Goal: Task Accomplishment & Management: Use online tool/utility

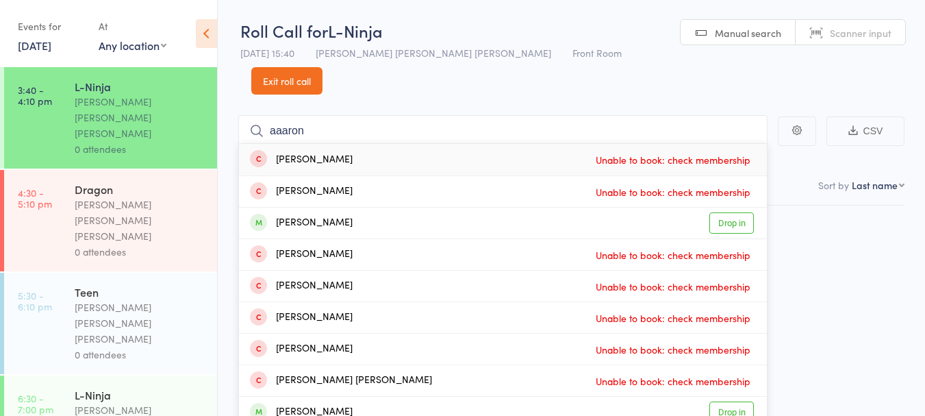
type input "aaaron"
click at [449, 208] on div "[PERSON_NAME] Drop in" at bounding box center [503, 223] width 528 height 31
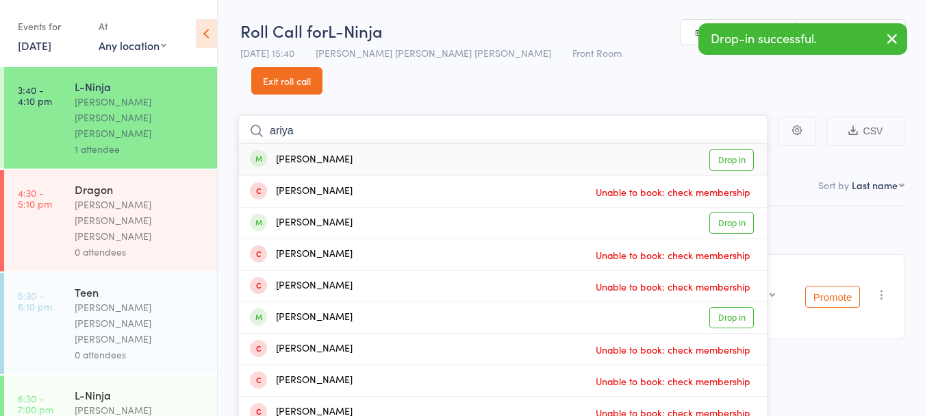
type input "ariya"
click at [524, 144] on div "Ariya Singh Drop in" at bounding box center [503, 160] width 528 height 32
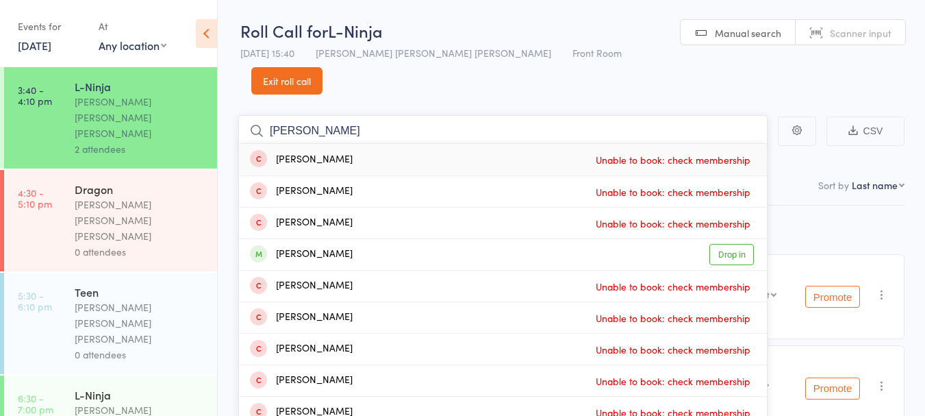
type input "henry"
click at [391, 239] on div "Henry Wright Drop in" at bounding box center [503, 254] width 528 height 31
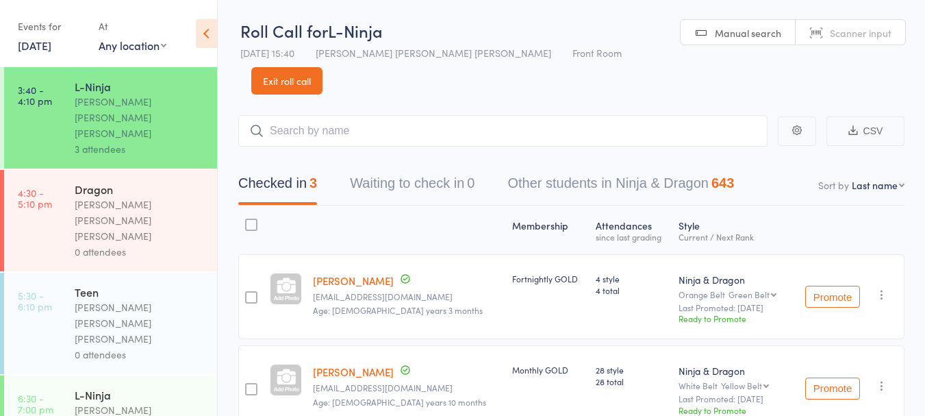
click at [323, 67] on link "Exit roll call" at bounding box center [286, 80] width 71 height 27
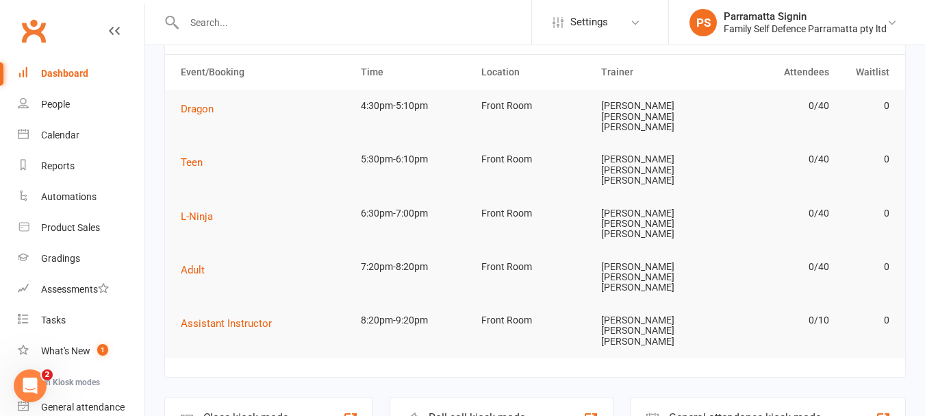
scroll to position [53, 0]
click at [489, 412] on div "Roll call kiosk mode" at bounding box center [478, 418] width 99 height 13
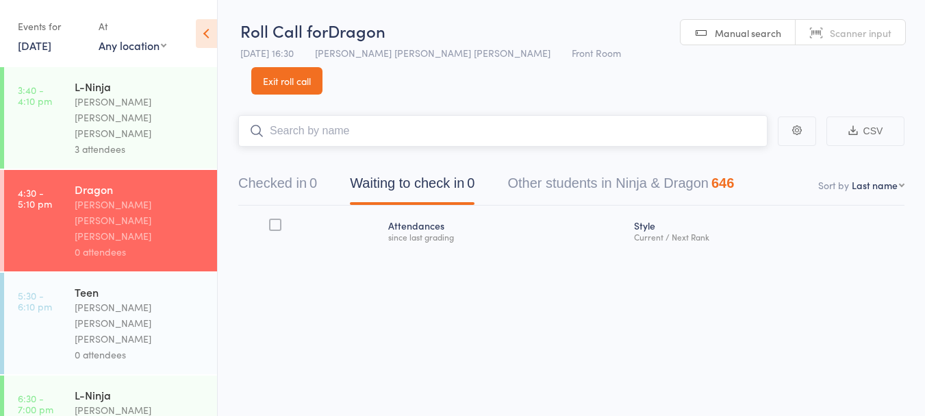
scroll to position [1, 0]
click at [323, 66] on link "Exit roll call" at bounding box center [286, 79] width 71 height 27
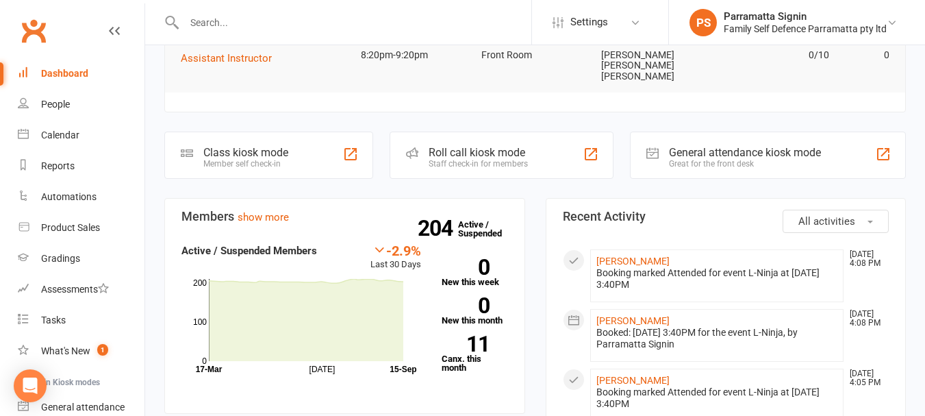
scroll to position [339, 0]
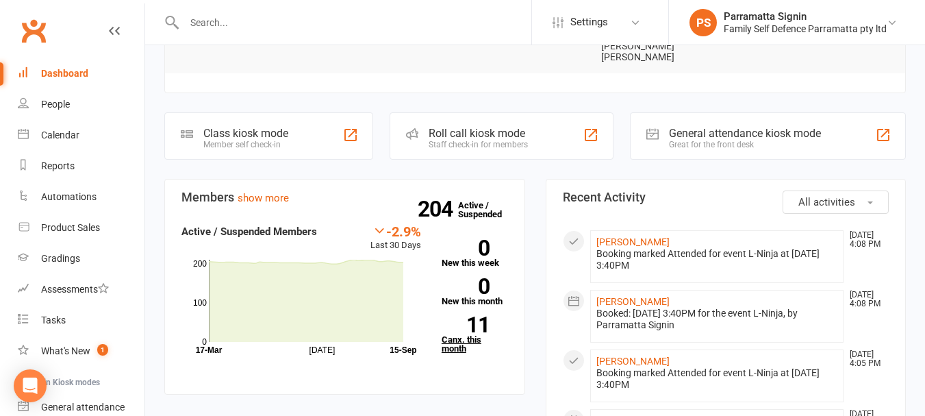
click at [465, 316] on link "11 Canx. this month" at bounding box center [475, 334] width 66 height 36
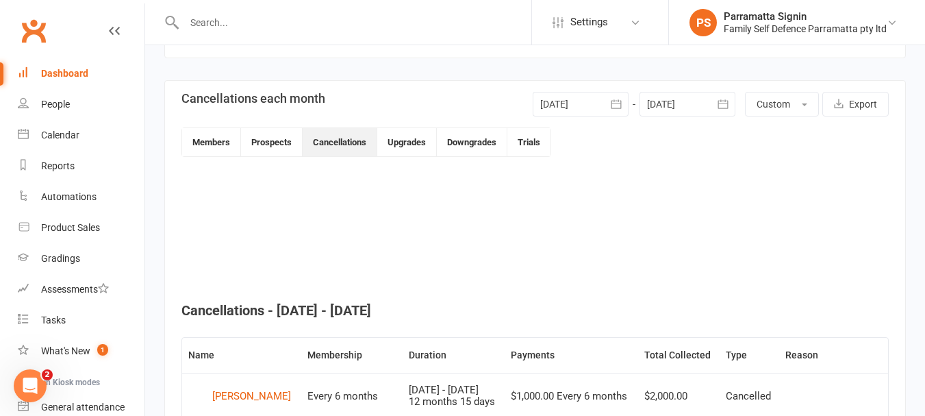
scroll to position [292, 0]
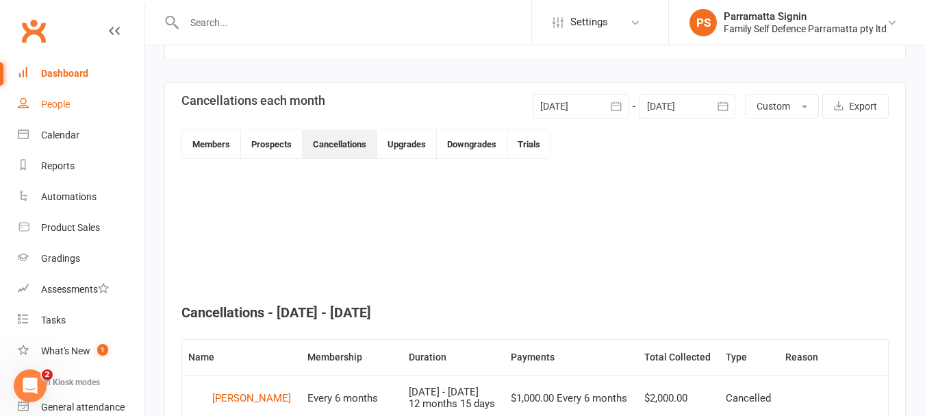
click at [45, 113] on link "People" at bounding box center [81, 104] width 127 height 31
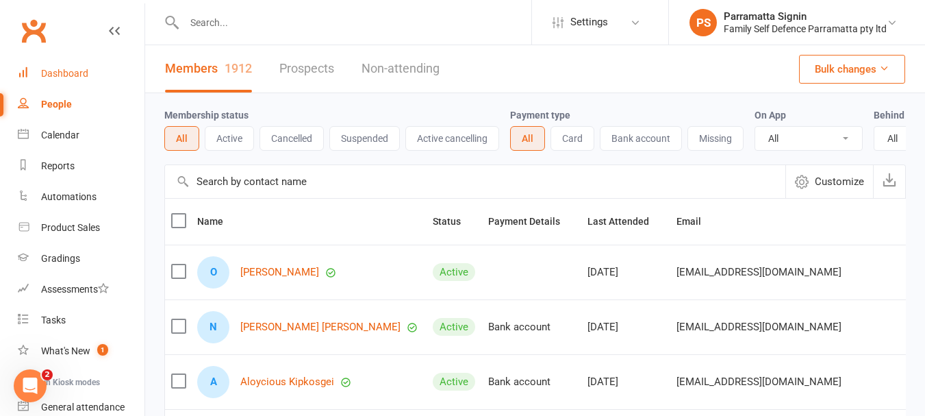
click at [42, 83] on link "Dashboard" at bounding box center [81, 73] width 127 height 31
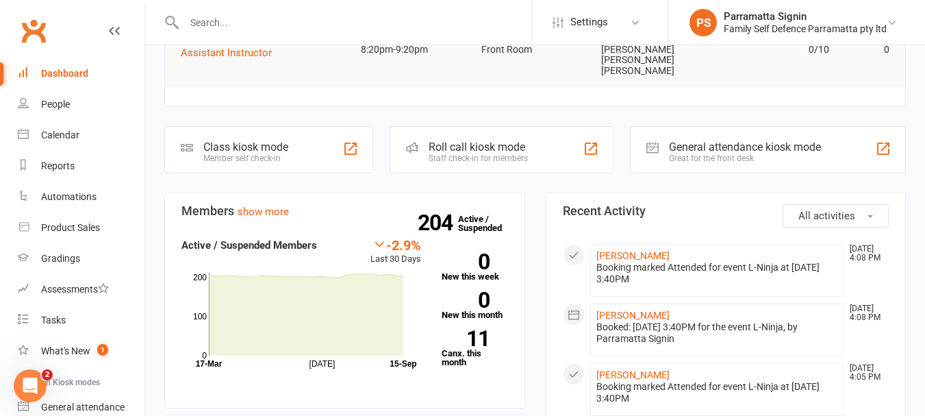
scroll to position [289, 0]
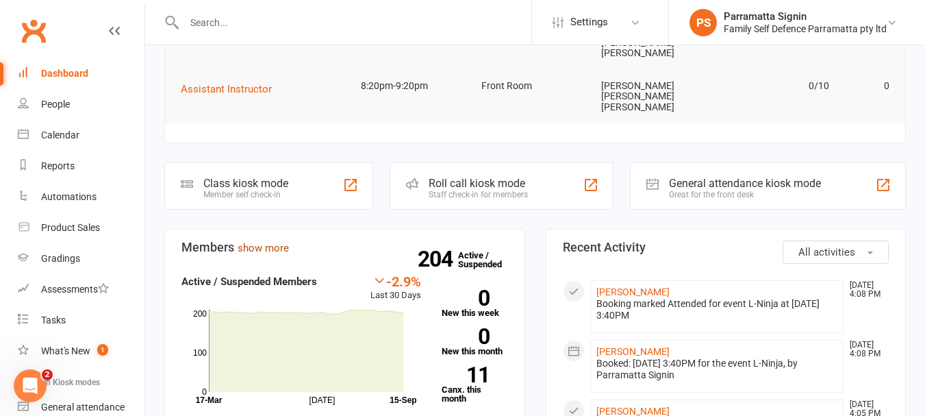
click at [269, 242] on link "show more" at bounding box center [263, 248] width 51 height 12
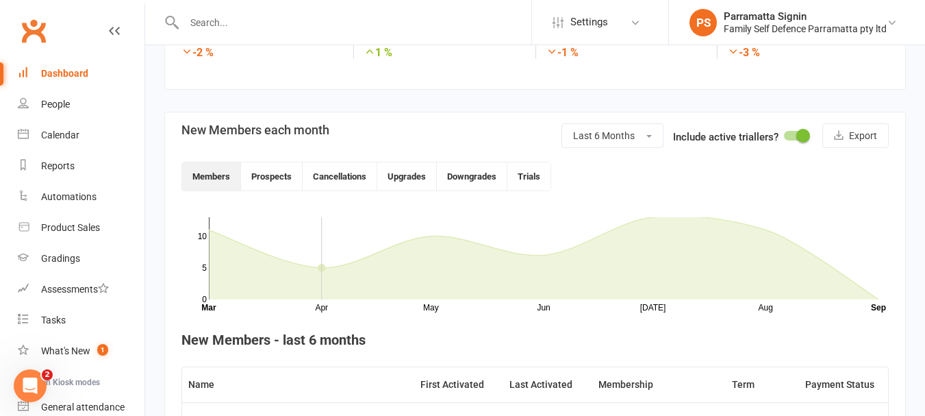
scroll to position [263, 0]
click at [332, 177] on button "Cancellations" at bounding box center [340, 176] width 75 height 28
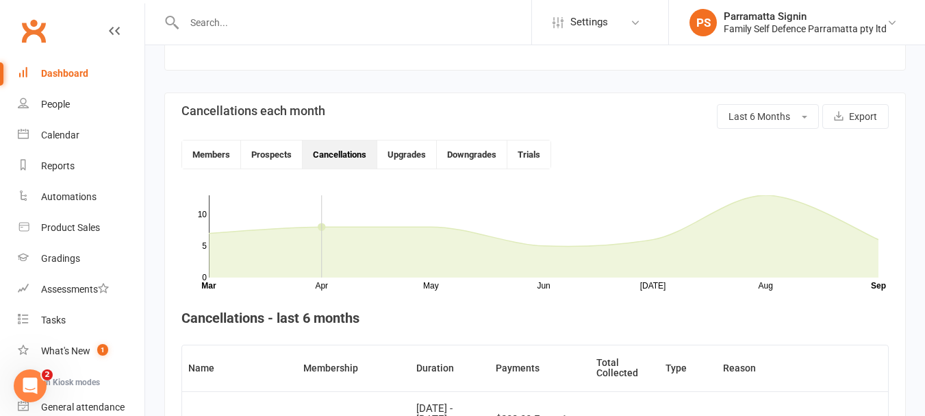
scroll to position [245, 0]
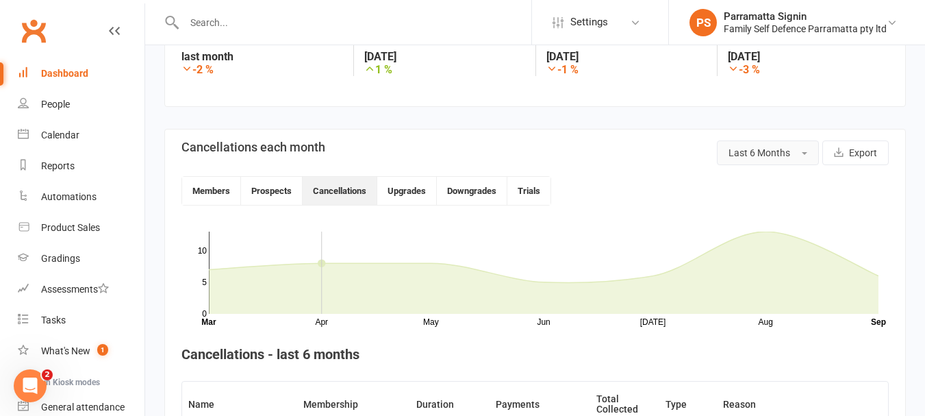
click at [773, 153] on span "Last 6 Months" at bounding box center [760, 152] width 62 height 11
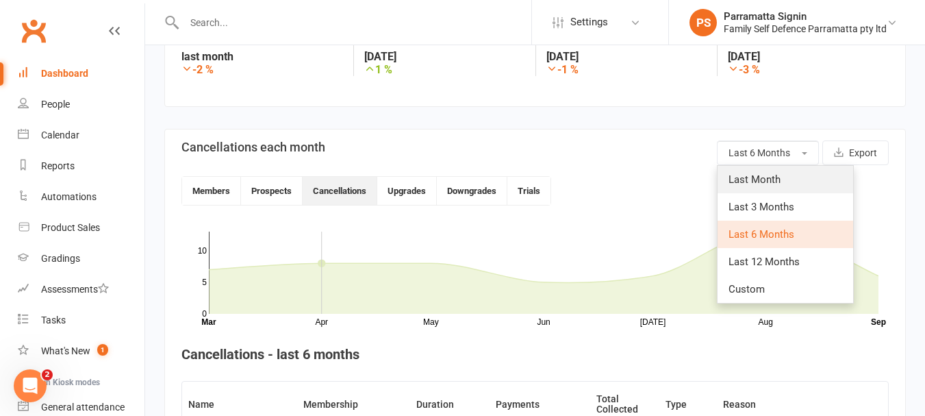
click at [788, 177] on link "Last Month" at bounding box center [786, 179] width 136 height 27
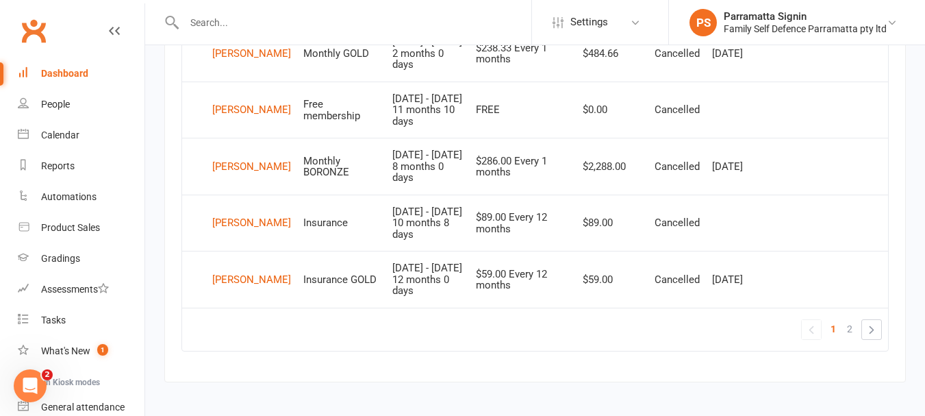
scroll to position [1206, 0]
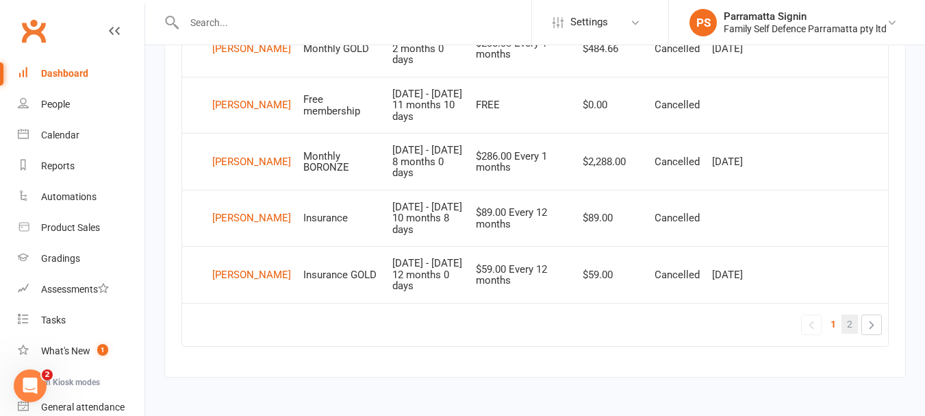
click at [848, 334] on span "2" at bounding box center [849, 323] width 5 height 19
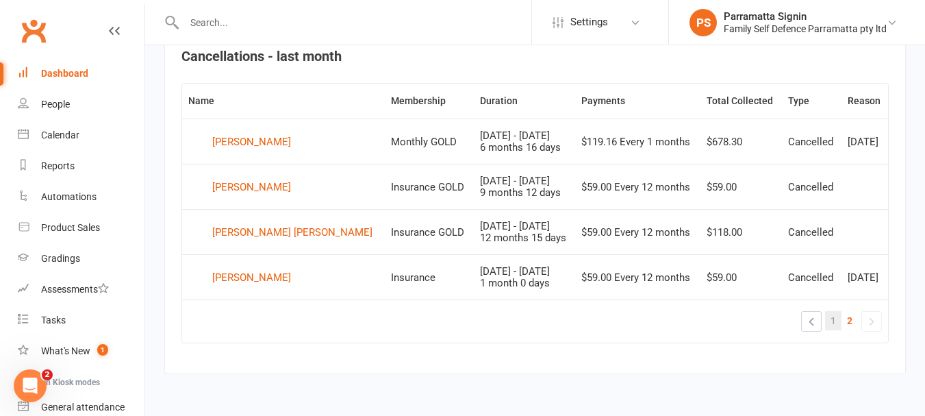
click at [835, 325] on span "1" at bounding box center [833, 320] width 5 height 19
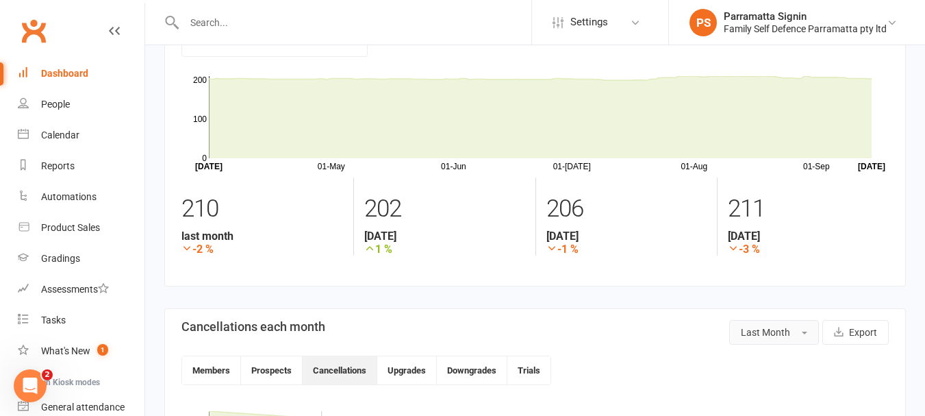
click at [762, 332] on span "Last Month" at bounding box center [765, 332] width 49 height 11
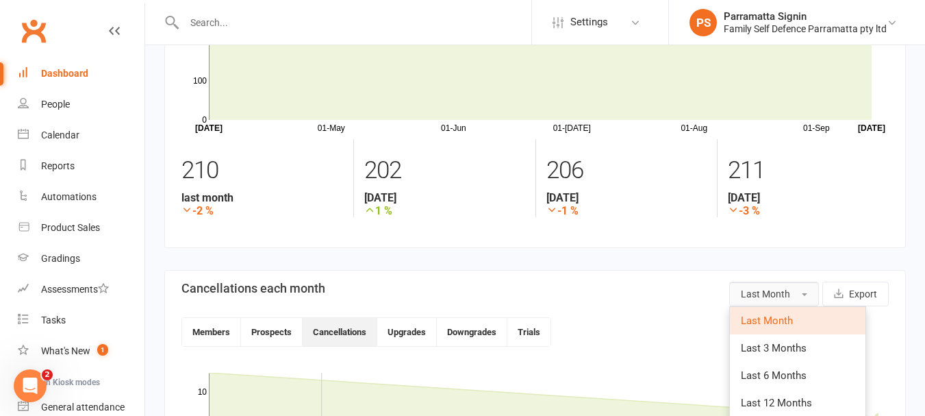
scroll to position [118, 0]
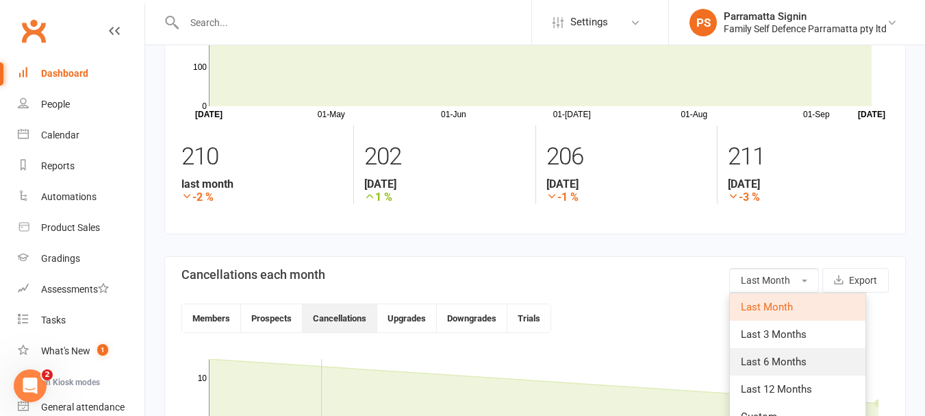
click at [792, 365] on span "Last 6 Months" at bounding box center [774, 362] width 66 height 12
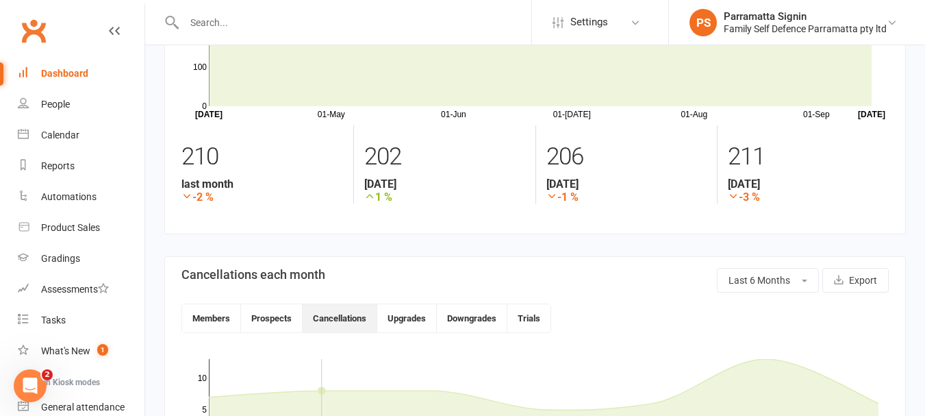
click at [62, 82] on link "Dashboard" at bounding box center [81, 73] width 127 height 31
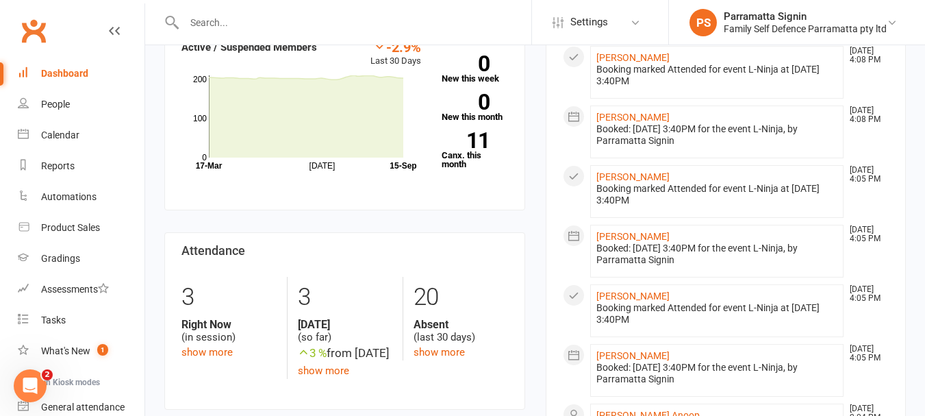
scroll to position [526, 0]
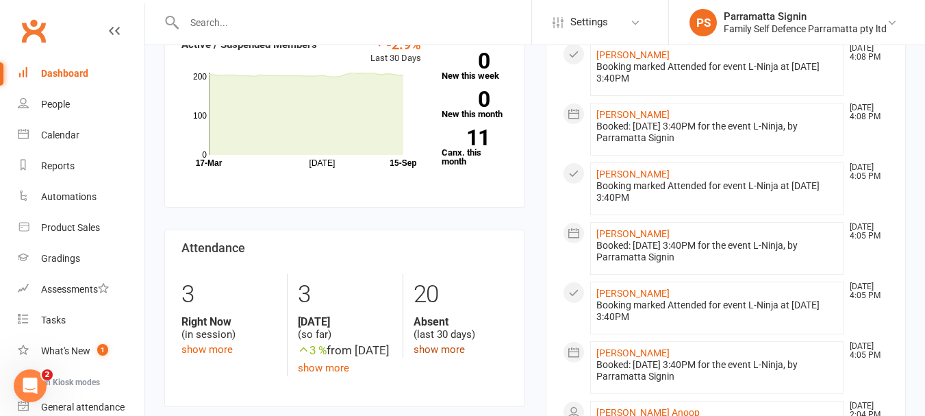
click at [451, 343] on link "show more" at bounding box center [439, 349] width 51 height 12
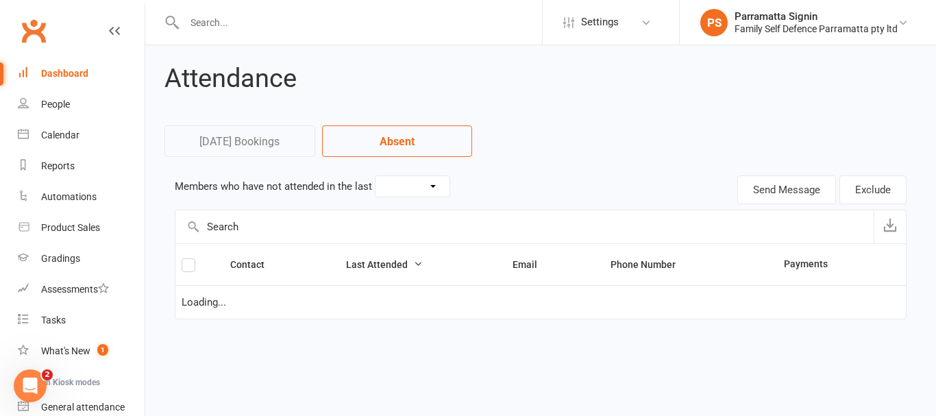
select select "30"
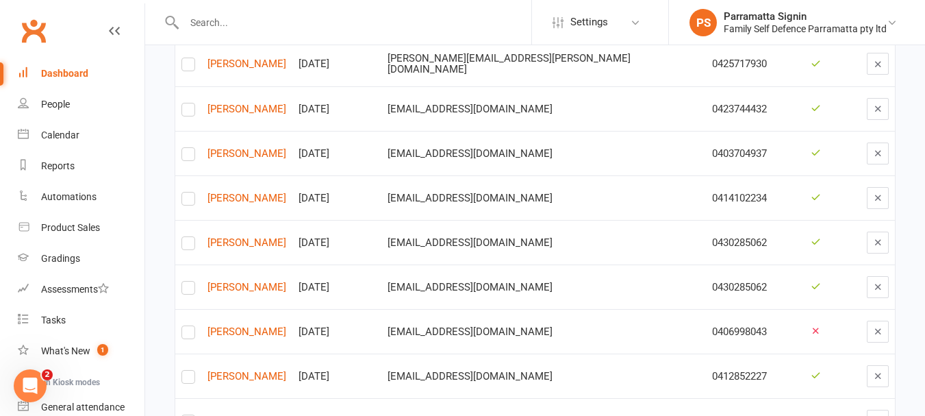
scroll to position [641, 0]
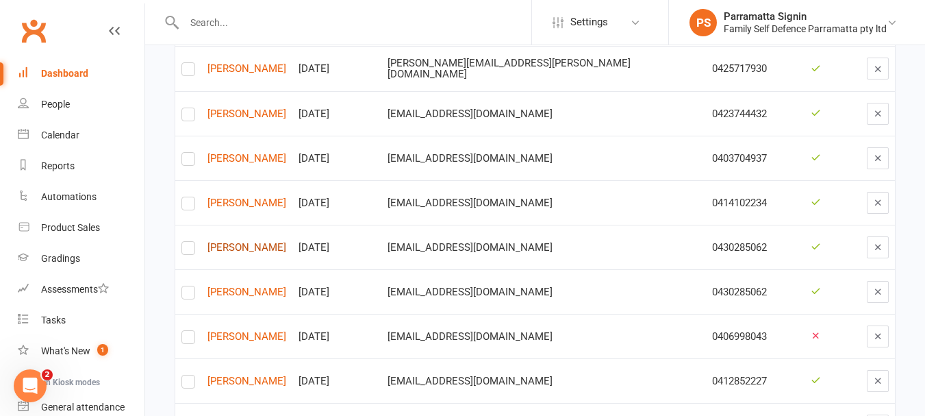
click at [229, 246] on link "Matthew Garas" at bounding box center [247, 248] width 79 height 12
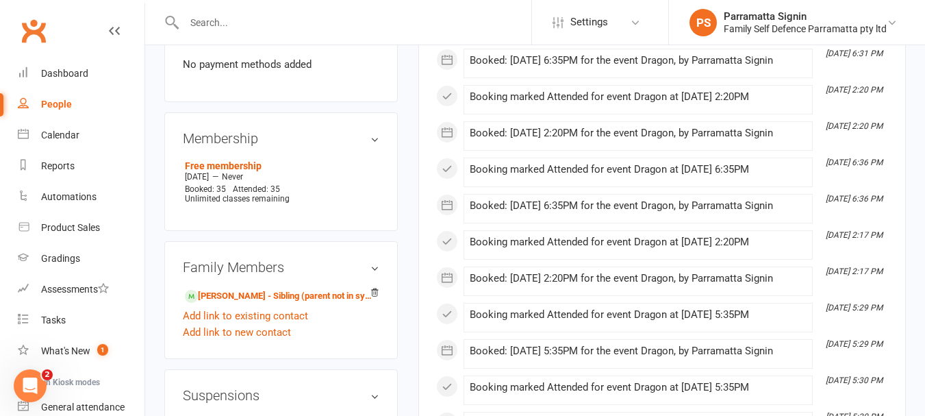
scroll to position [770, 0]
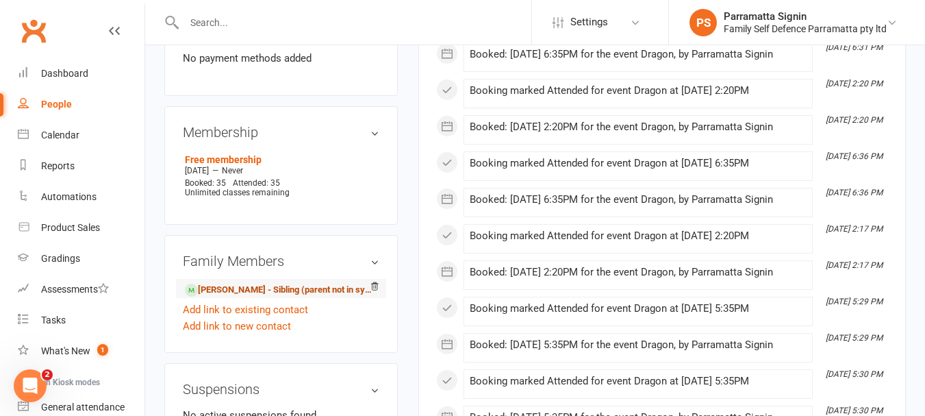
click at [223, 293] on link "Gabriel Garas - Sibling (parent not in system)" at bounding box center [279, 290] width 188 height 14
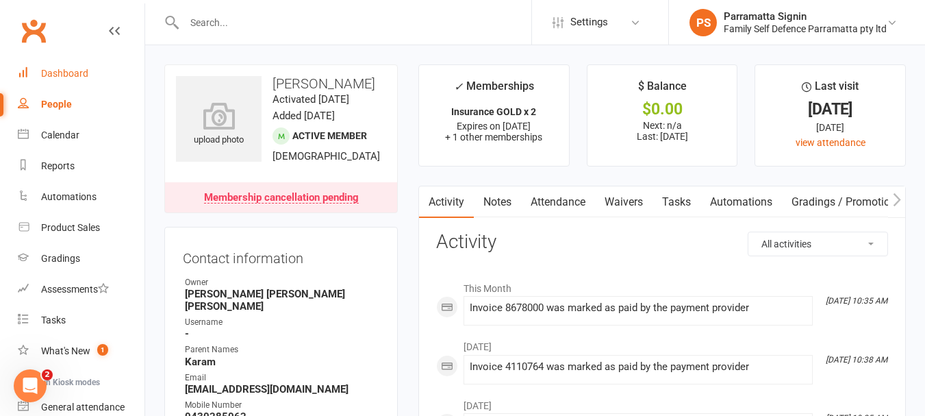
click at [60, 73] on div "Dashboard" at bounding box center [64, 73] width 47 height 11
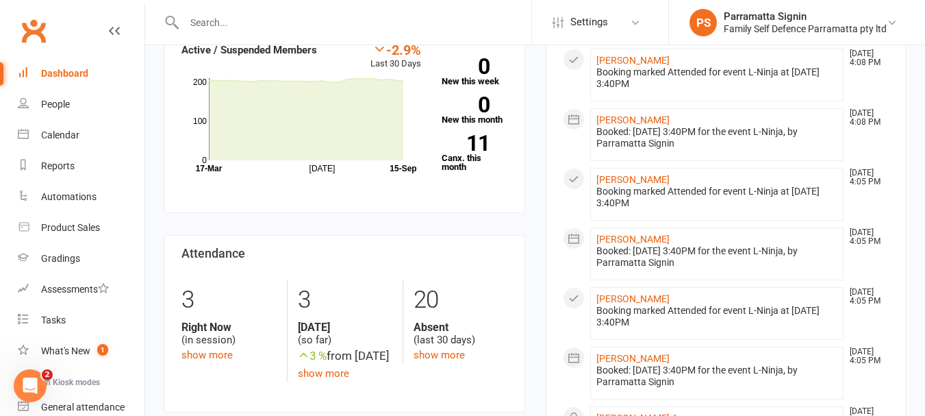
scroll to position [554, 0]
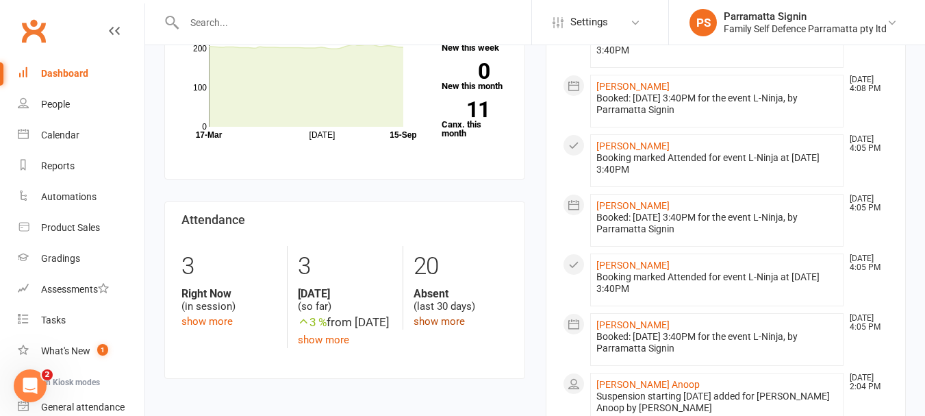
click at [434, 315] on link "show more" at bounding box center [439, 321] width 51 height 12
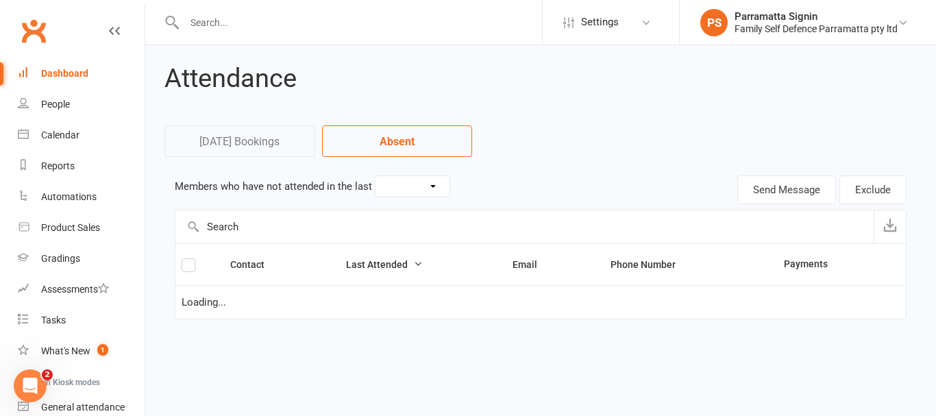
select select "30"
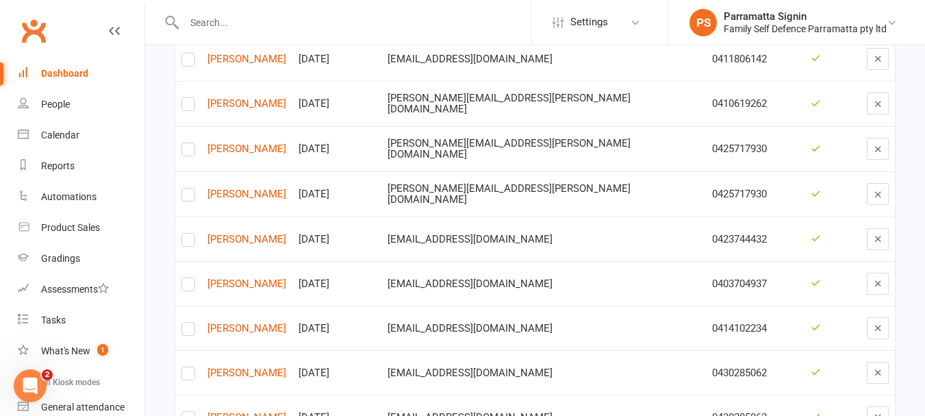
scroll to position [516, 0]
click at [284, 323] on link "Shriansh Raj Harigoppula" at bounding box center [247, 328] width 79 height 12
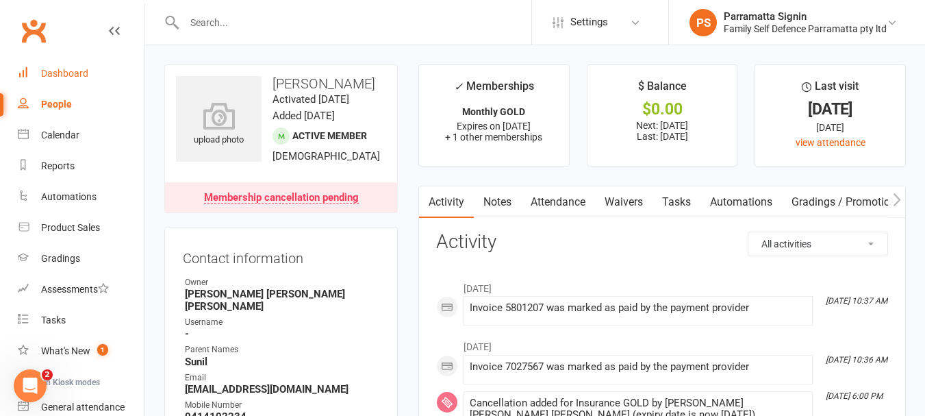
click at [47, 69] on div "Dashboard" at bounding box center [64, 73] width 47 height 11
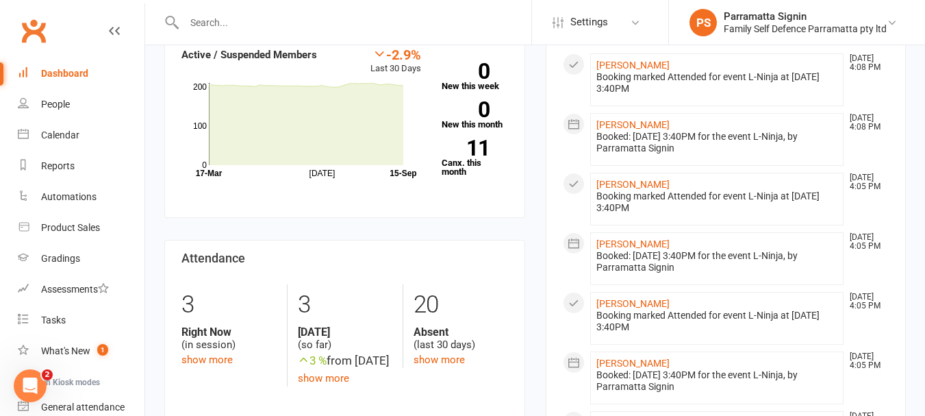
scroll to position [515, 0]
click at [457, 354] on link "show more" at bounding box center [439, 360] width 51 height 12
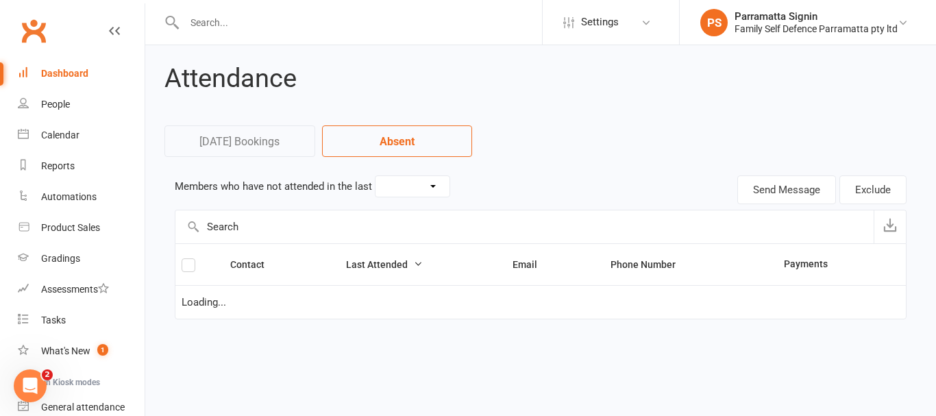
select select "30"
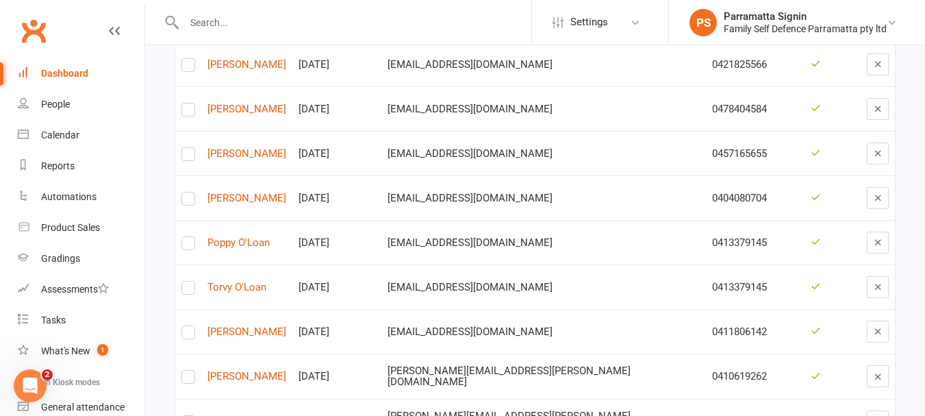
scroll to position [244, 0]
click at [243, 198] on link "Maryam Sakieh" at bounding box center [247, 198] width 79 height 12
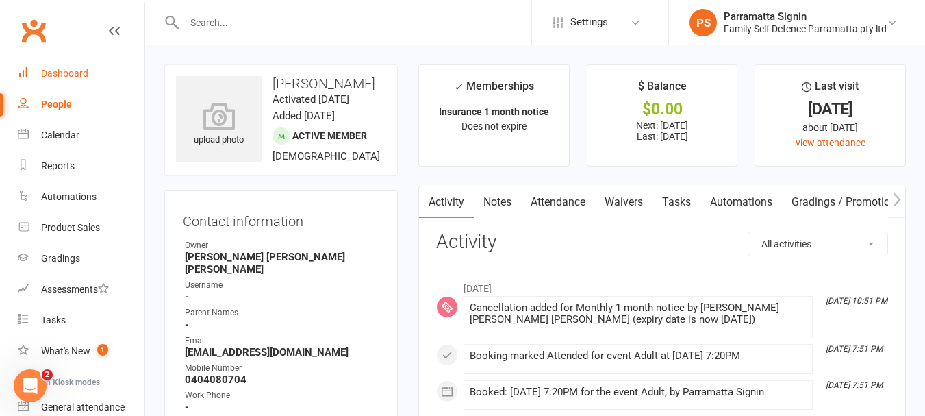
click at [47, 84] on link "Dashboard" at bounding box center [81, 73] width 127 height 31
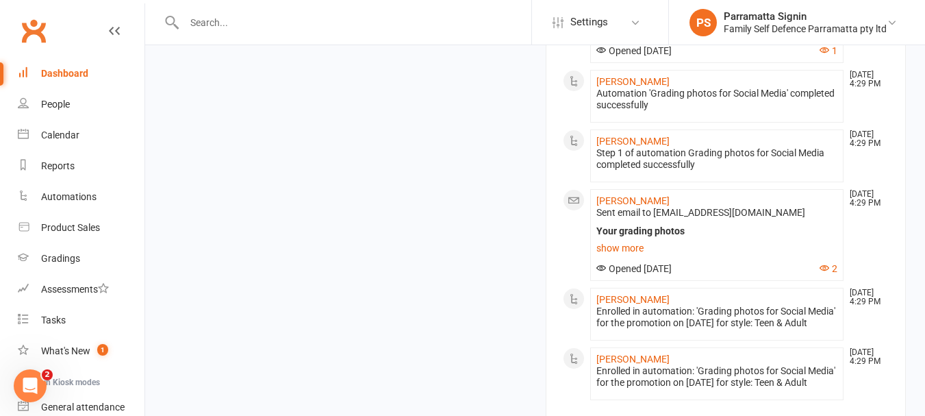
scroll to position [1452, 0]
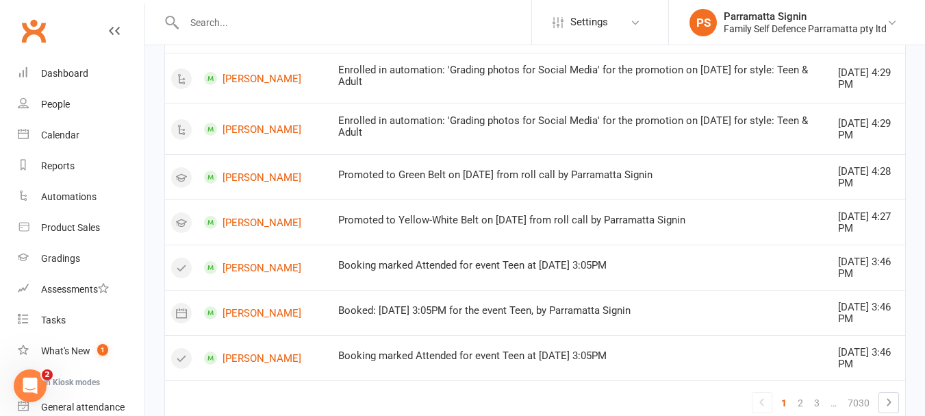
scroll to position [1628, 0]
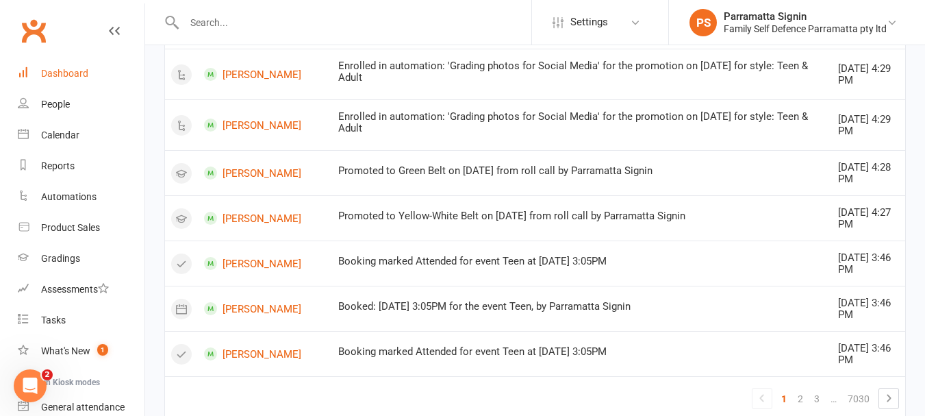
click at [44, 66] on link "Dashboard" at bounding box center [81, 73] width 127 height 31
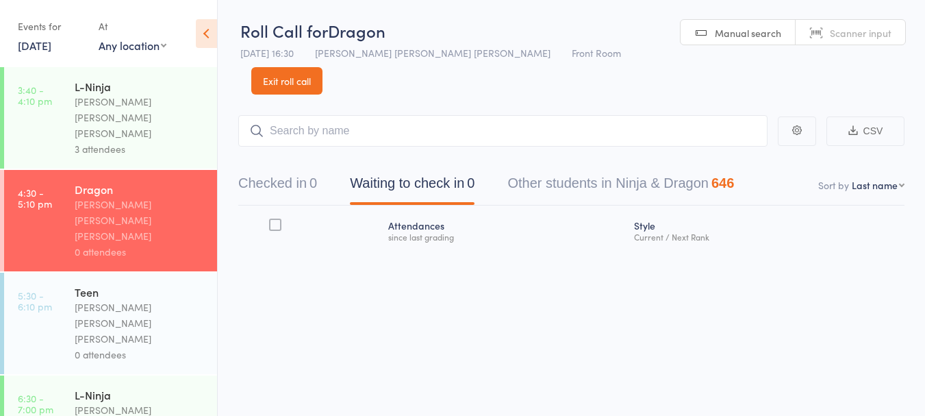
click at [323, 67] on link "Exit roll call" at bounding box center [286, 80] width 71 height 27
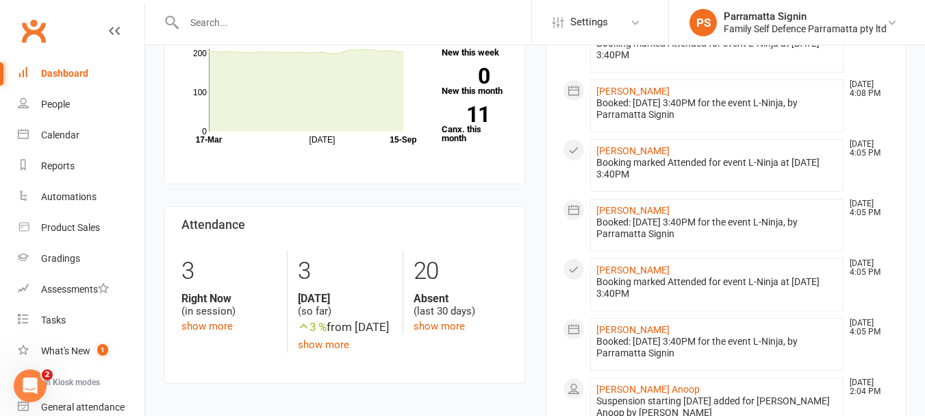
scroll to position [547, 0]
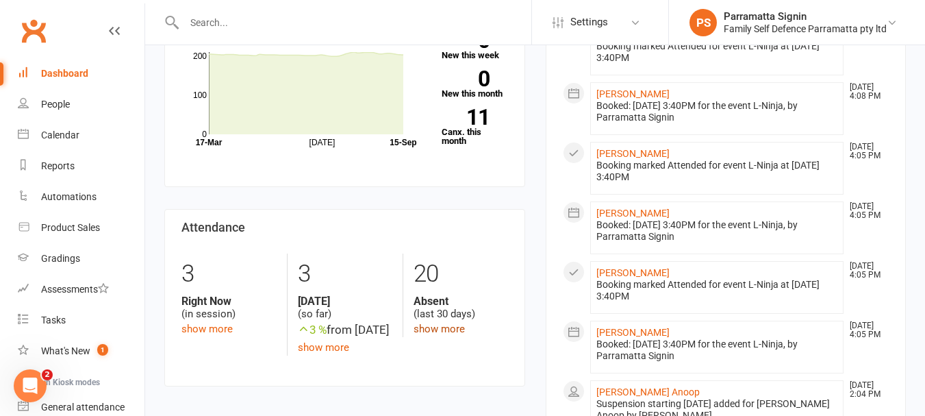
click at [432, 323] on link "show more" at bounding box center [439, 329] width 51 height 12
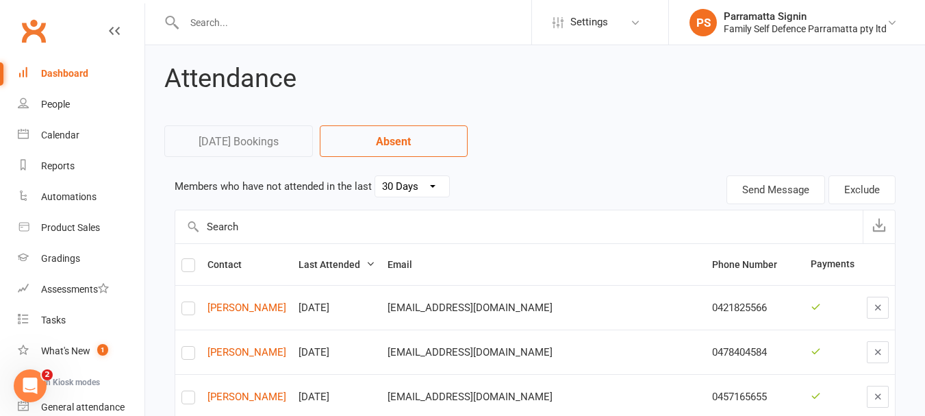
click at [407, 188] on select "30 Days 15 Days 7 Days" at bounding box center [412, 186] width 74 height 21
click at [375, 176] on select "30 Days 15 Days 7 Days" at bounding box center [412, 186] width 74 height 21
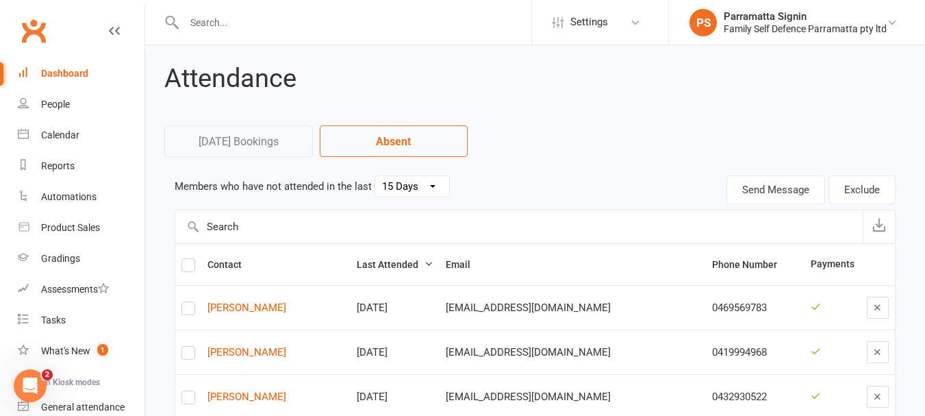
click at [414, 187] on select "30 Days 15 Days 7 Days" at bounding box center [412, 186] width 74 height 21
click at [375, 176] on select "30 Days 15 Days 7 Days" at bounding box center [412, 186] width 74 height 21
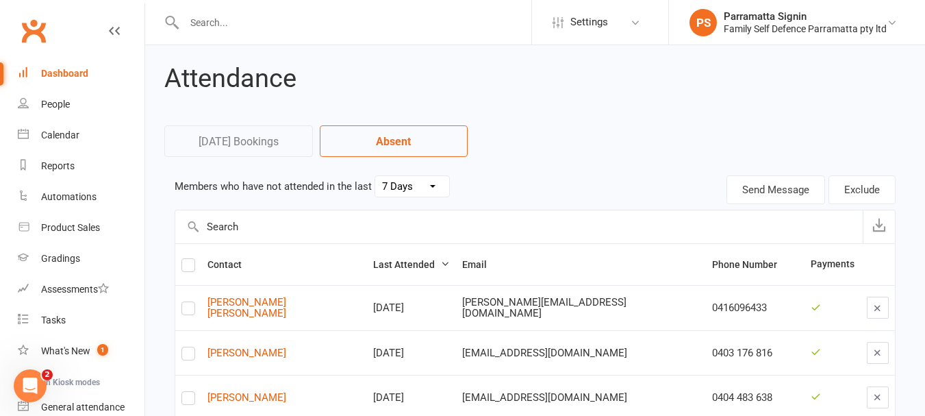
click at [413, 192] on select "30 Days 15 Days 7 Days" at bounding box center [412, 186] width 74 height 21
click at [375, 176] on select "30 Days 15 Days 7 Days" at bounding box center [412, 186] width 74 height 21
select select "30"
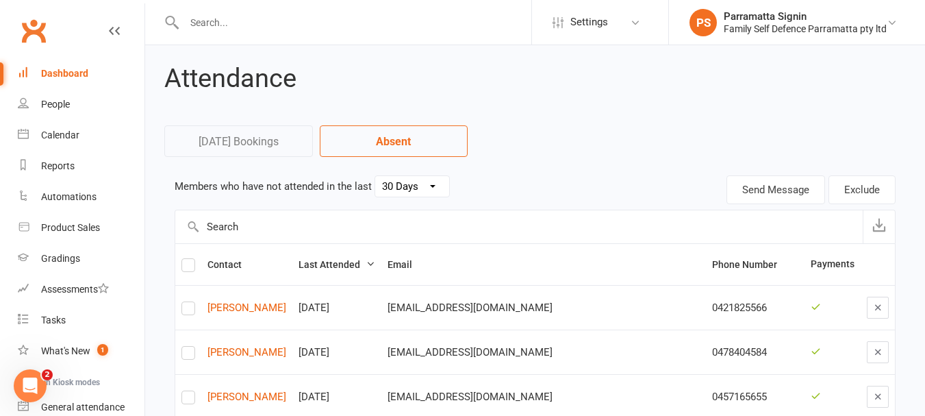
click at [73, 72] on div "Dashboard" at bounding box center [64, 73] width 47 height 11
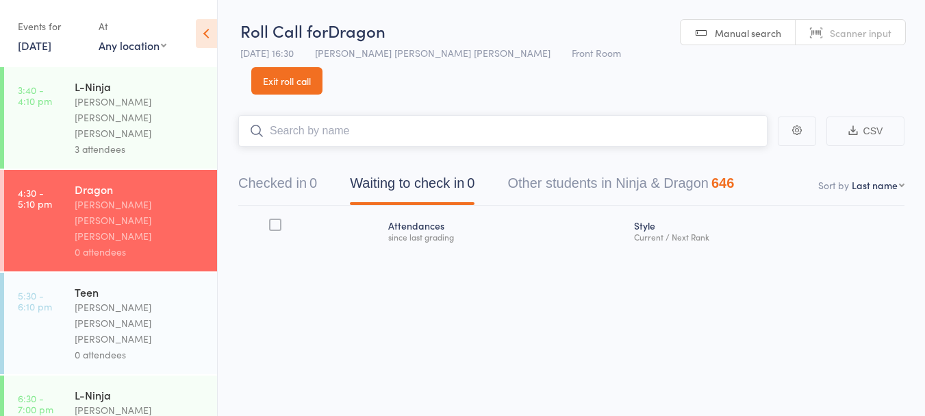
scroll to position [1, 0]
click at [286, 168] on button "Checked in 0" at bounding box center [277, 186] width 79 height 36
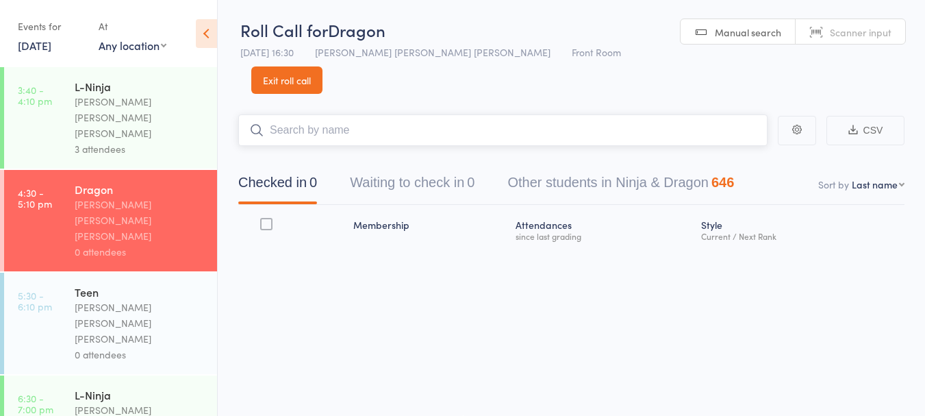
type input "l"
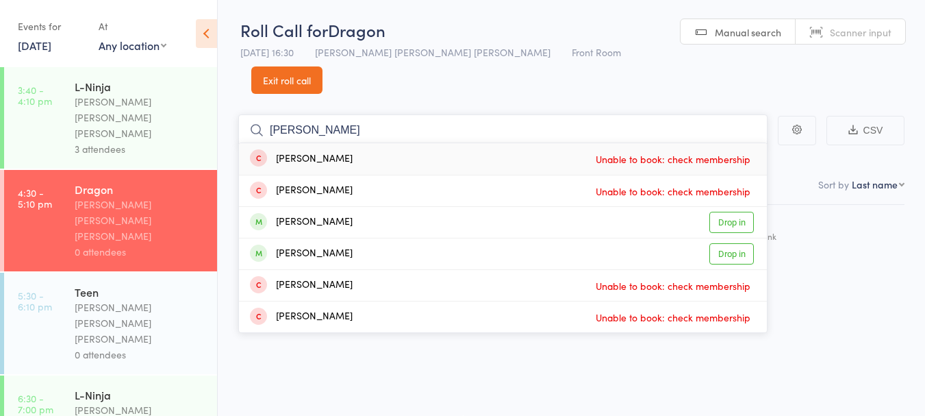
type input "[PERSON_NAME]"
click at [731, 243] on link "Drop in" at bounding box center [732, 253] width 45 height 21
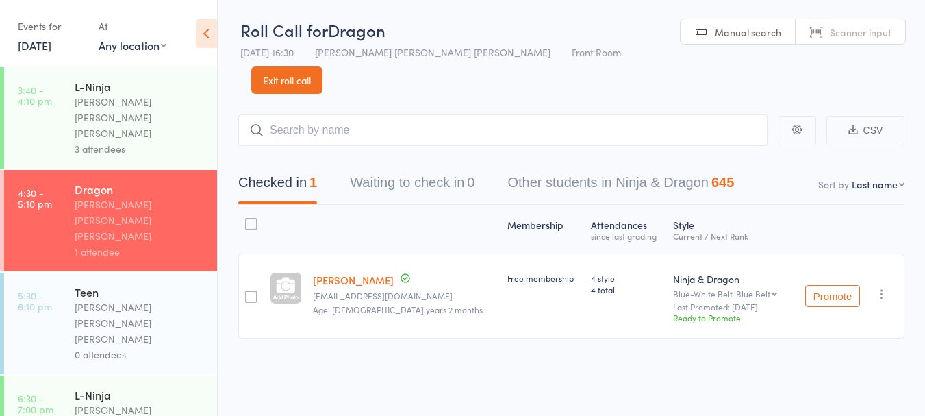
click at [73, 273] on link "5:30 - 6:10 pm Teen [PERSON_NAME] [PERSON_NAME] [PERSON_NAME] 0 attendees" at bounding box center [110, 323] width 213 height 101
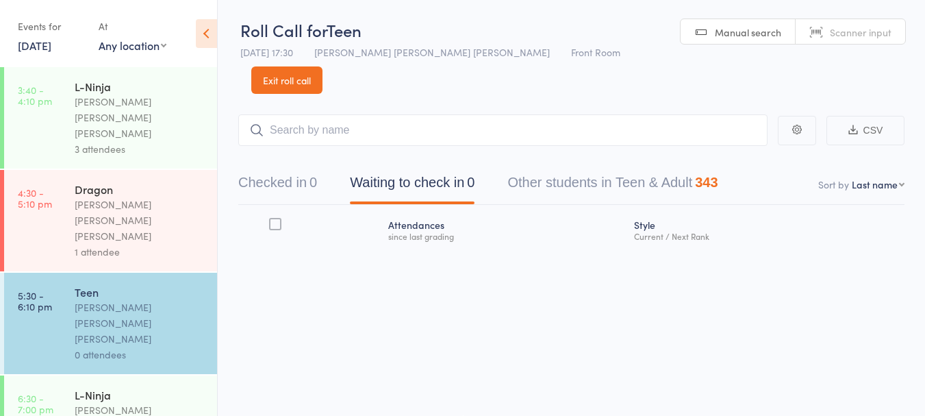
click at [296, 168] on button "Checked in 0" at bounding box center [277, 186] width 79 height 36
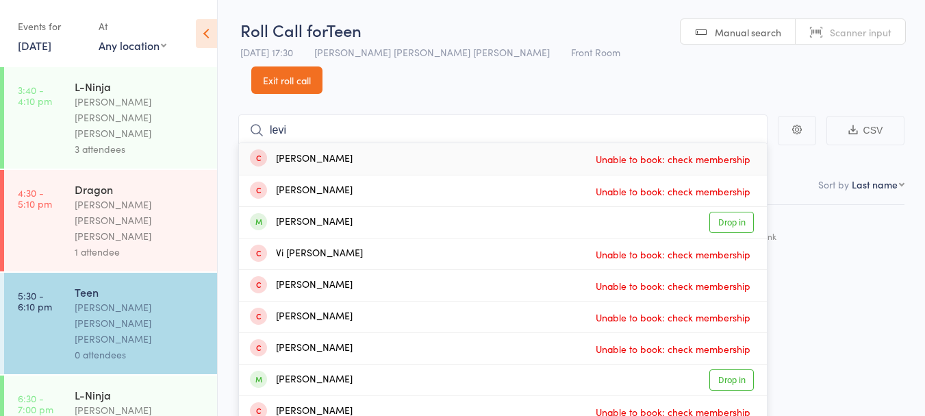
type input "levi"
click at [725, 212] on link "Drop in" at bounding box center [732, 222] width 45 height 21
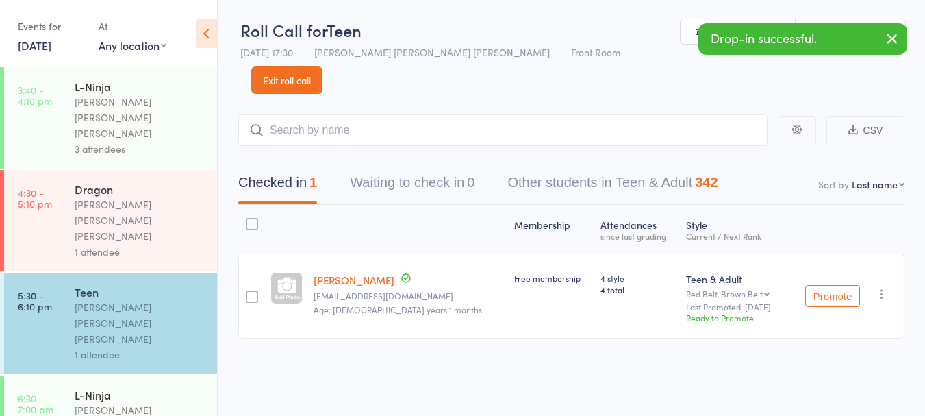
click at [91, 244] on div "1 attendee" at bounding box center [140, 252] width 131 height 16
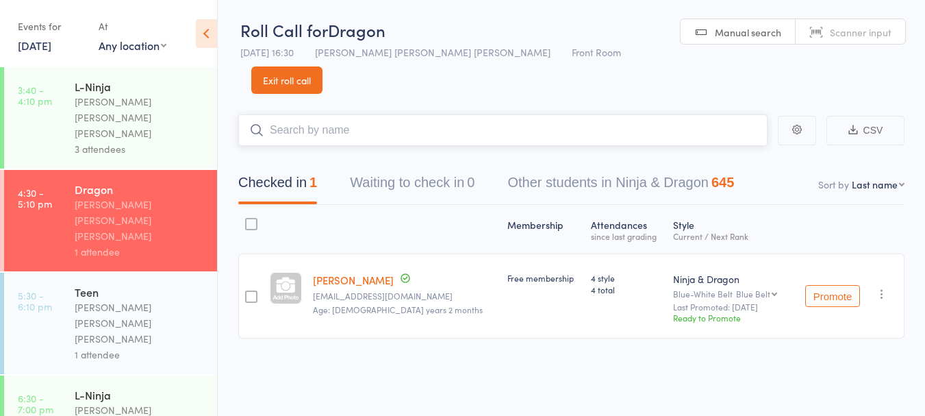
click at [613, 114] on input "search" at bounding box center [502, 130] width 529 height 32
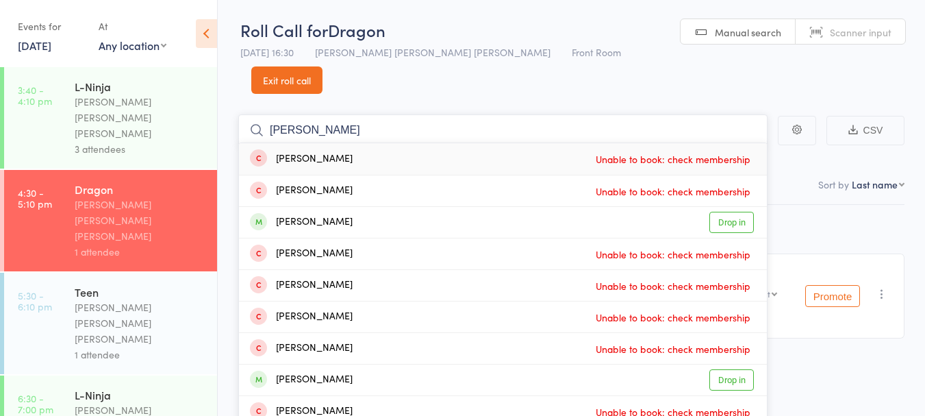
type input "jacinta"
click at [727, 212] on link "Drop in" at bounding box center [732, 222] width 45 height 21
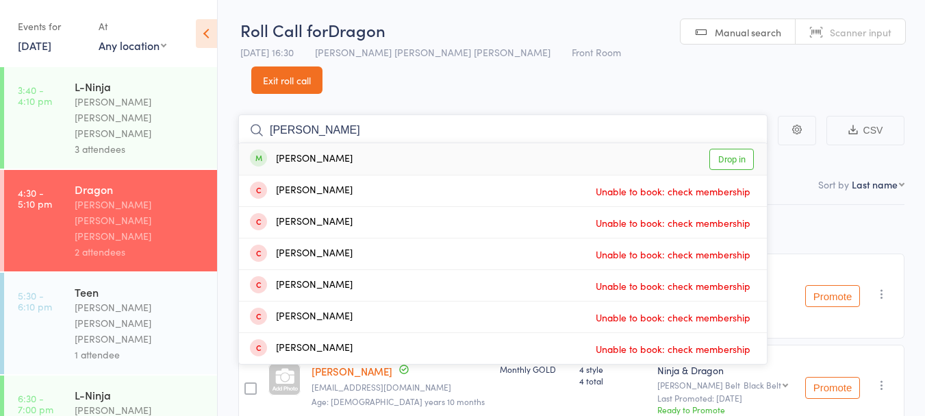
type input "maxwell"
click at [724, 149] on link "Drop in" at bounding box center [732, 159] width 45 height 21
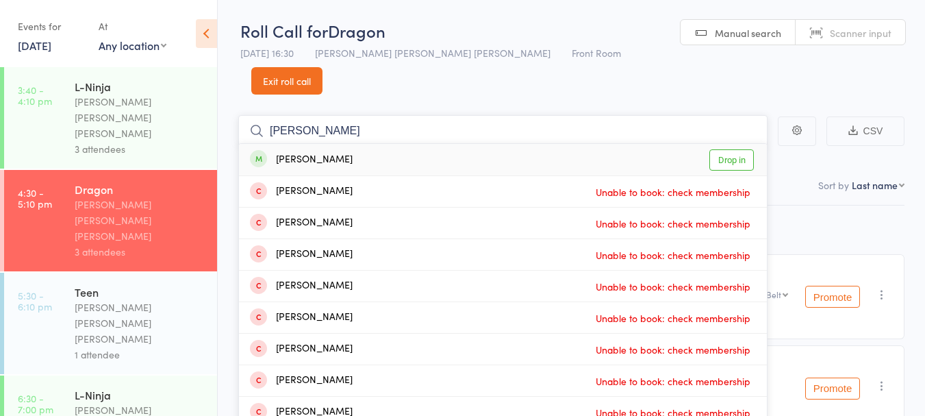
type input "kavin"
click at [726, 149] on link "Drop in" at bounding box center [732, 159] width 45 height 21
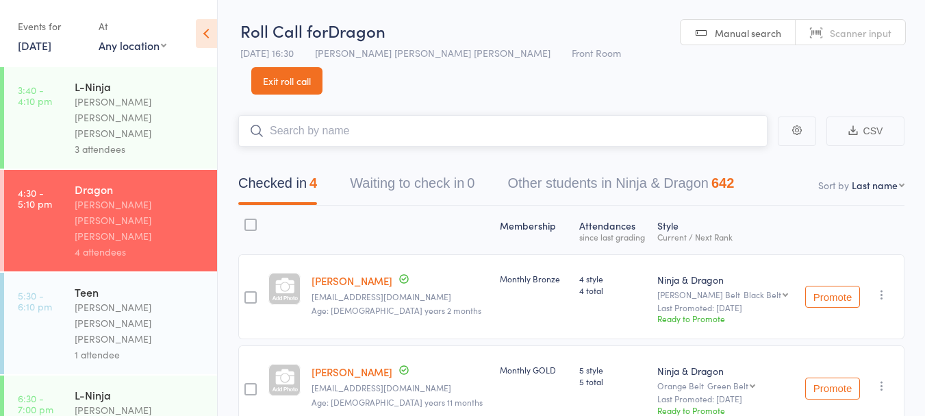
click at [441, 115] on input "search" at bounding box center [502, 131] width 529 height 32
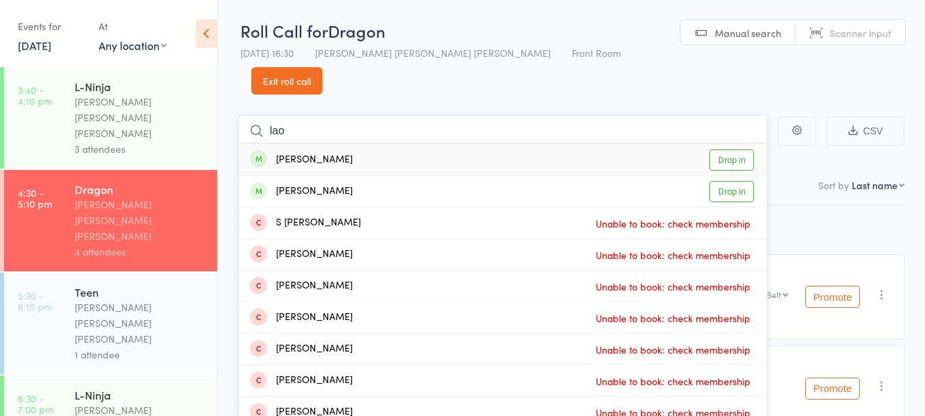
type input "lao"
click at [723, 149] on link "Drop in" at bounding box center [732, 159] width 45 height 21
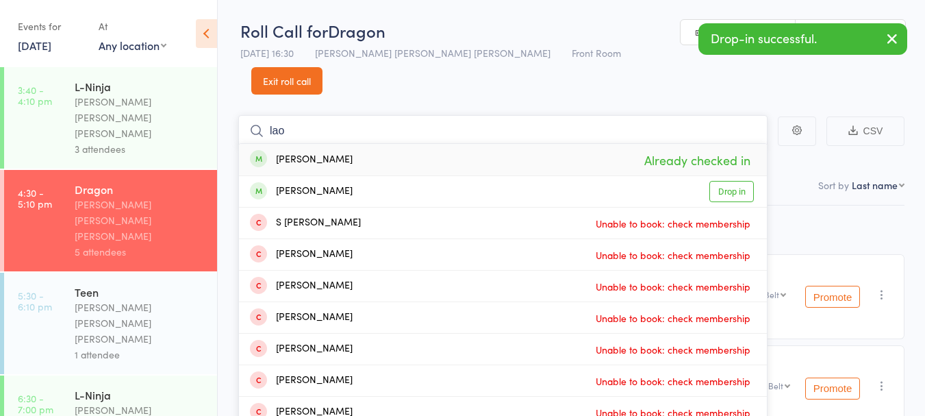
type input "lao"
click at [728, 181] on link "Drop in" at bounding box center [732, 191] width 45 height 21
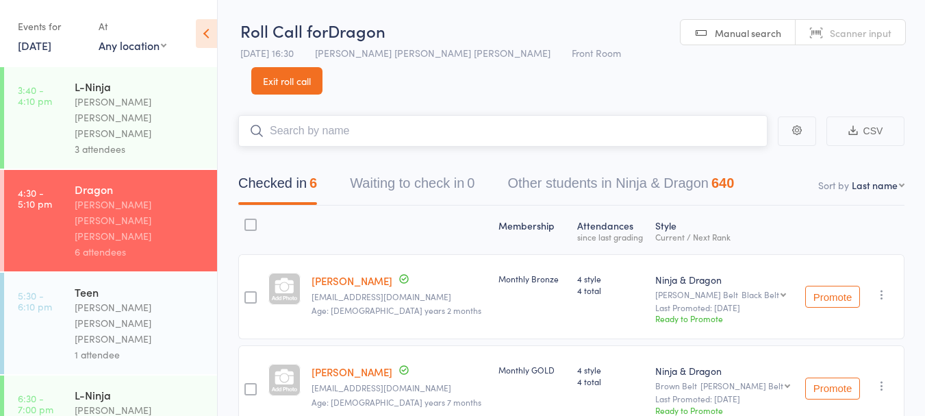
click at [359, 115] on input "search" at bounding box center [502, 131] width 529 height 32
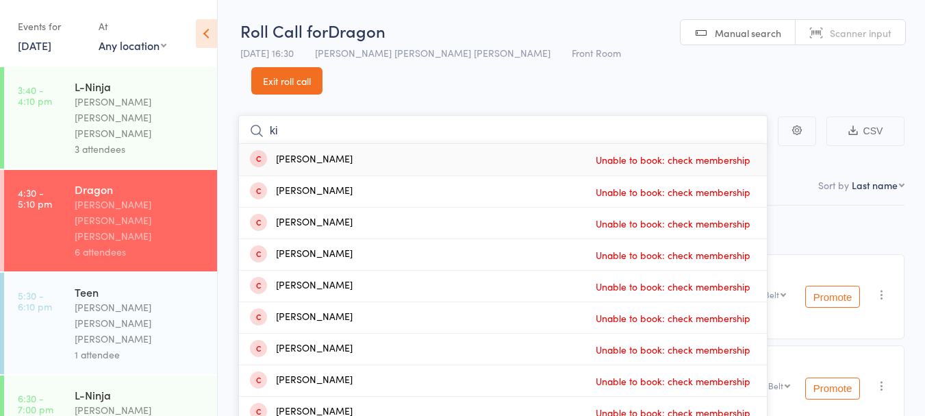
type input "k"
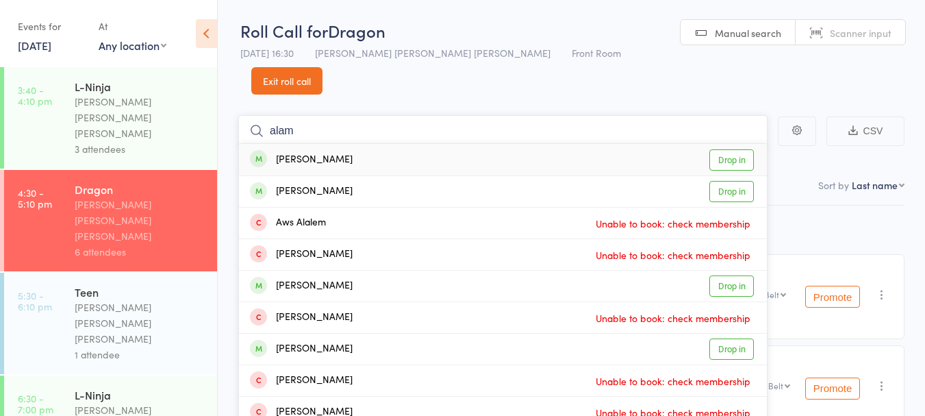
type input "alam"
click at [407, 176] on div "Abdullah Alam Drop in" at bounding box center [503, 191] width 528 height 31
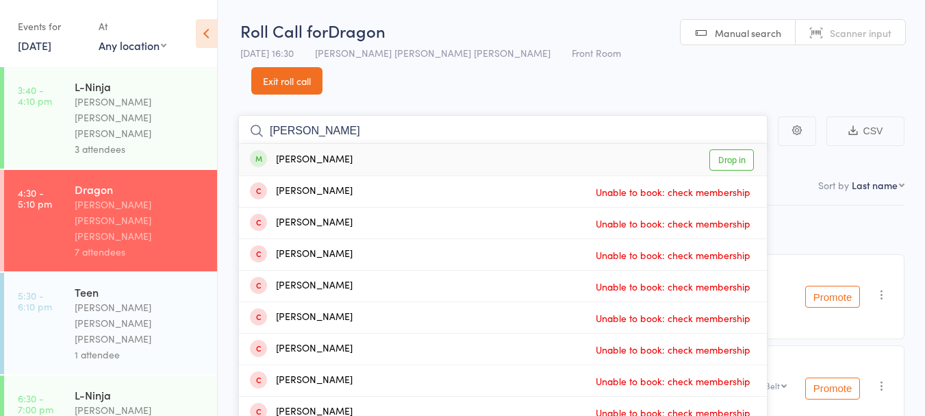
type input "shana"
click at [367, 145] on div "Shana Balko Drop in" at bounding box center [503, 160] width 528 height 32
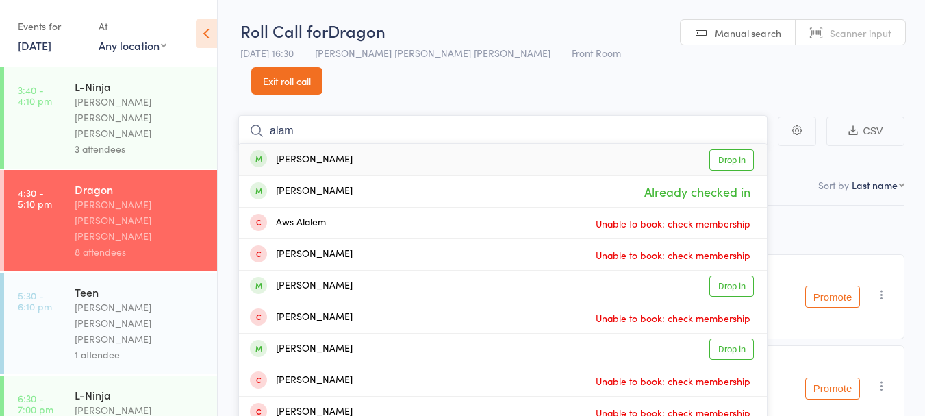
type input "alam"
click at [288, 152] on div "[PERSON_NAME]" at bounding box center [301, 160] width 103 height 16
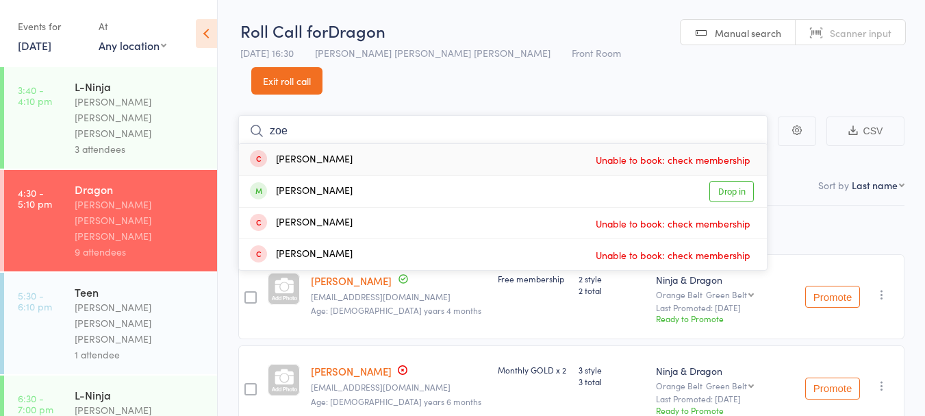
type input "zoe"
click at [283, 184] on div "[PERSON_NAME]" at bounding box center [301, 192] width 103 height 16
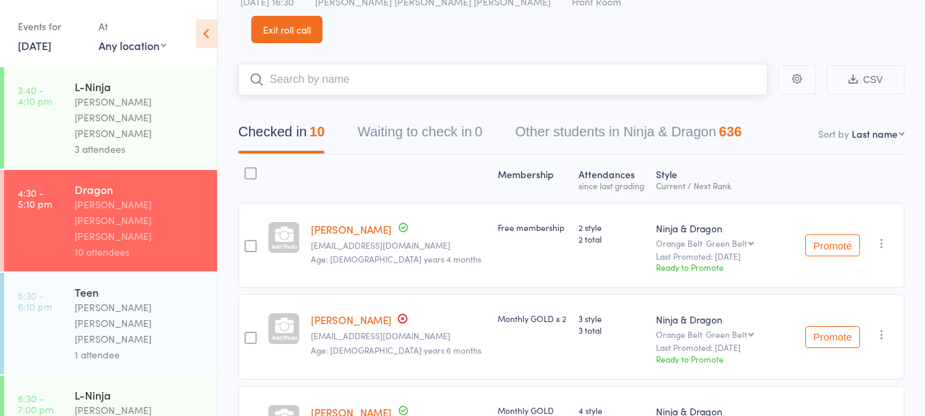
scroll to position [36, 0]
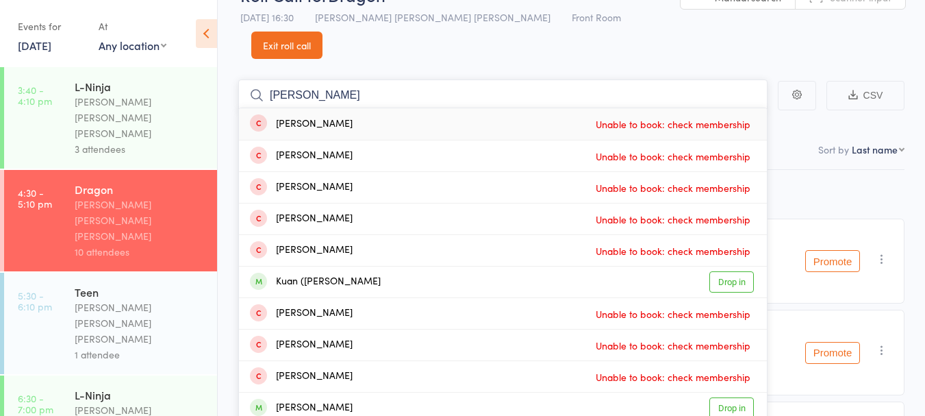
type input "william"
click at [399, 266] on div "Kuan (William) Xu Drop in" at bounding box center [503, 281] width 528 height 31
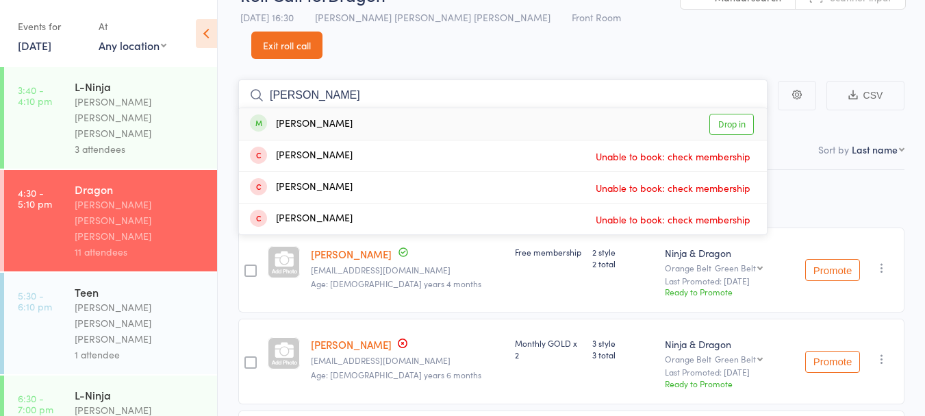
type input "advay"
click at [361, 108] on div "Advay Dutta Drop in" at bounding box center [503, 124] width 528 height 32
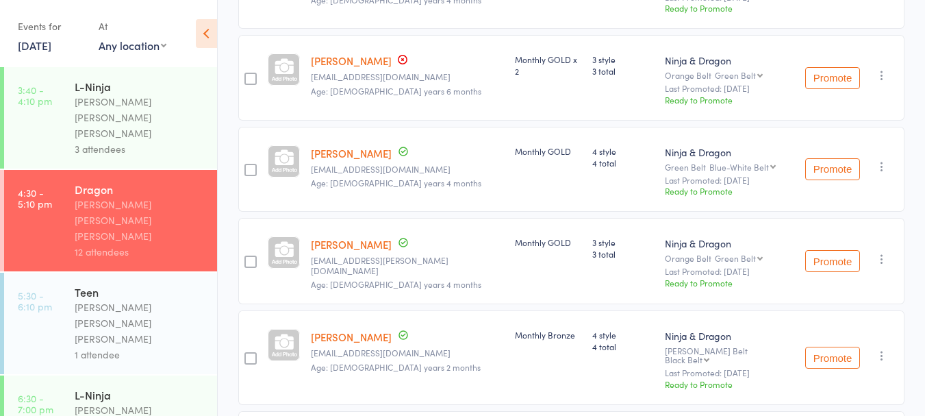
scroll to position [320, 0]
click at [333, 236] on link "Advay Dutta" at bounding box center [351, 243] width 81 height 14
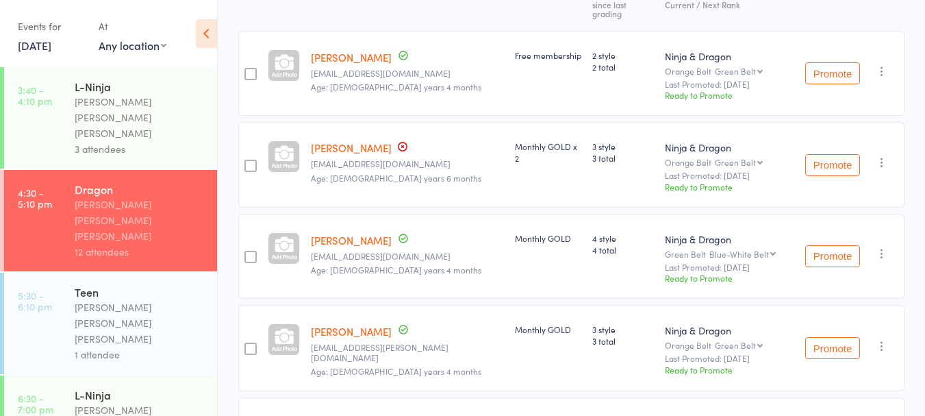
scroll to position [0, 0]
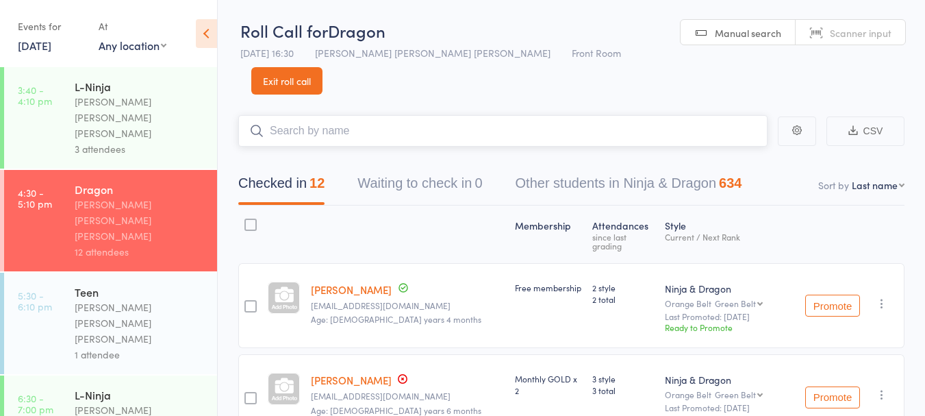
click at [369, 115] on input "search" at bounding box center [502, 131] width 529 height 32
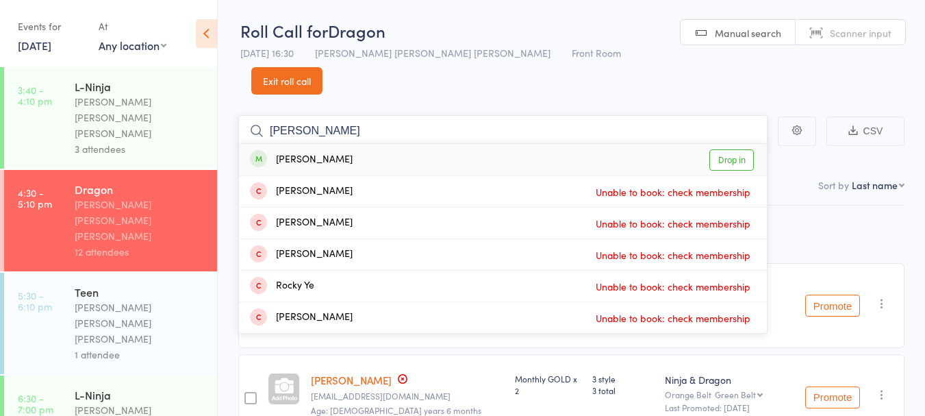
type input "ronav"
click at [327, 152] on div "Ronav Prasad" at bounding box center [301, 160] width 103 height 16
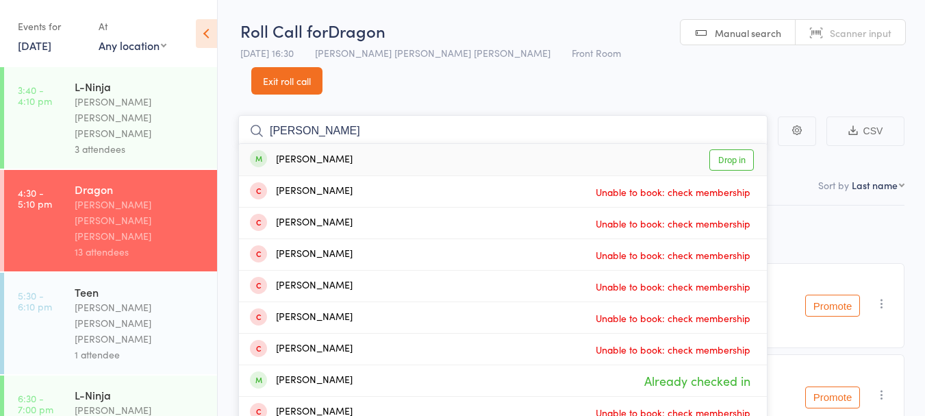
type input "sam n"
click at [305, 152] on div "Sam Noori" at bounding box center [301, 160] width 103 height 16
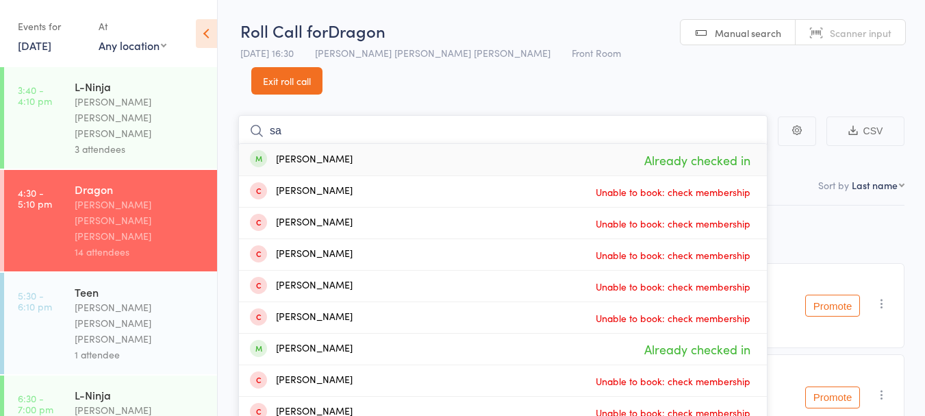
type input "s"
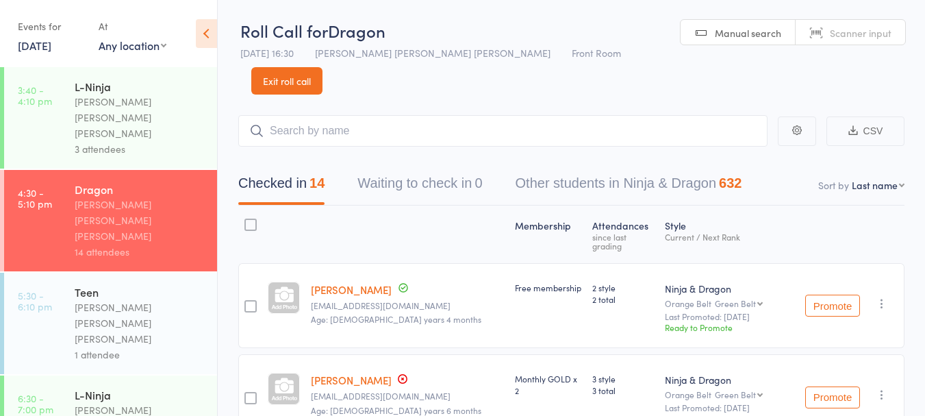
click at [58, 273] on link "5:30 - 6:10 pm Teen Keyvan Castle Hill Mirzai 1 attendee" at bounding box center [110, 323] width 213 height 101
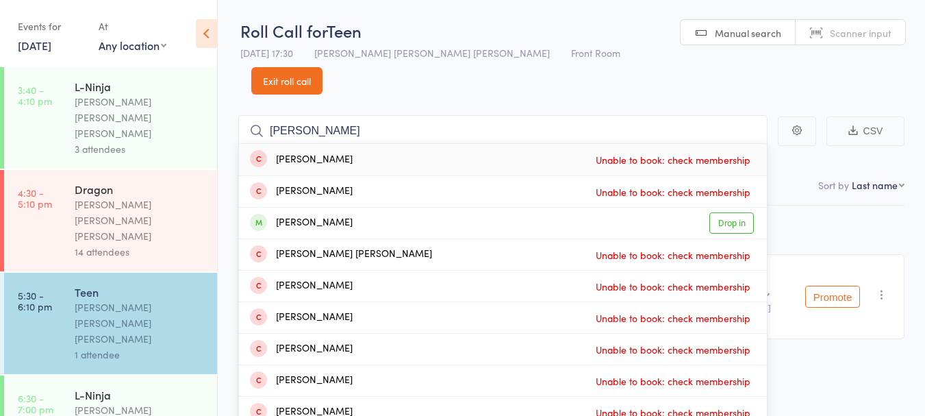
type input "peter"
click at [728, 212] on link "Drop in" at bounding box center [732, 222] width 45 height 21
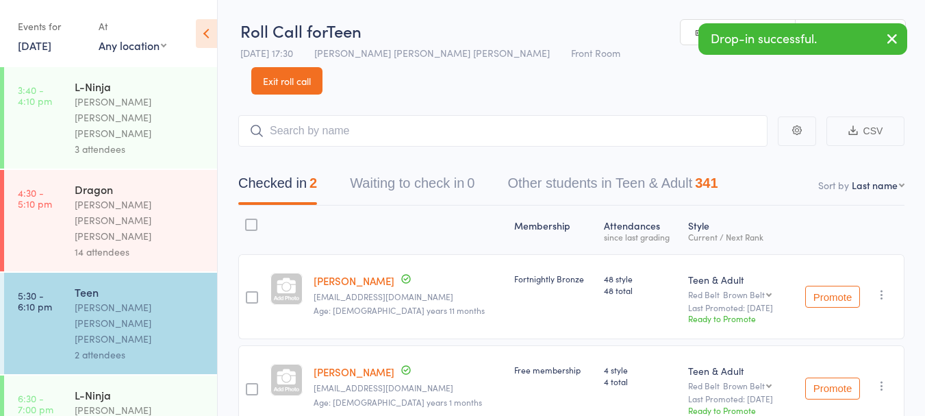
click at [105, 197] on div "[PERSON_NAME] [PERSON_NAME] [PERSON_NAME]" at bounding box center [140, 220] width 131 height 47
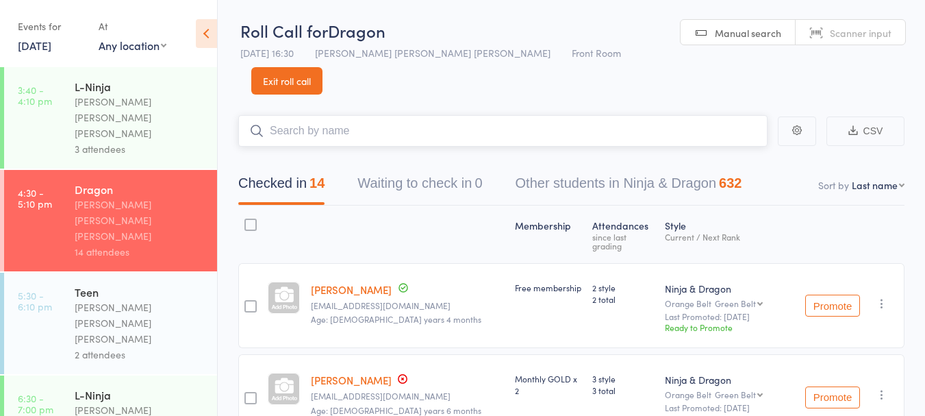
click at [462, 115] on input "search" at bounding box center [502, 131] width 529 height 32
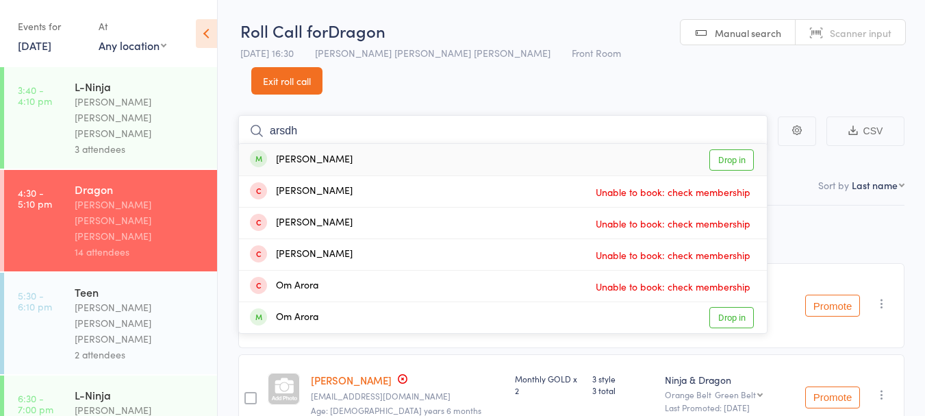
type input "arsdh"
click at [739, 149] on link "Drop in" at bounding box center [732, 159] width 45 height 21
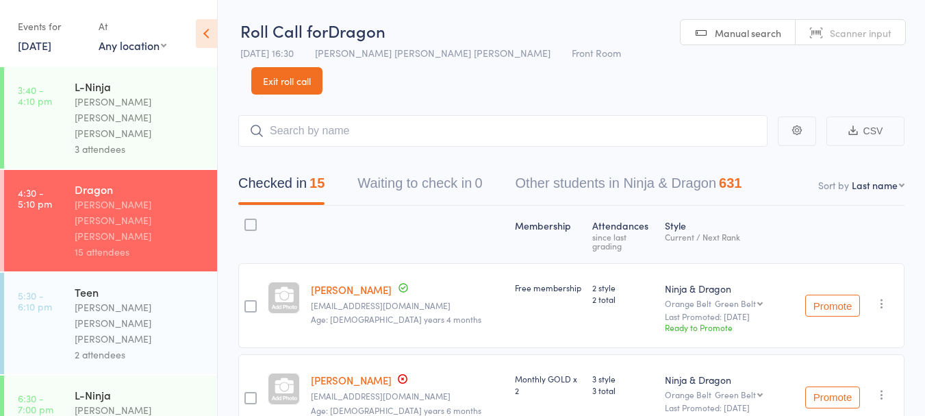
click at [148, 299] on div "[PERSON_NAME] [PERSON_NAME] [PERSON_NAME]" at bounding box center [140, 322] width 131 height 47
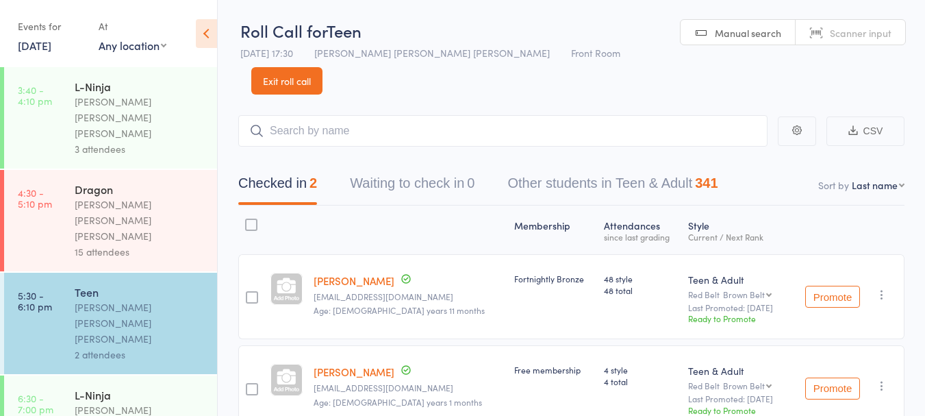
click at [377, 304] on span "Age: [DEMOGRAPHIC_DATA] years 11 months" at bounding box center [399, 310] width 171 height 12
click at [374, 396] on span "Age: [DEMOGRAPHIC_DATA] years 1 months" at bounding box center [398, 402] width 169 height 12
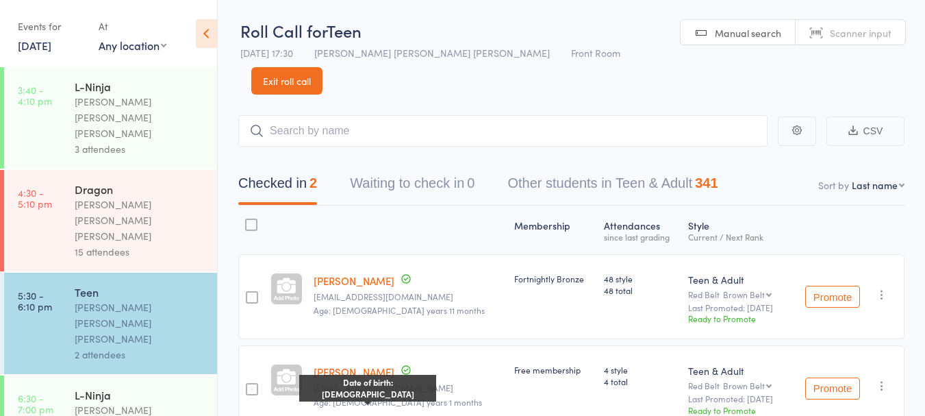
click at [420, 223] on div "Membership Atten­dances since last grading Style Current / Next Rank Peter Koll…" at bounding box center [571, 321] width 666 height 232
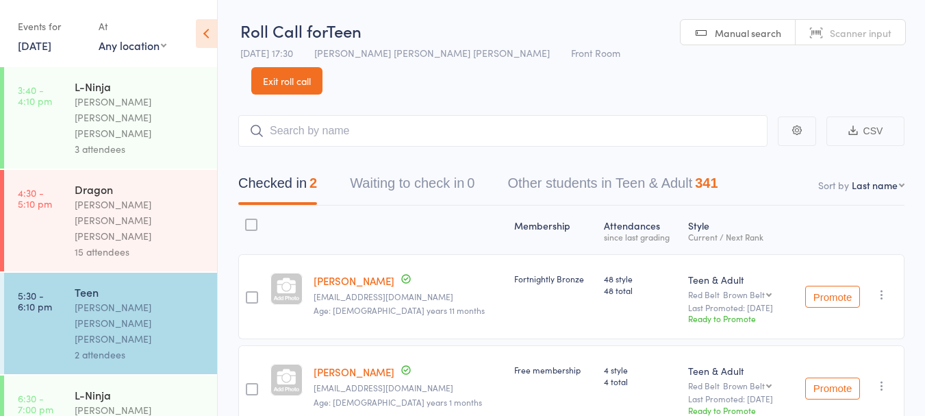
click at [323, 67] on link "Exit roll call" at bounding box center [286, 80] width 71 height 27
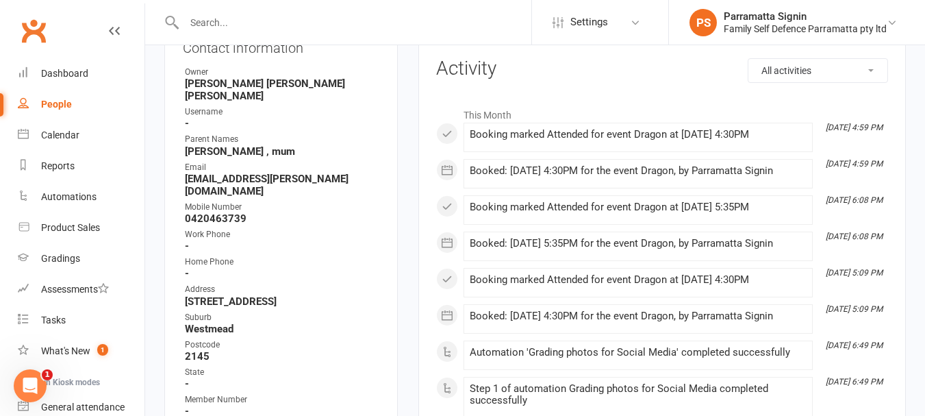
scroll to position [174, 0]
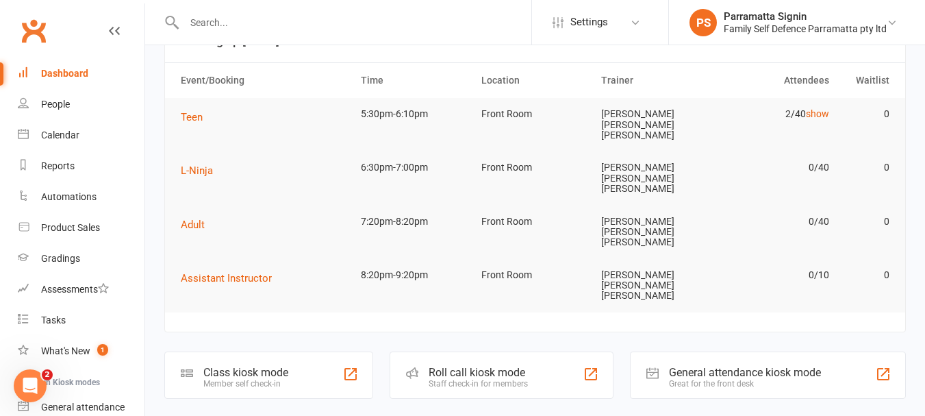
scroll to position [40, 0]
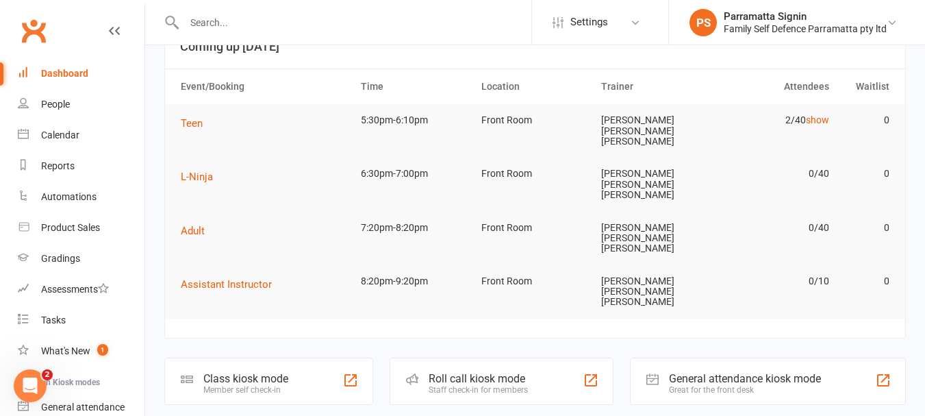
click at [508, 385] on div "Staff check-in for members" at bounding box center [478, 390] width 99 height 10
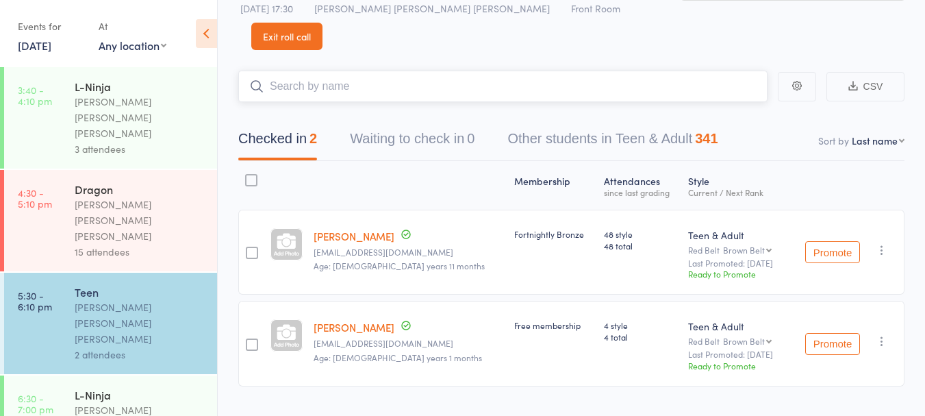
scroll to position [49, 0]
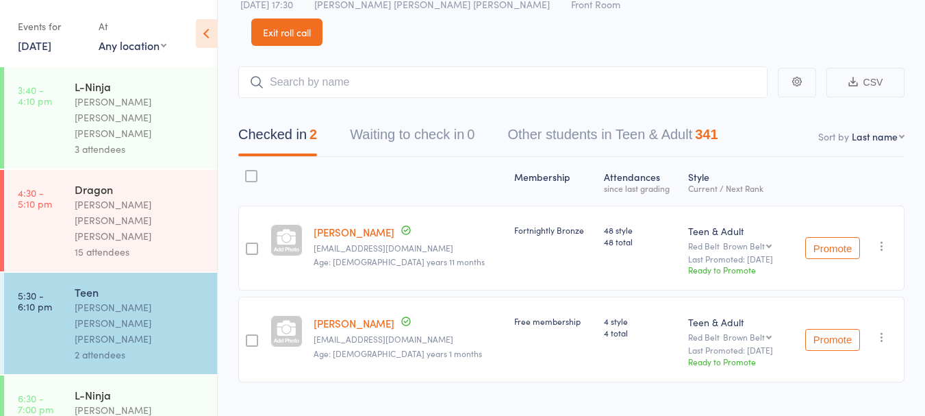
click at [155, 244] on div "15 attendees" at bounding box center [140, 252] width 131 height 16
click at [125, 197] on div "[PERSON_NAME] [PERSON_NAME] [PERSON_NAME]" at bounding box center [140, 220] width 131 height 47
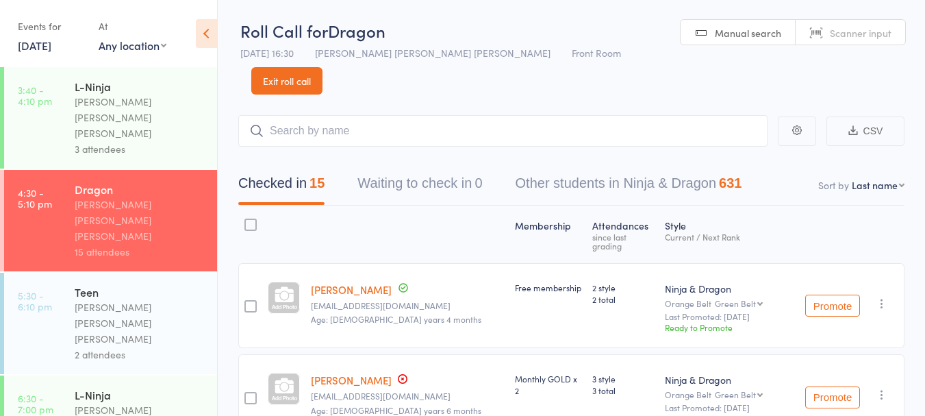
click at [323, 67] on link "Exit roll call" at bounding box center [286, 80] width 71 height 27
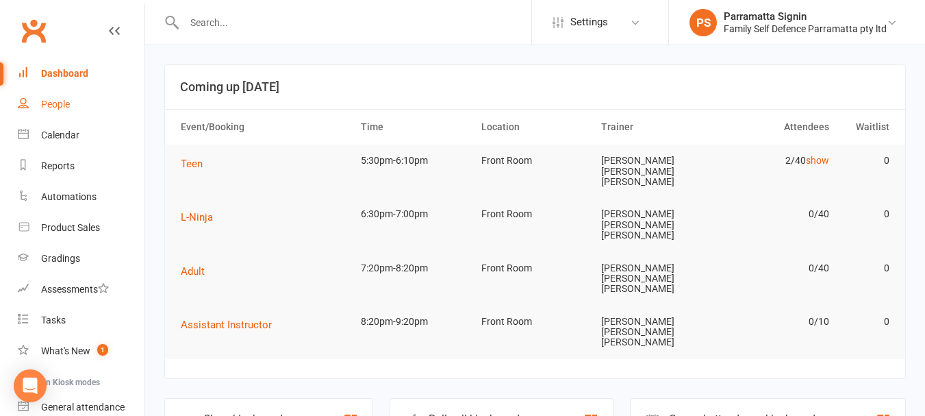
click at [75, 103] on link "People" at bounding box center [81, 104] width 127 height 31
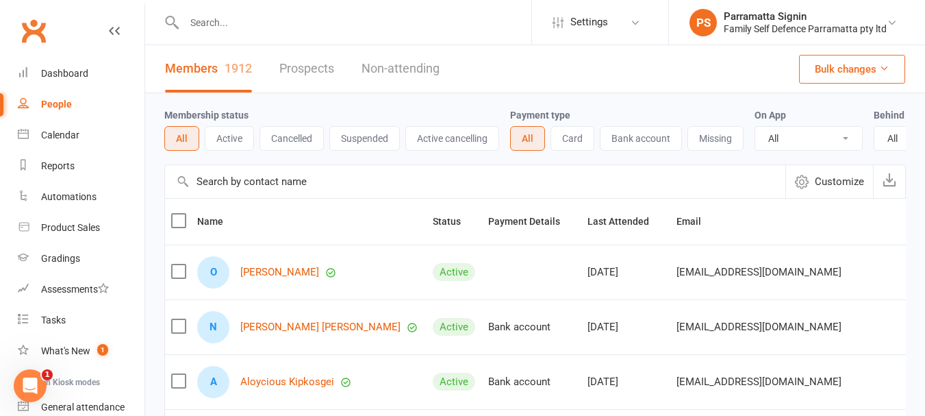
click at [375, 47] on link "Non-attending" at bounding box center [401, 68] width 78 height 47
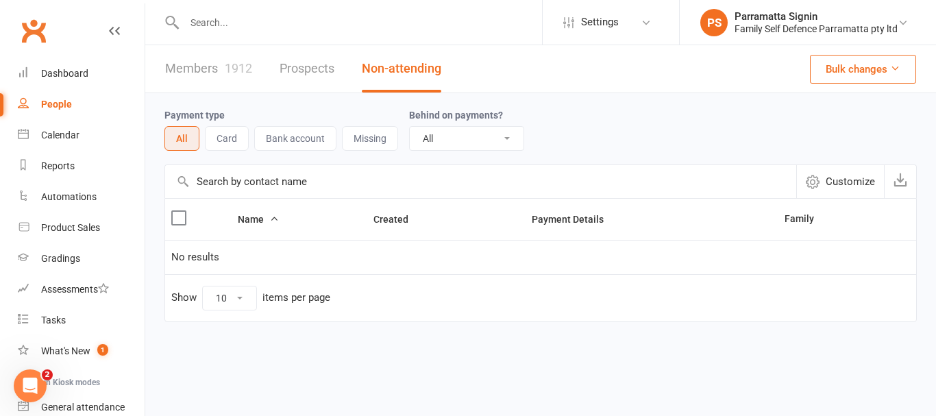
click at [219, 83] on link "Members 1912" at bounding box center [208, 68] width 87 height 47
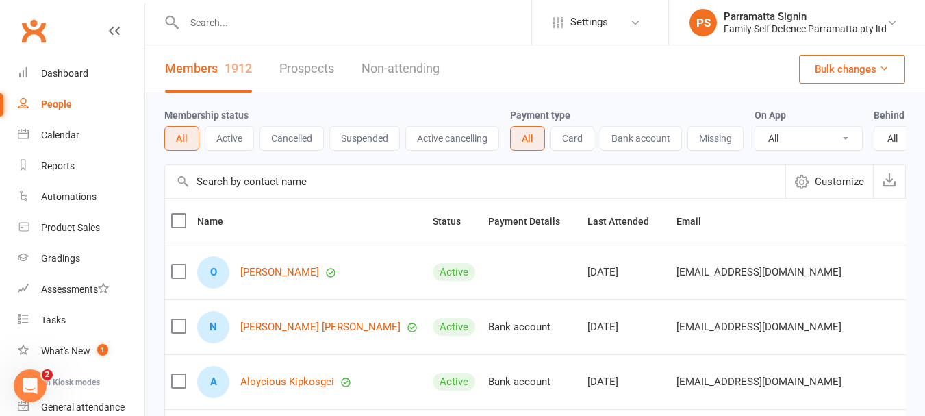
click at [285, 23] on input "text" at bounding box center [355, 22] width 351 height 19
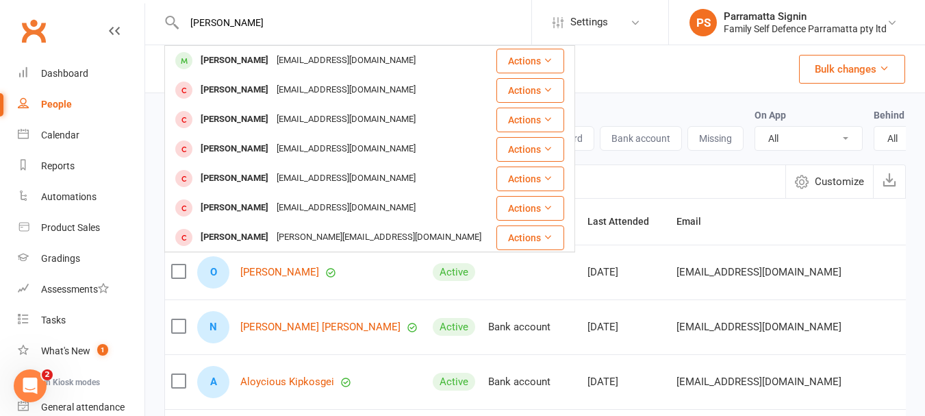
type input "[PERSON_NAME]"
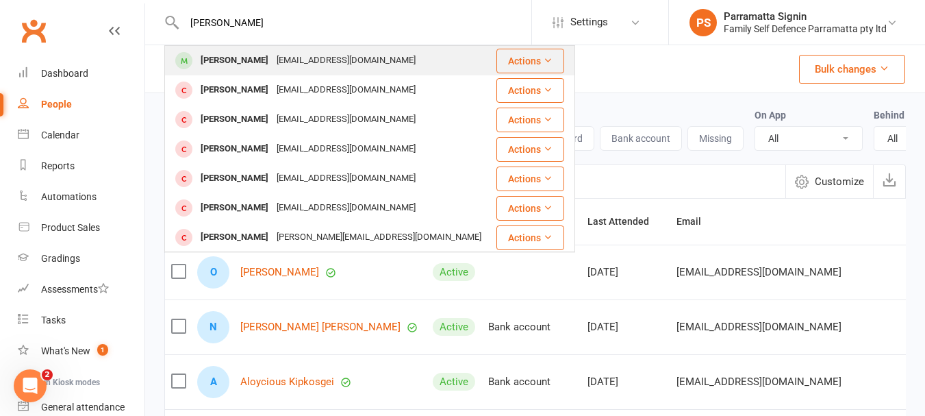
click at [401, 64] on div "[PERSON_NAME] [EMAIL_ADDRESS][DOMAIN_NAME]" at bounding box center [330, 61] width 329 height 28
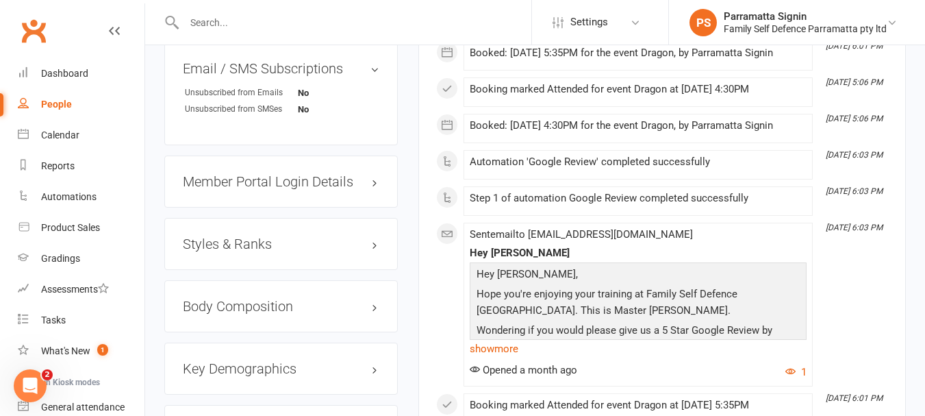
scroll to position [1272, 0]
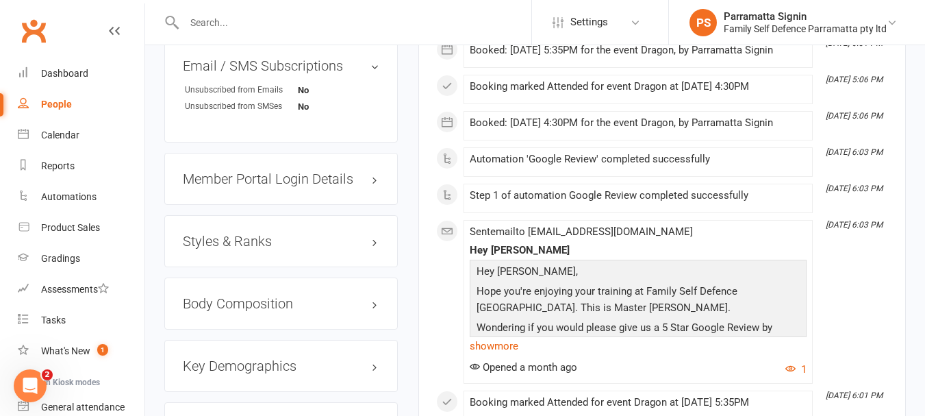
click at [358, 234] on h3 "Styles & Ranks" at bounding box center [281, 241] width 197 height 15
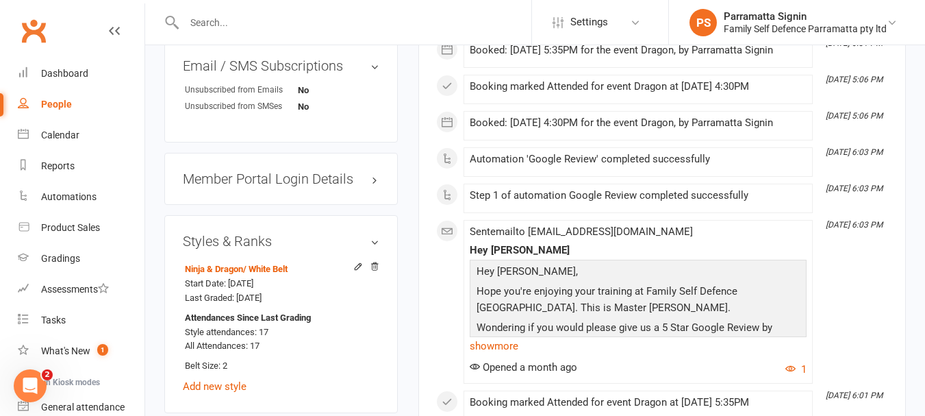
click at [362, 234] on h3 "Styles & Ranks" at bounding box center [281, 241] width 197 height 15
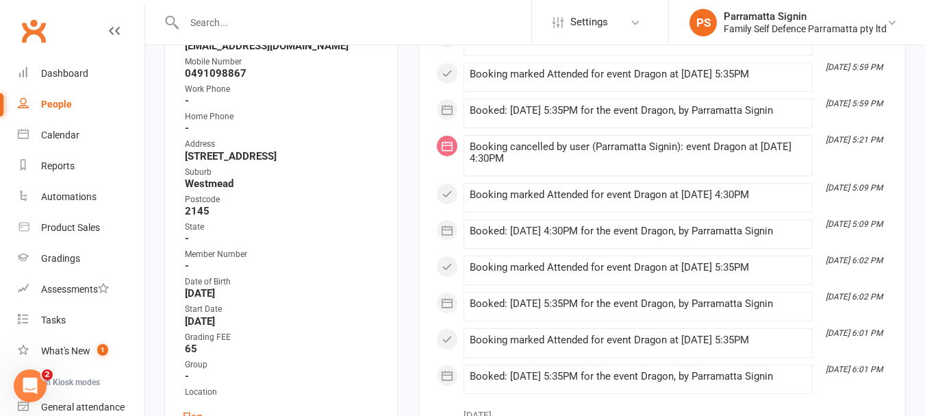
scroll to position [0, 0]
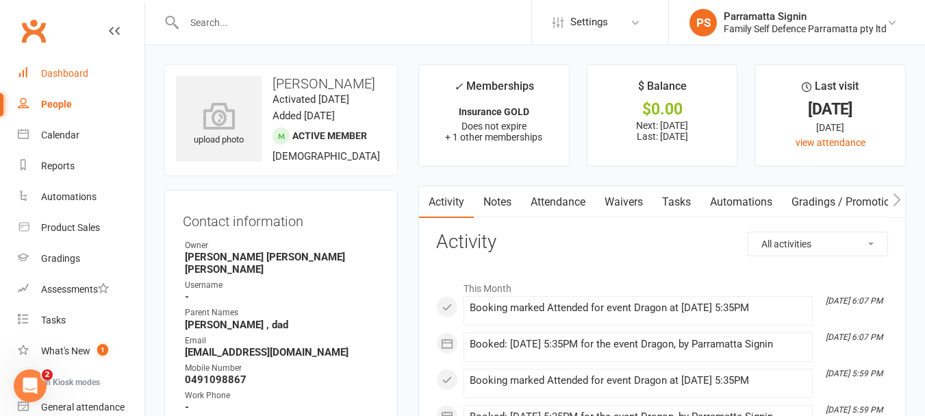
click at [91, 73] on link "Dashboard" at bounding box center [81, 73] width 127 height 31
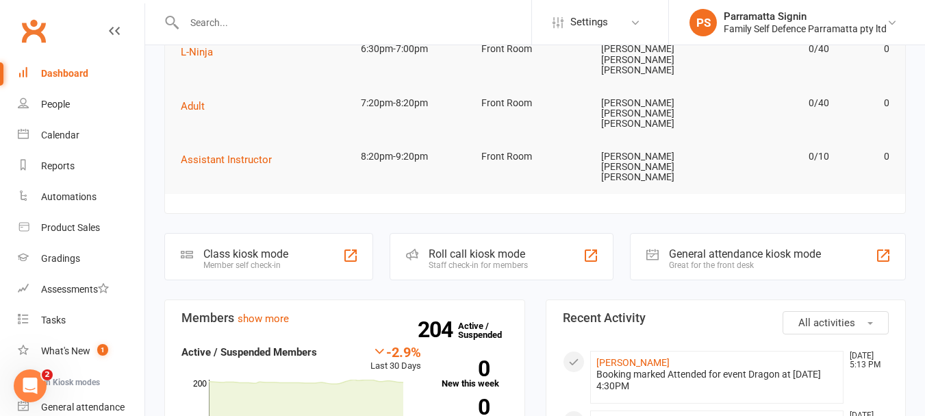
scroll to position [166, 0]
click at [523, 260] on div "Staff check-in for members" at bounding box center [478, 265] width 99 height 10
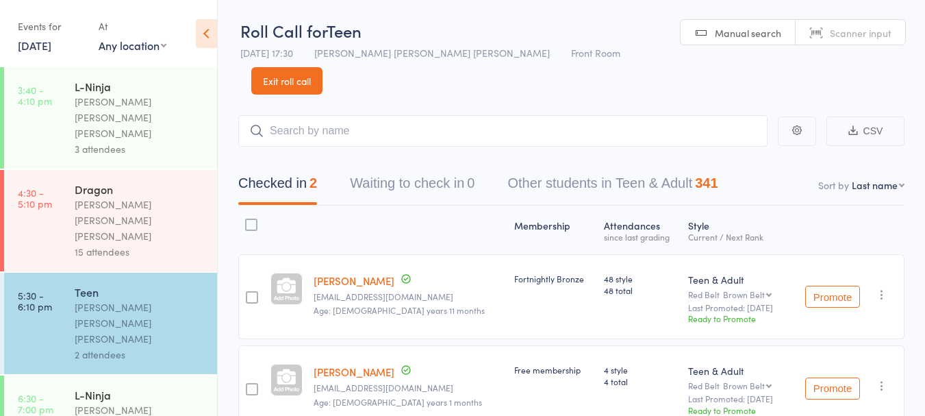
click at [146, 197] on div "[PERSON_NAME] [PERSON_NAME] [PERSON_NAME]" at bounding box center [140, 220] width 131 height 47
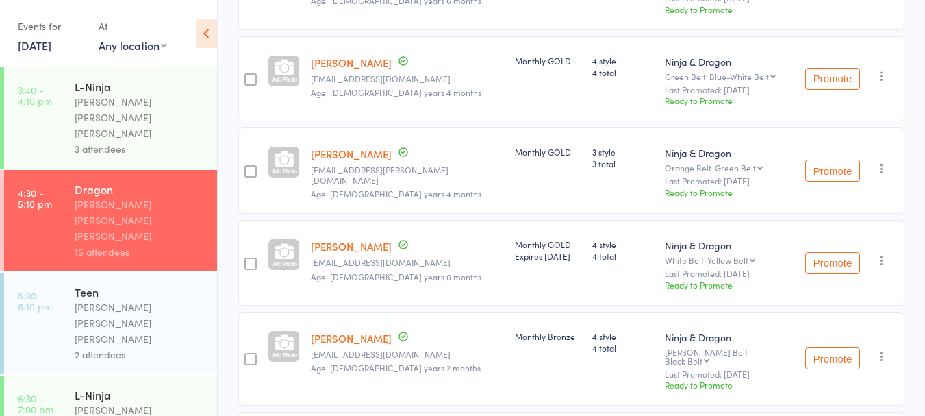
scroll to position [409, 0]
click at [110, 347] on div "2 attendees" at bounding box center [140, 355] width 131 height 16
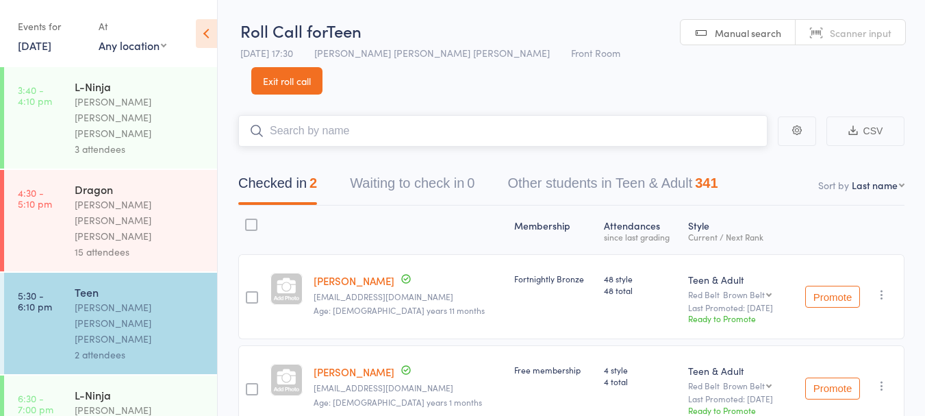
click at [346, 115] on input "search" at bounding box center [502, 131] width 529 height 32
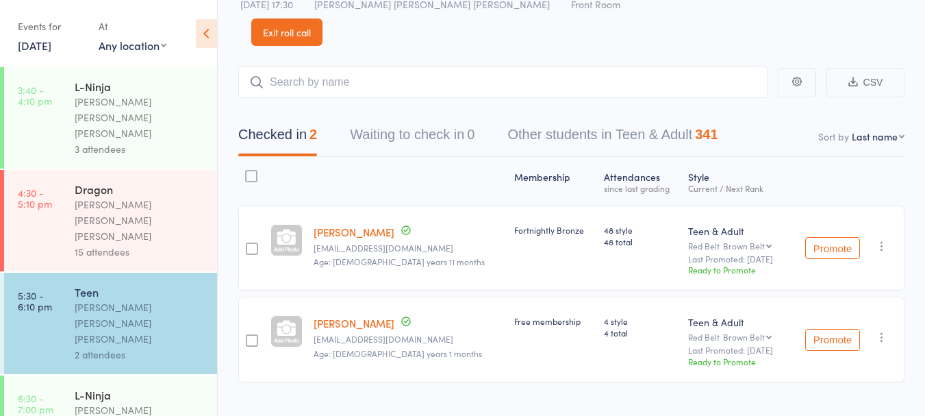
click at [538, 224] on div "Fortnightly Bronze" at bounding box center [553, 230] width 78 height 12
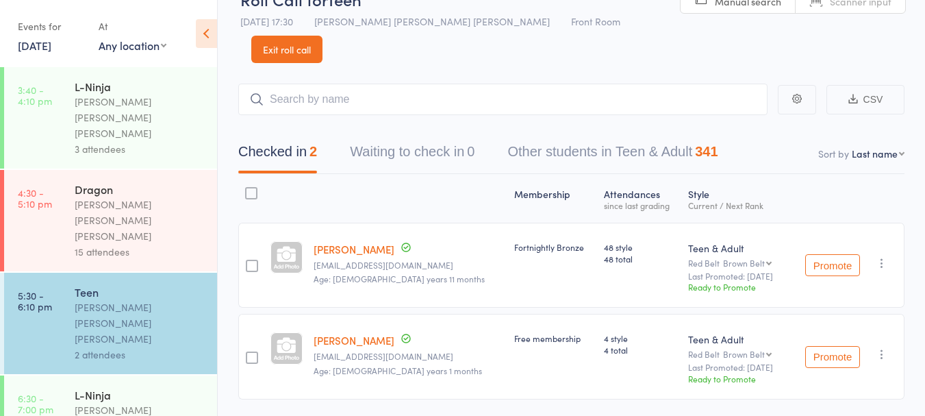
scroll to position [0, 0]
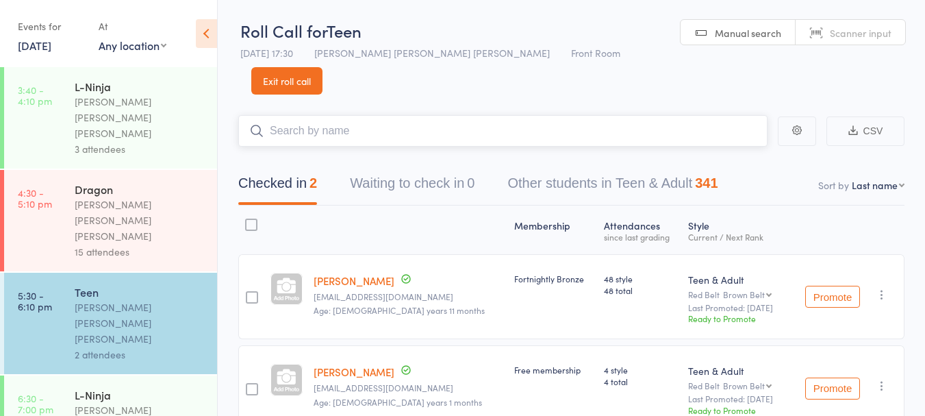
click at [664, 115] on input "search" at bounding box center [502, 131] width 529 height 32
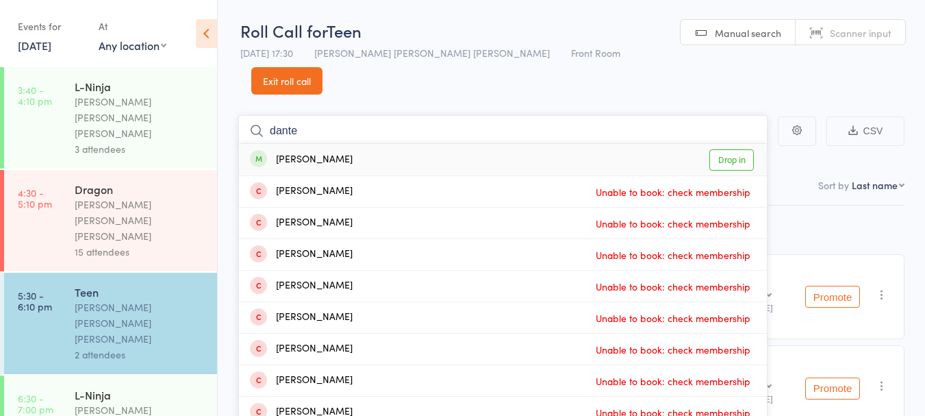
type input "dante"
click at [732, 149] on link "Drop in" at bounding box center [732, 159] width 45 height 21
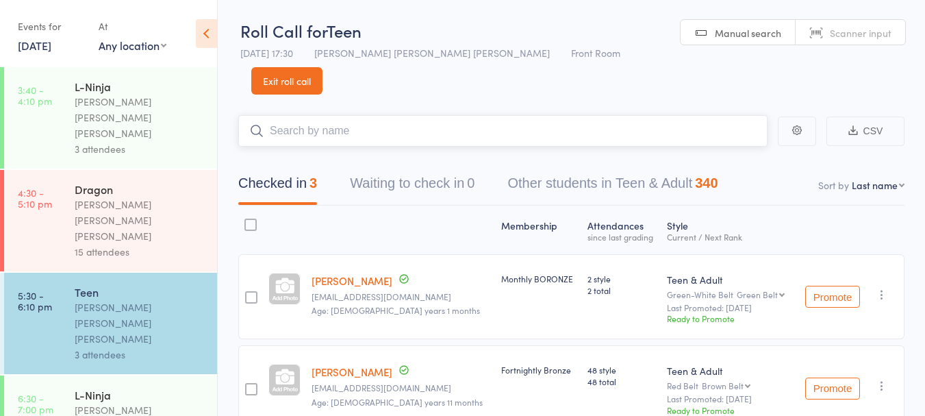
click at [397, 115] on input "search" at bounding box center [502, 131] width 529 height 32
type input "d"
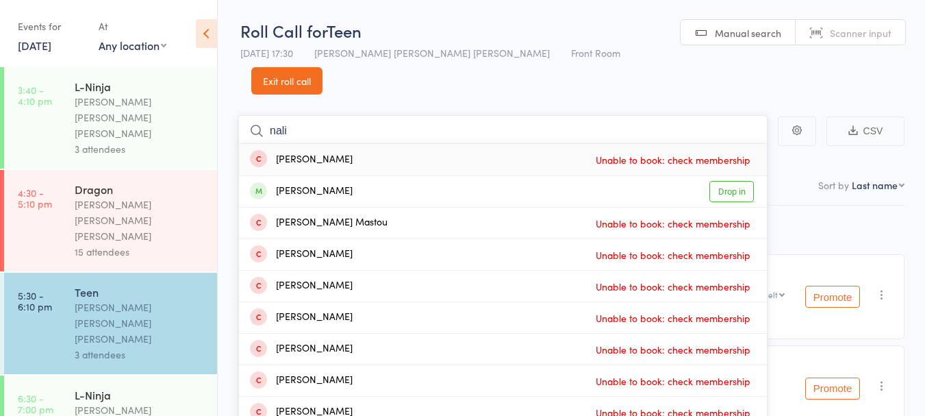
type input "nali"
click at [357, 176] on div "Nali Tawfik Drop in" at bounding box center [503, 191] width 528 height 31
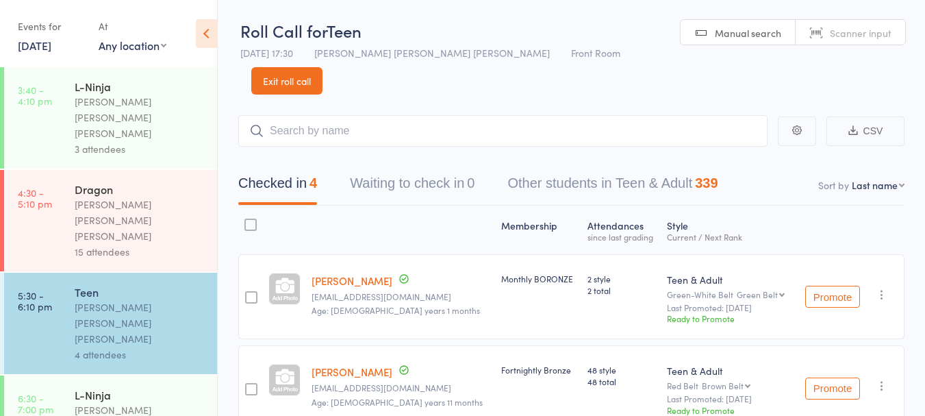
click at [345, 273] on link "Dante Furnari" at bounding box center [352, 280] width 81 height 14
click at [433, 115] on input "search" at bounding box center [502, 131] width 529 height 32
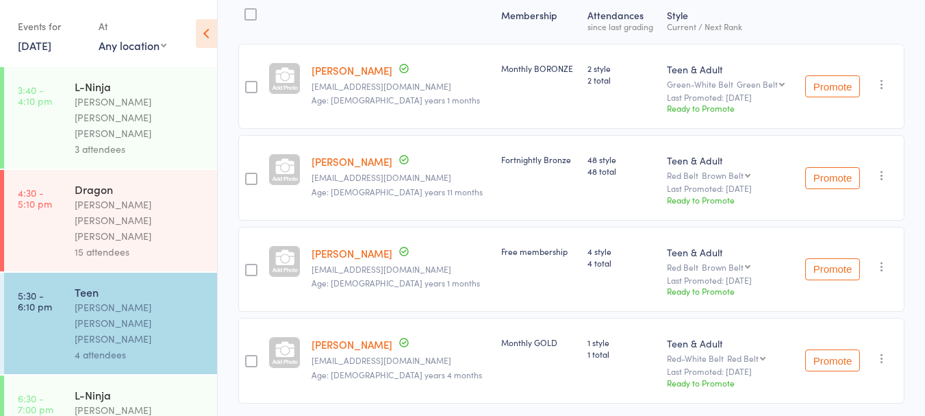
scroll to position [212, 0]
click at [329, 335] on link "Nali Tawfik" at bounding box center [352, 342] width 81 height 14
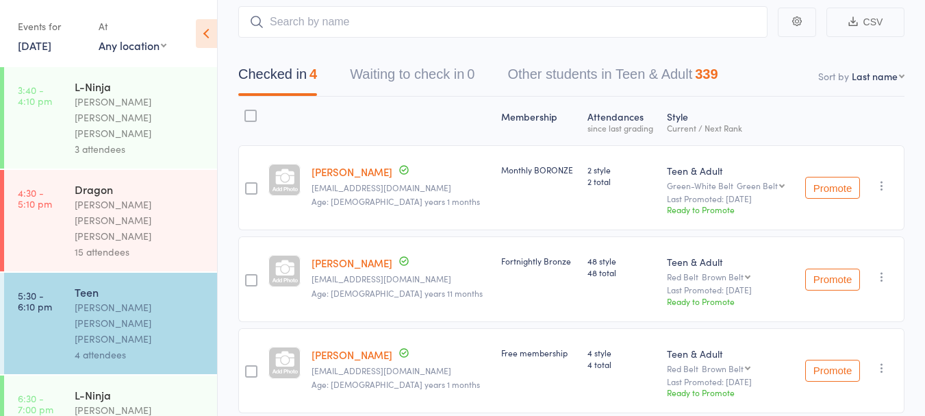
scroll to position [0, 0]
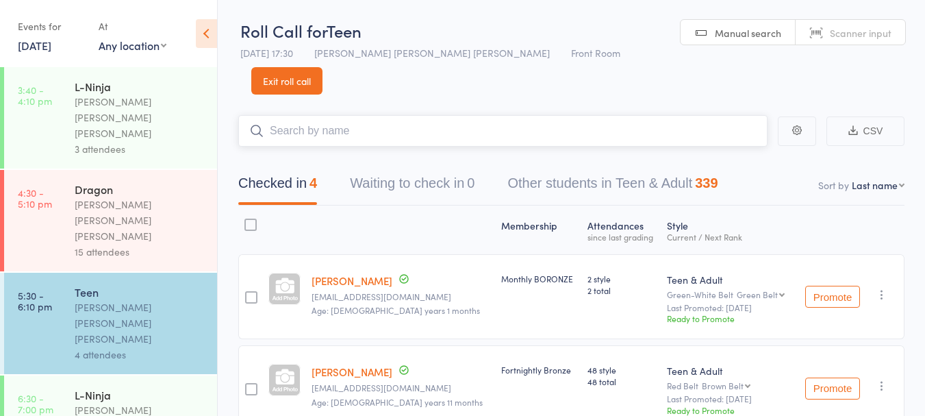
click at [384, 115] on input "search" at bounding box center [502, 131] width 529 height 32
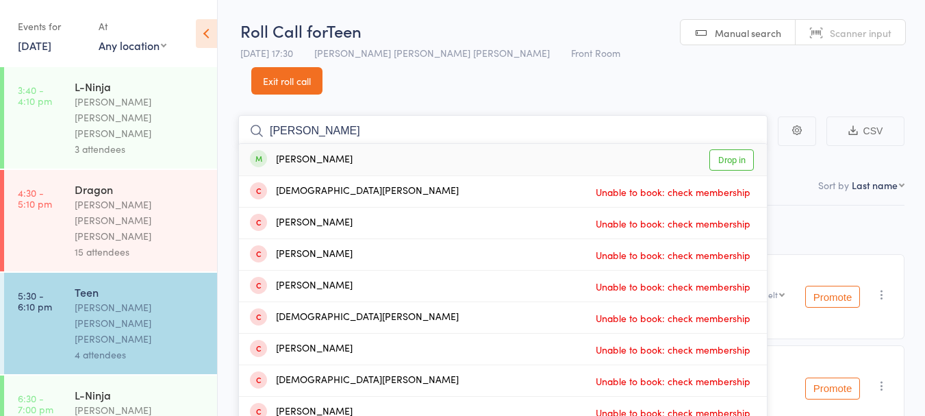
type input "sabastian"
click at [375, 144] on div "Sabastian Dsouza Drop in" at bounding box center [503, 160] width 528 height 32
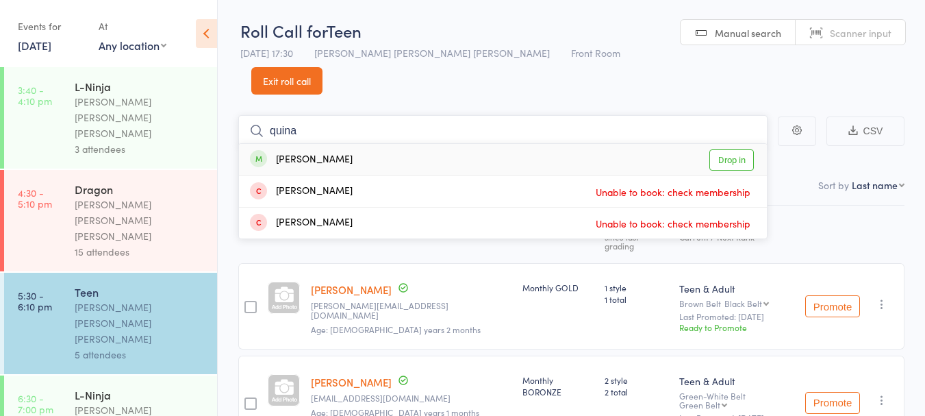
type input "quina"
click at [356, 144] on div "Quiana Li Drop in" at bounding box center [503, 160] width 528 height 32
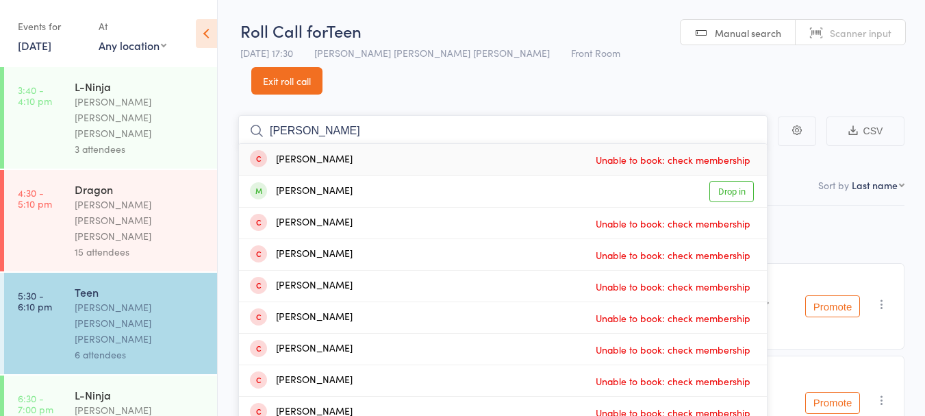
type input "daniel l"
click at [340, 184] on div "Daniel Lawrence" at bounding box center [301, 192] width 103 height 16
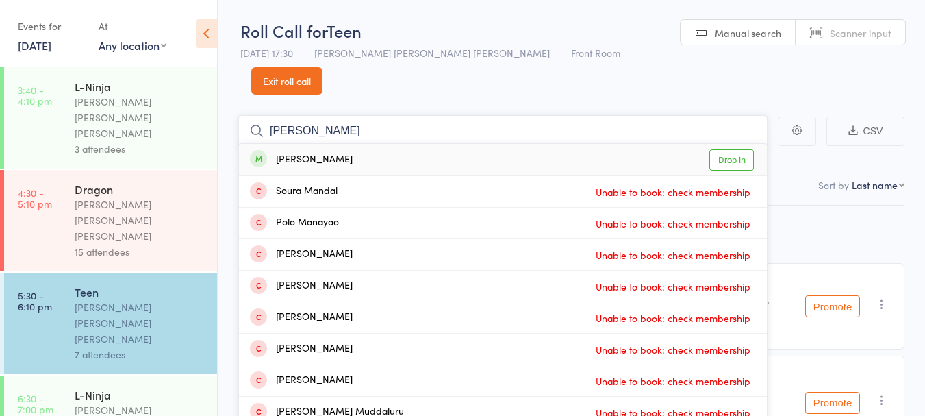
type input "manal"
click at [371, 144] on div "Manal Khurram Drop in" at bounding box center [503, 160] width 528 height 32
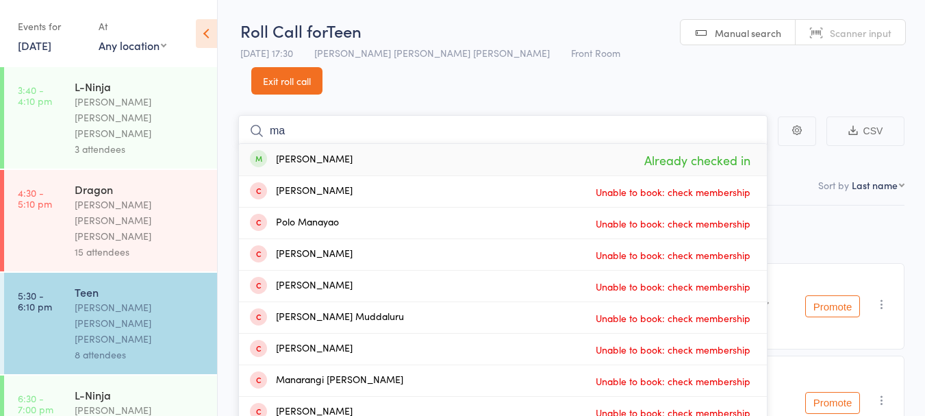
type input "m"
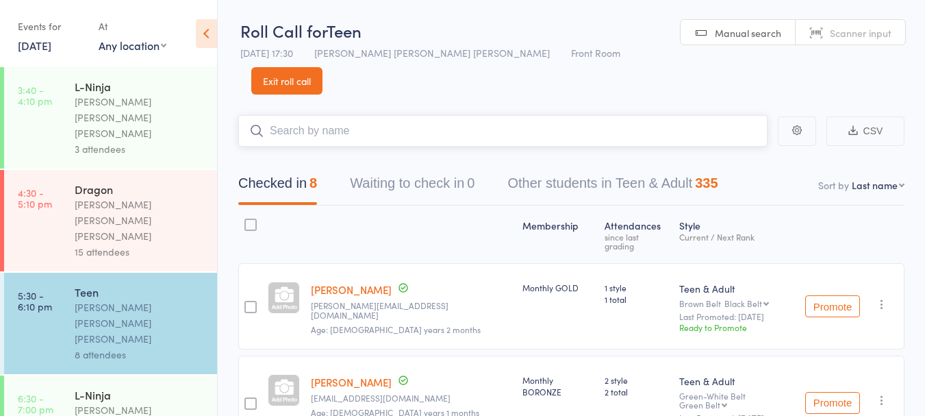
click at [400, 115] on input "search" at bounding box center [502, 131] width 529 height 32
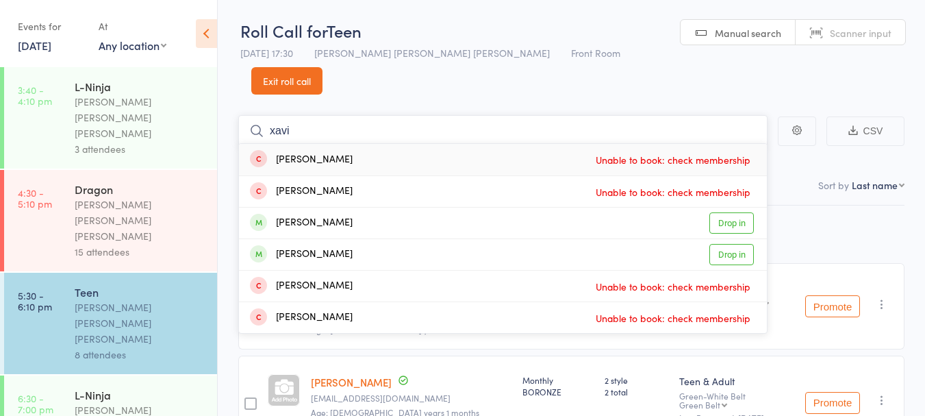
type input "xavi"
click at [734, 212] on link "Drop in" at bounding box center [732, 222] width 45 height 21
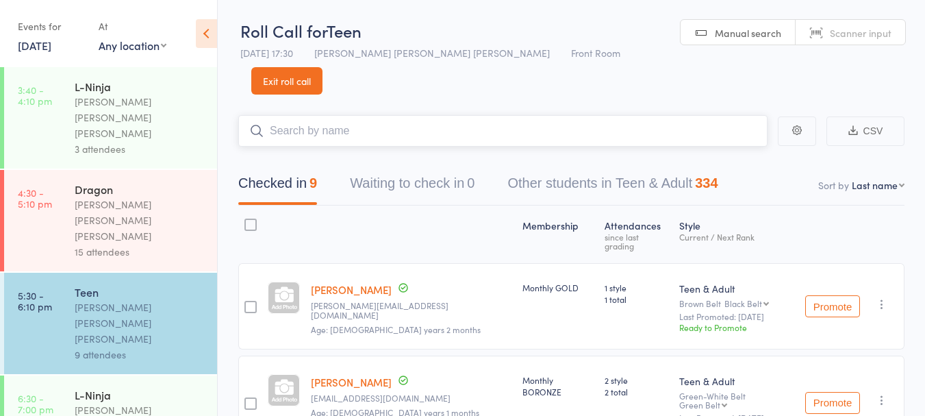
click at [360, 115] on input "search" at bounding box center [502, 131] width 529 height 32
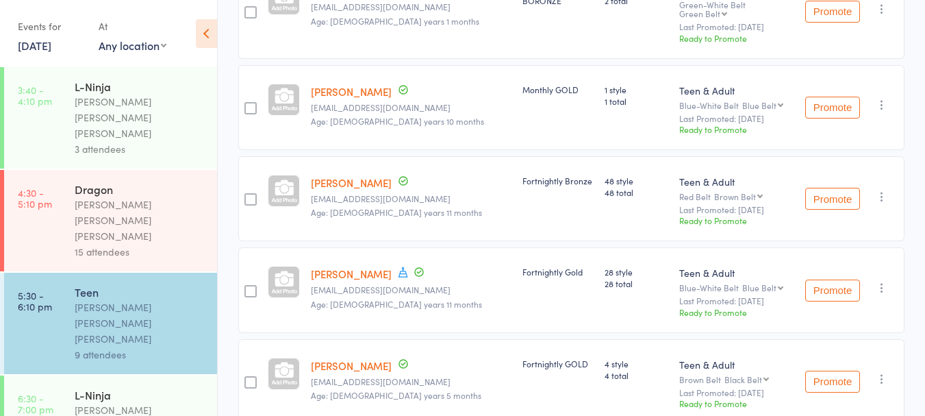
scroll to position [395, 0]
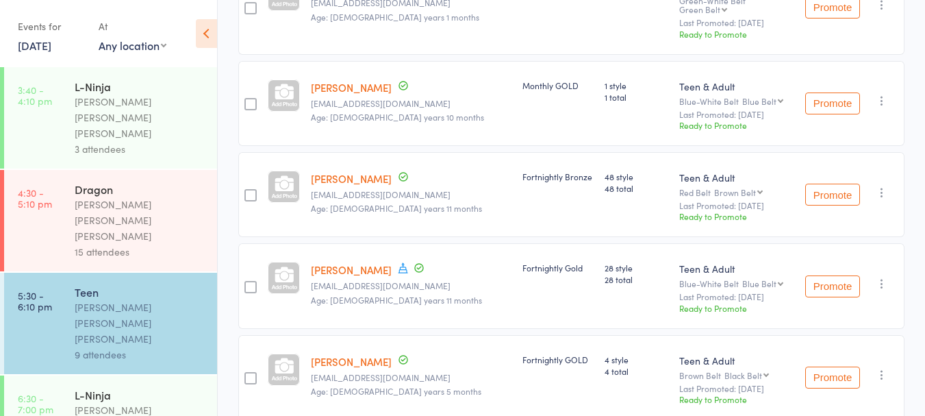
click at [835, 275] on button "Promote" at bounding box center [833, 286] width 55 height 22
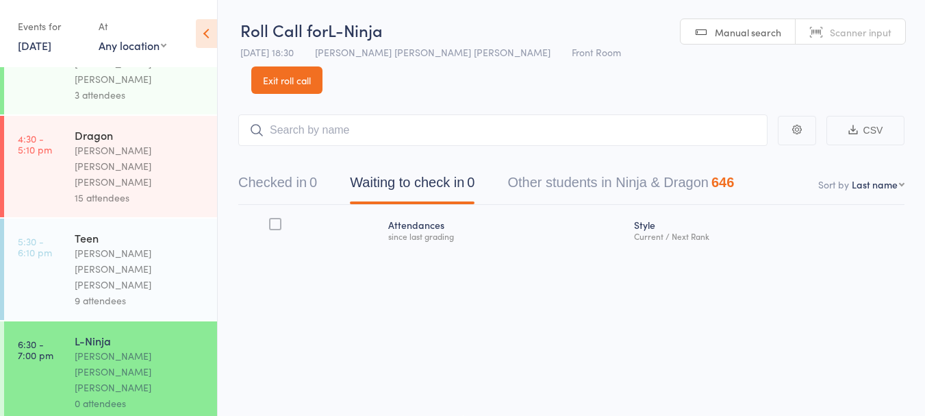
scroll to position [79, 0]
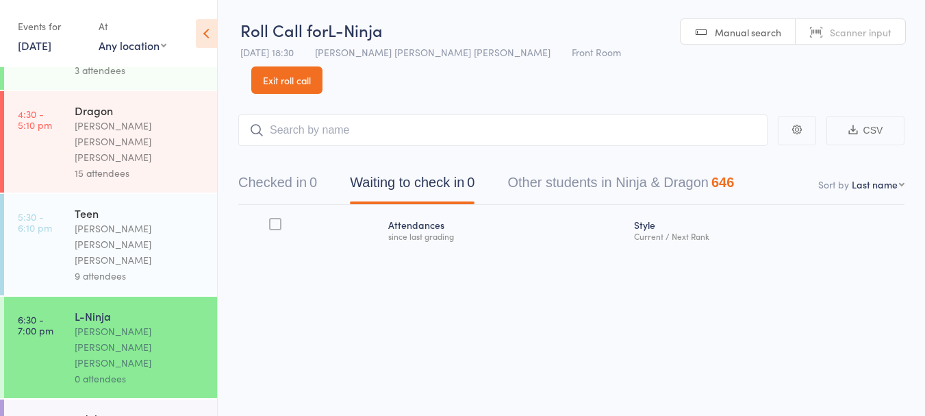
click at [303, 168] on button "Checked in 0" at bounding box center [277, 186] width 79 height 36
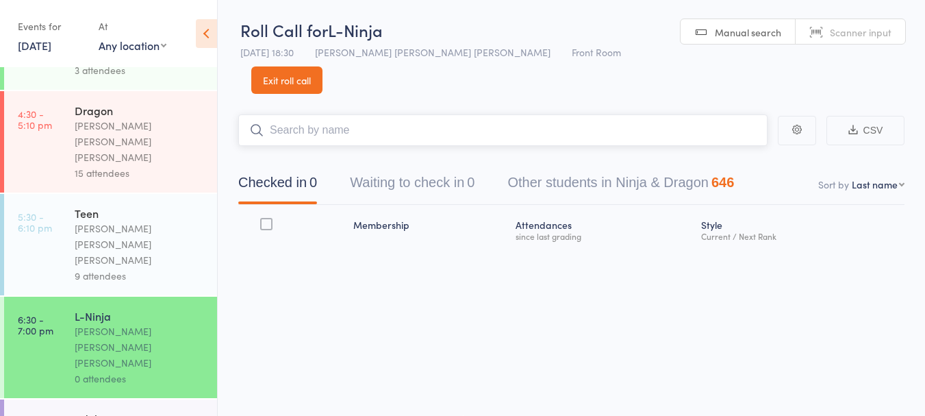
click at [328, 114] on input "search" at bounding box center [502, 130] width 529 height 32
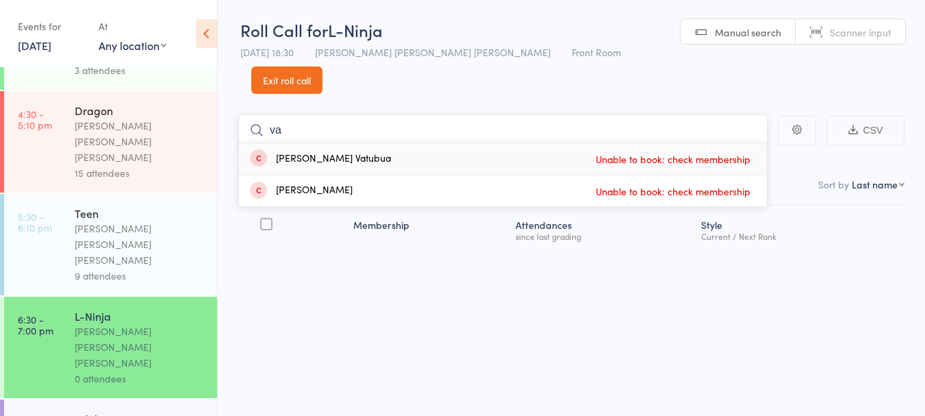
type input "v"
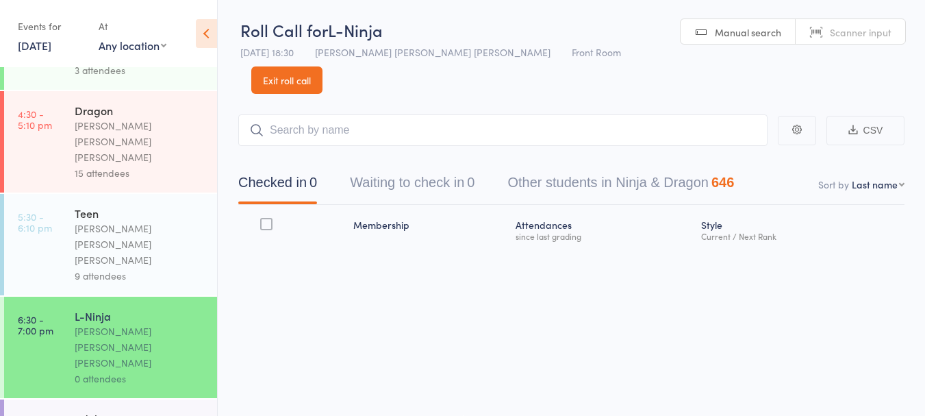
click at [323, 66] on link "Exit roll call" at bounding box center [286, 79] width 71 height 27
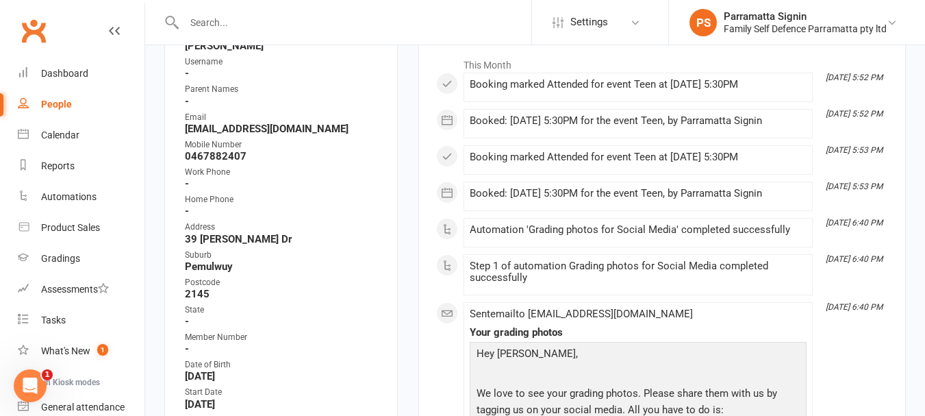
scroll to position [224, 0]
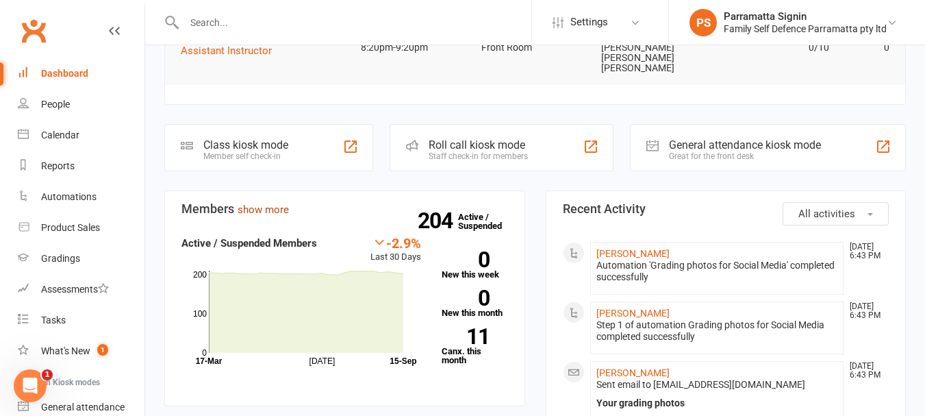
click at [273, 203] on link "show more" at bounding box center [263, 209] width 51 height 12
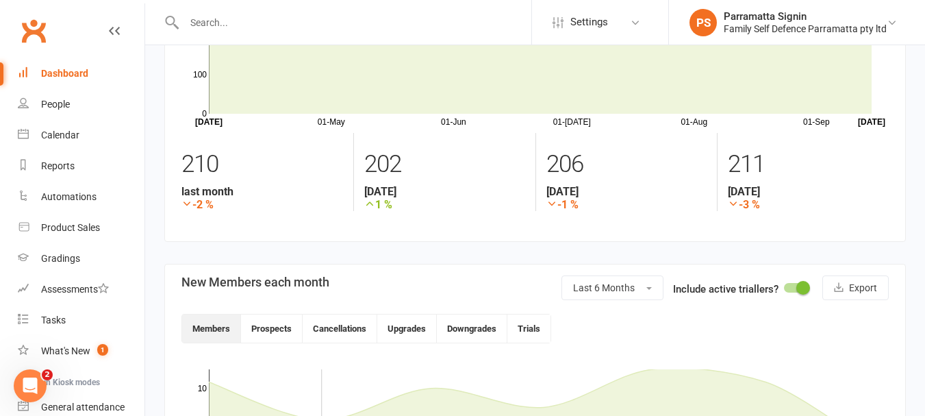
scroll to position [102, 0]
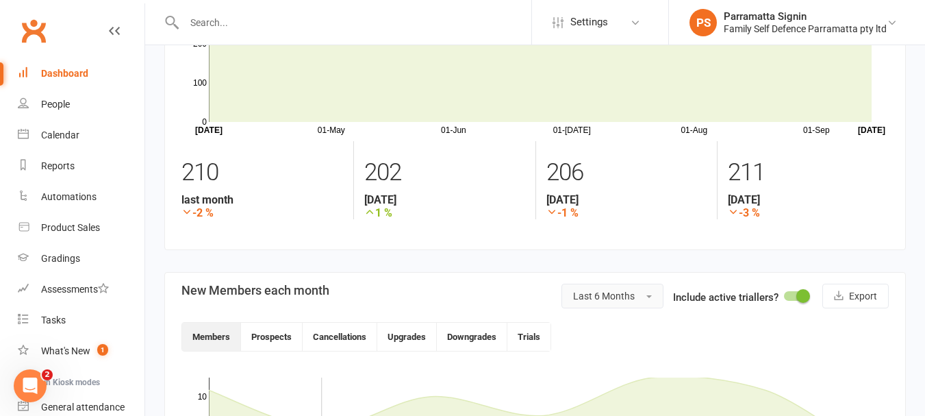
click at [638, 295] on button "Last 6 Months" at bounding box center [613, 296] width 102 height 25
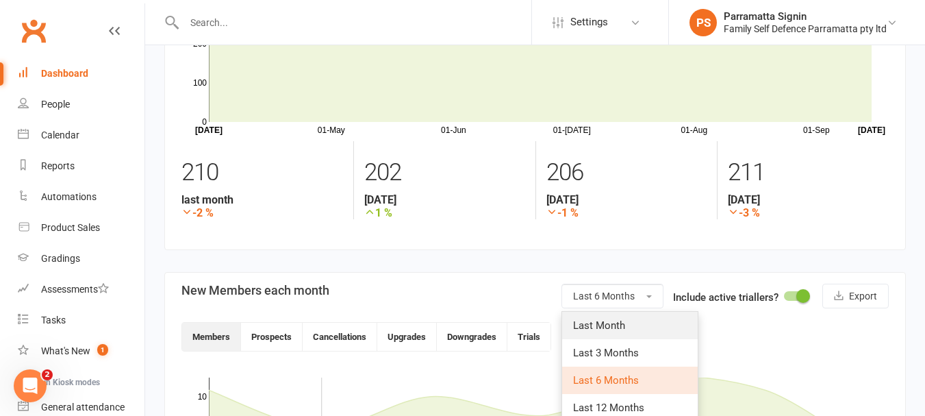
click at [638, 323] on link "Last Month" at bounding box center [630, 325] width 136 height 27
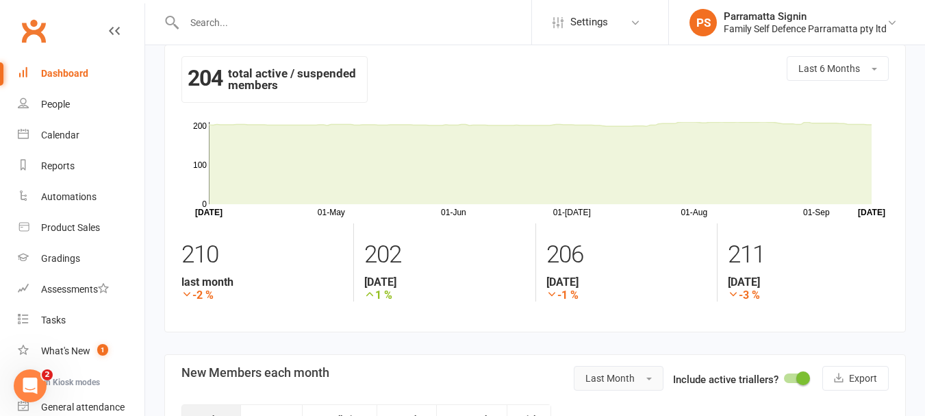
scroll to position [0, 0]
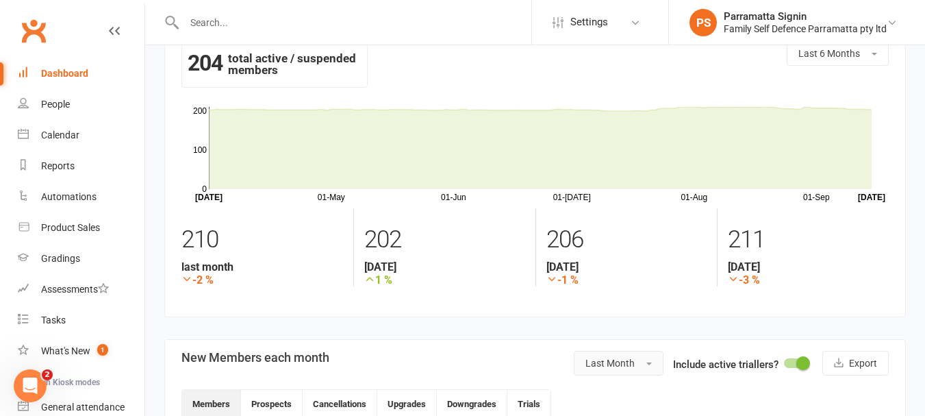
click at [636, 363] on button "Last Month" at bounding box center [619, 363] width 90 height 25
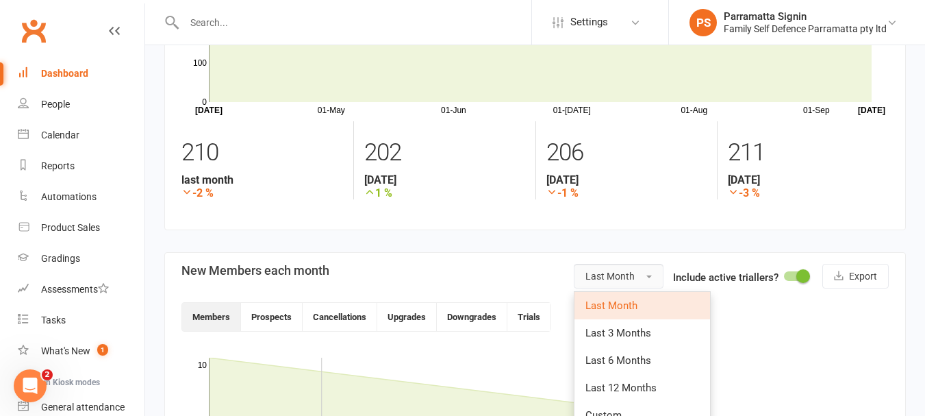
scroll to position [123, 0]
click at [636, 362] on span "Last 6 Months" at bounding box center [619, 359] width 66 height 12
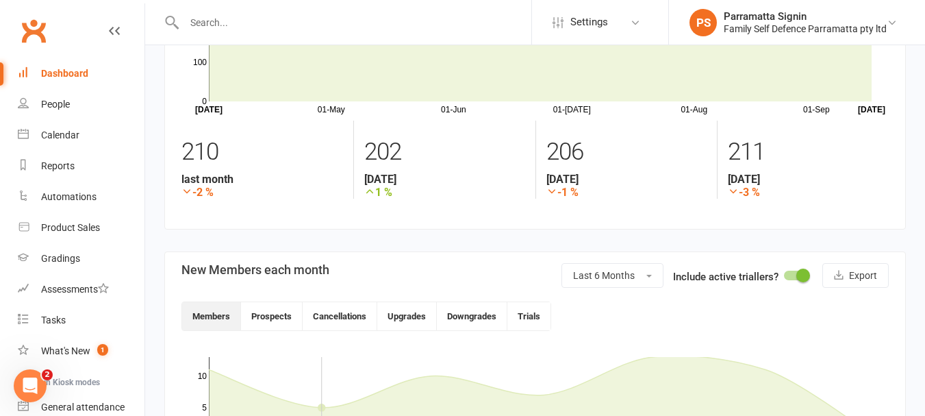
click at [71, 85] on link "Dashboard" at bounding box center [81, 73] width 127 height 31
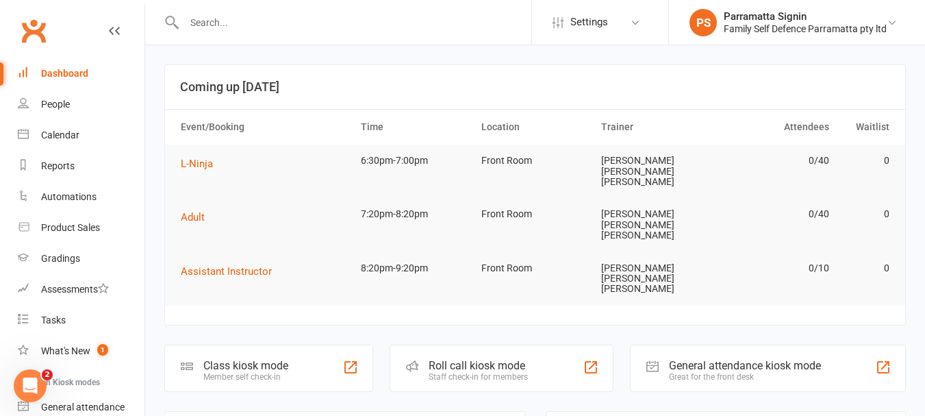
click at [462, 372] on div "Staff check-in for members" at bounding box center [478, 377] width 99 height 10
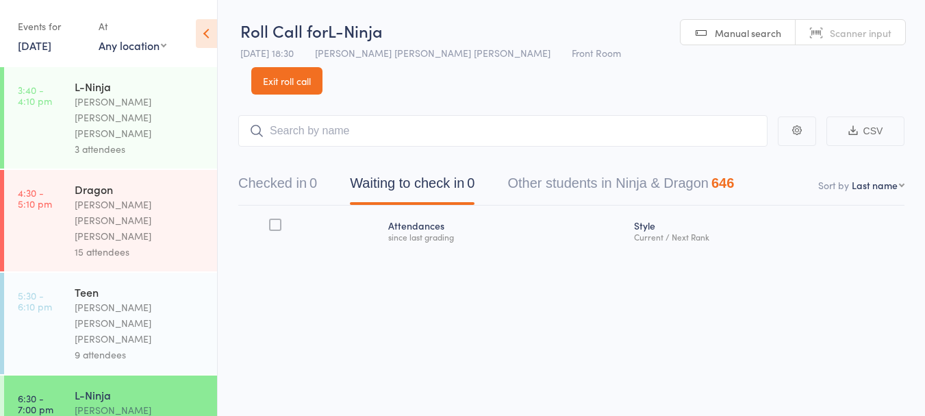
click at [282, 169] on button "Checked in 0" at bounding box center [277, 187] width 79 height 36
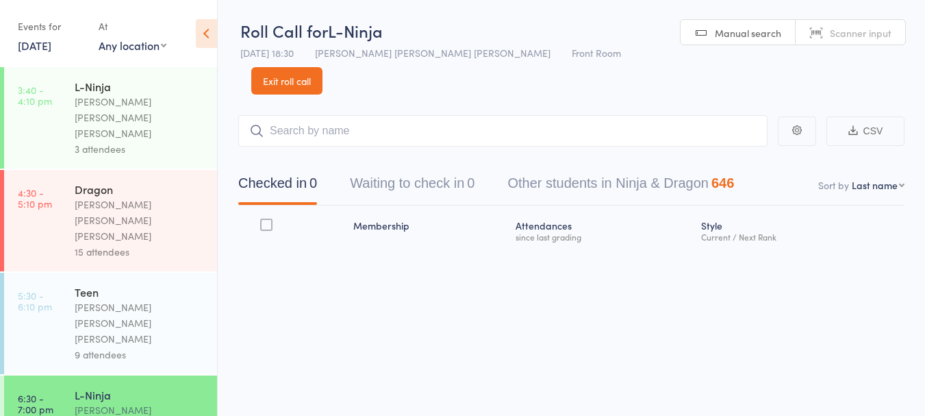
click at [383, 115] on input "search" at bounding box center [502, 131] width 529 height 32
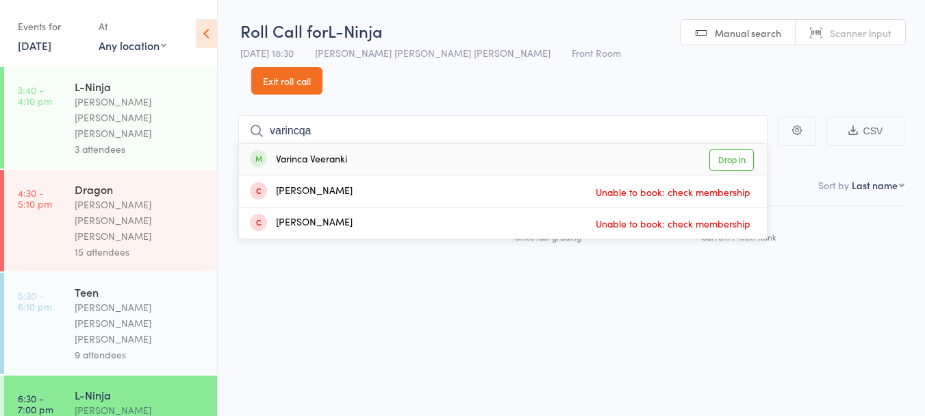
type input "varincqa"
click at [729, 149] on link "Drop in" at bounding box center [732, 159] width 45 height 21
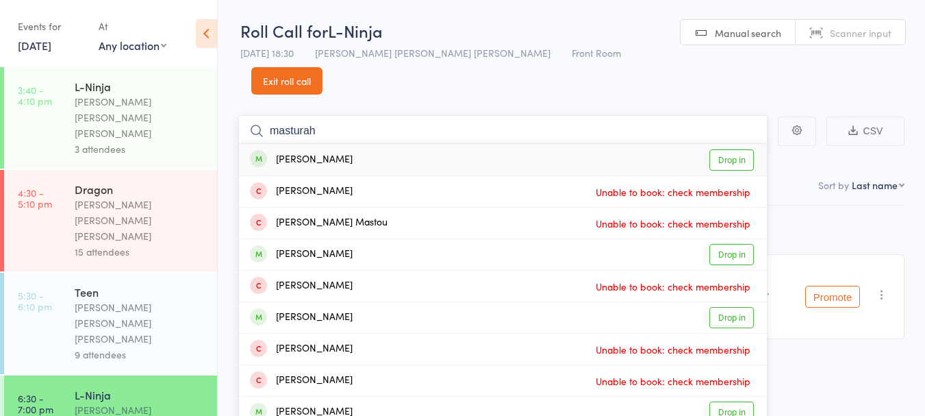
type input "masturah"
click at [742, 149] on link "Drop in" at bounding box center [732, 159] width 45 height 21
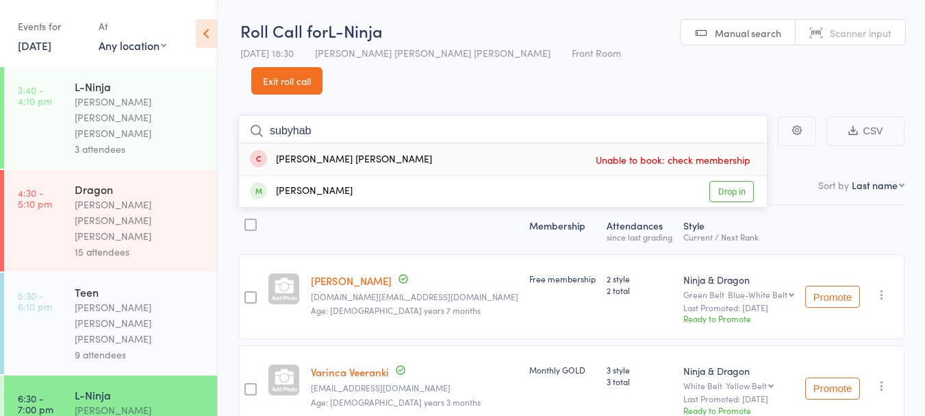
type input "subyhab"
click at [725, 181] on link "Drop in" at bounding box center [732, 191] width 45 height 21
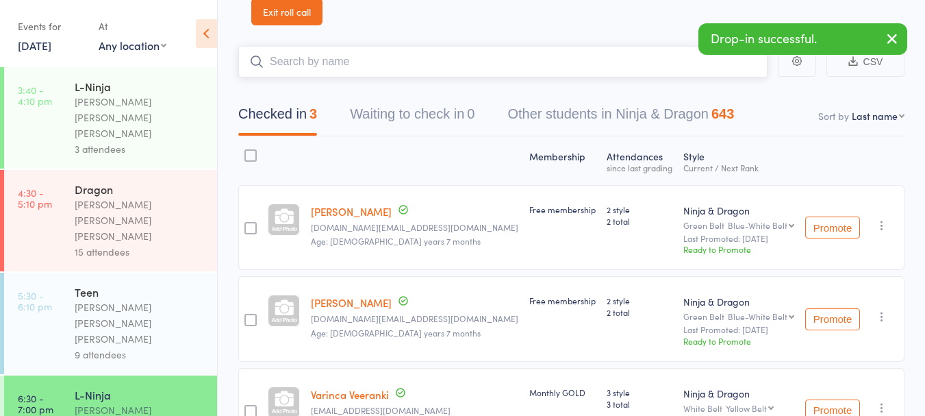
scroll to position [71, 0]
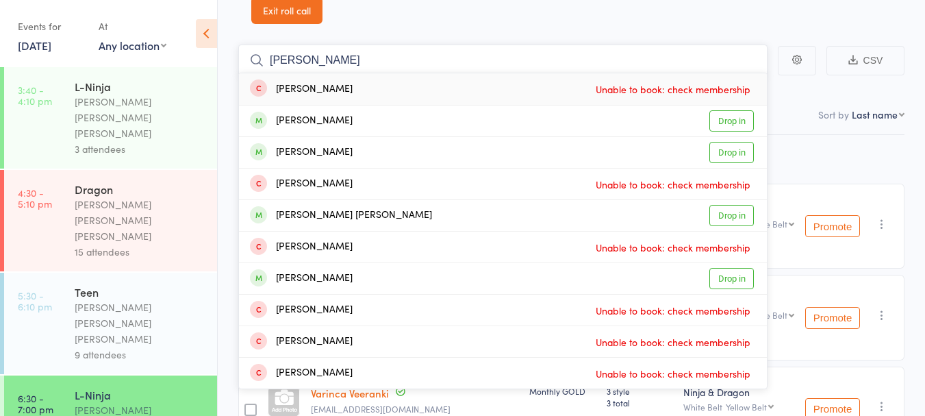
type input "abir"
click at [732, 110] on link "Drop in" at bounding box center [732, 120] width 45 height 21
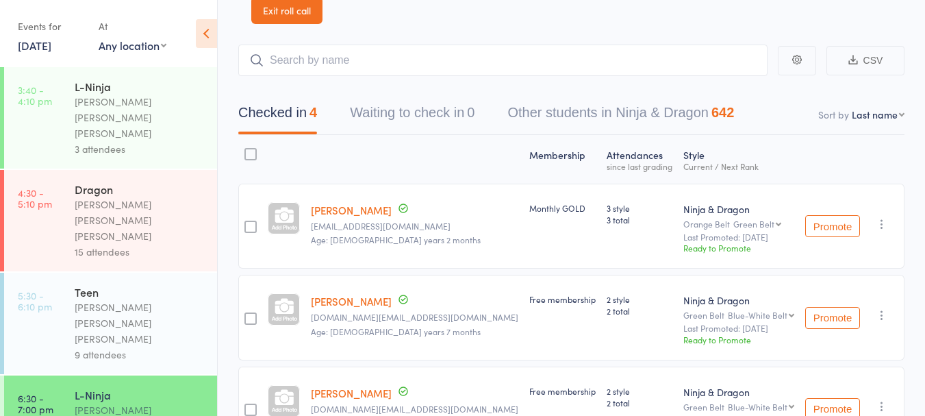
click at [121, 299] on div "[PERSON_NAME] [PERSON_NAME] [PERSON_NAME]" at bounding box center [140, 322] width 131 height 47
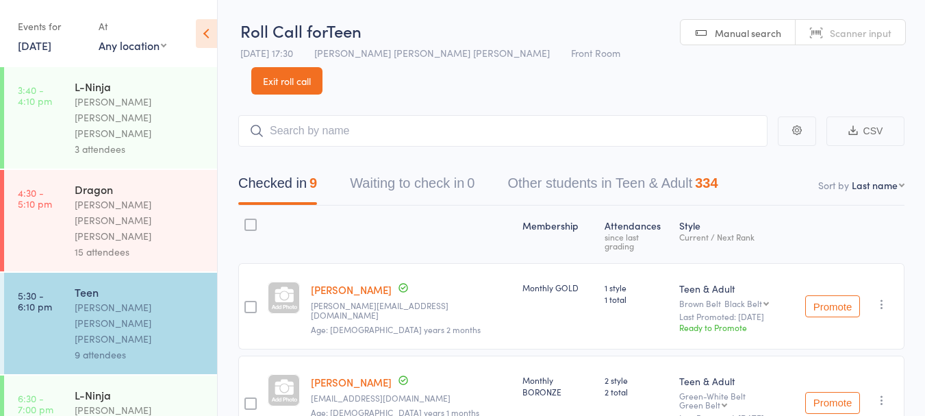
click at [135, 387] on div "L-Ninja" at bounding box center [140, 394] width 131 height 15
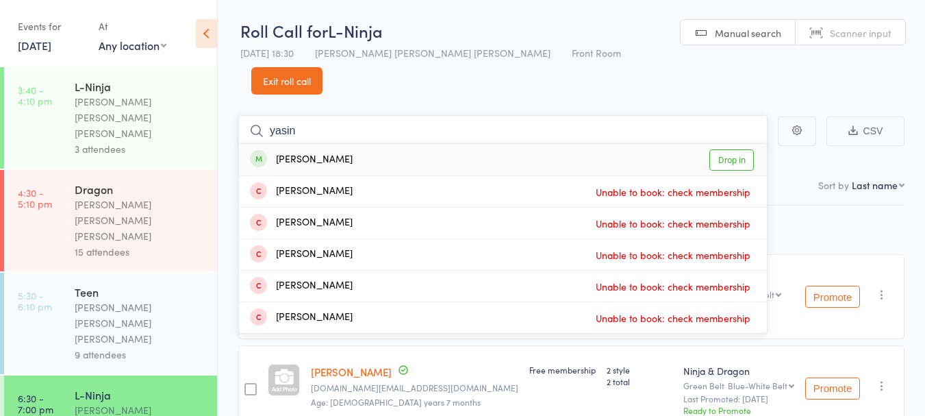
type input "yasin"
click at [384, 144] on div "Yasin Qasimi Drop in" at bounding box center [503, 160] width 528 height 32
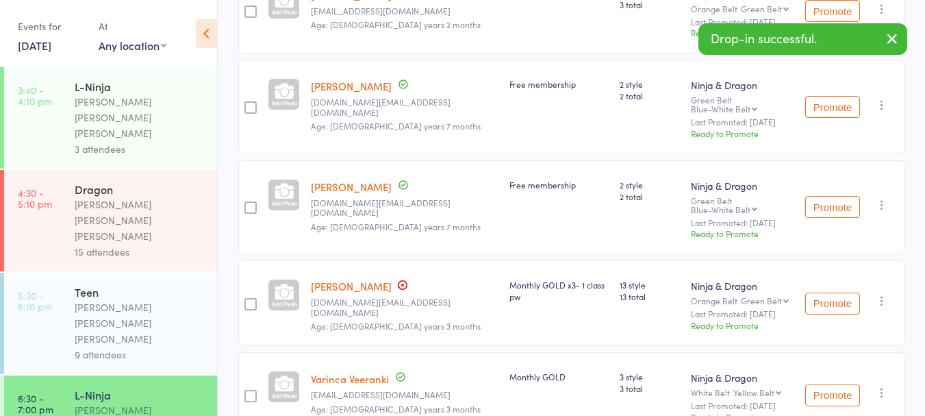
scroll to position [323, 0]
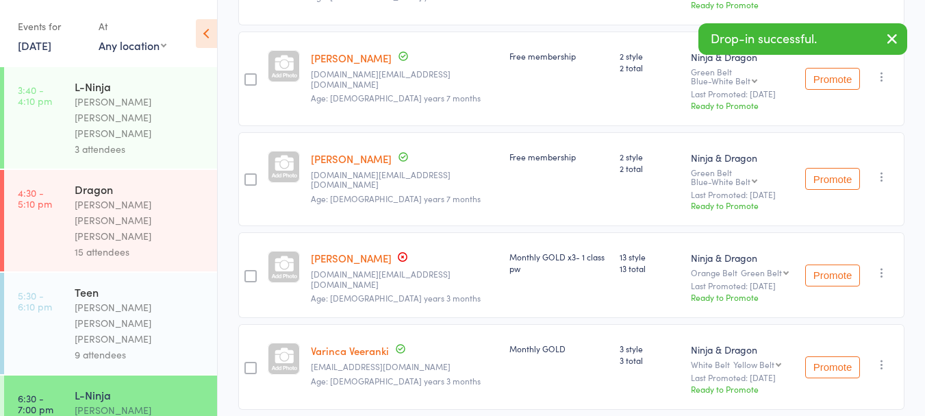
click at [343, 251] on link "Yasin Qasimi" at bounding box center [351, 258] width 81 height 14
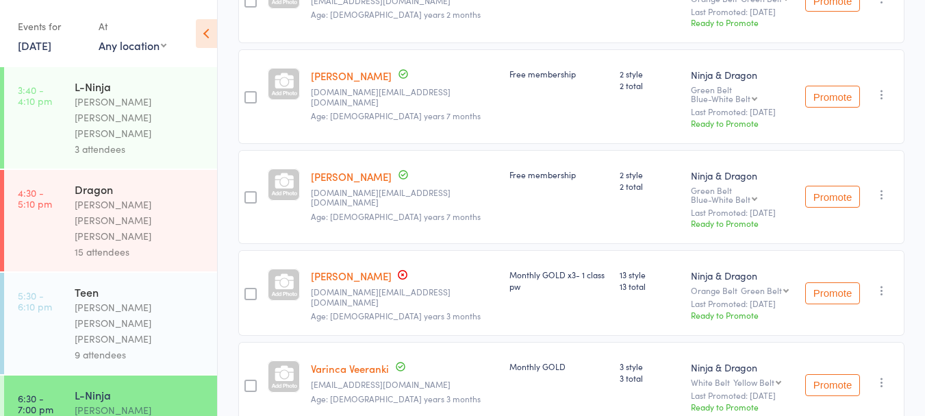
scroll to position [247, 0]
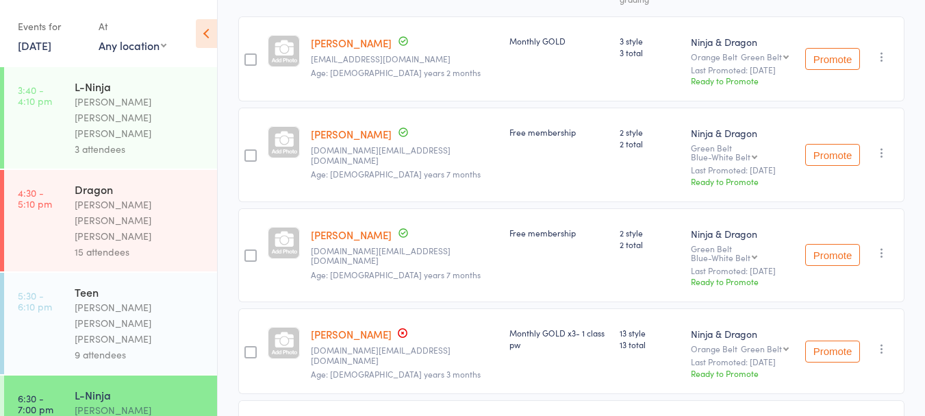
click at [880, 342] on icon "button" at bounding box center [882, 349] width 14 height 14
click at [836, 367] on li "Undo check-in" at bounding box center [833, 375] width 113 height 17
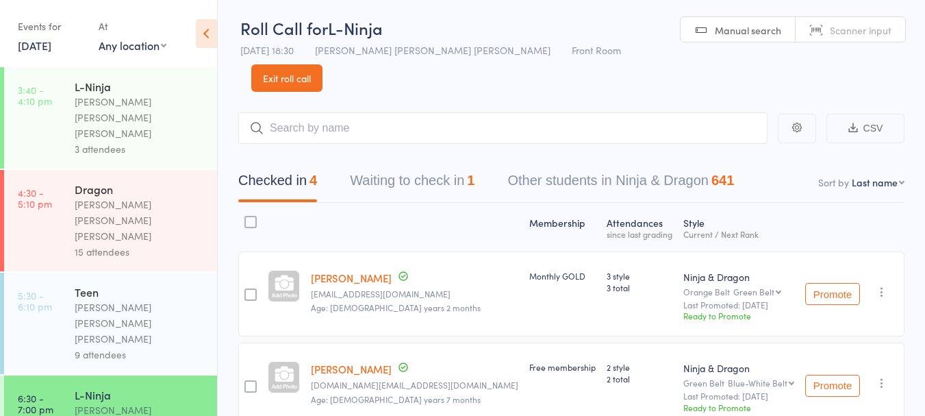
scroll to position [0, 0]
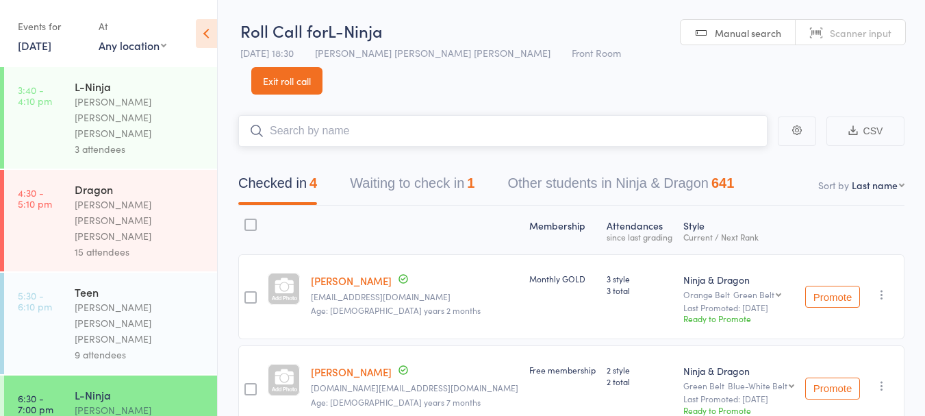
click at [386, 115] on input "search" at bounding box center [502, 131] width 529 height 32
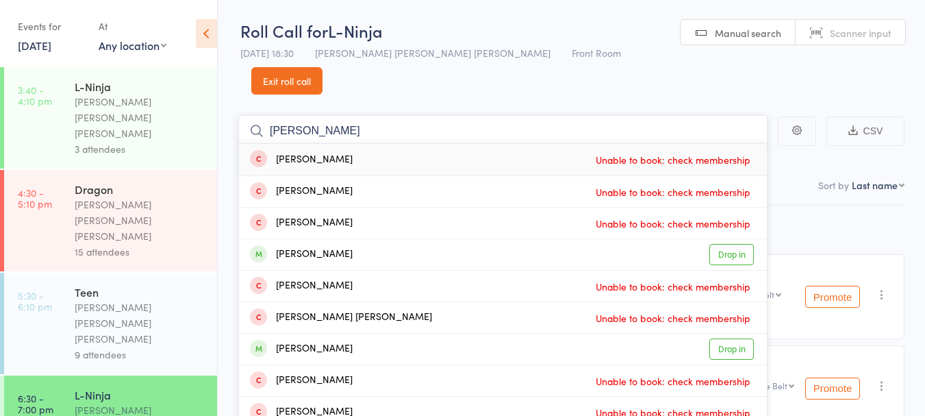
type input "nathan"
click at [394, 239] on div "Nathan Sandeep Drop in" at bounding box center [503, 254] width 528 height 31
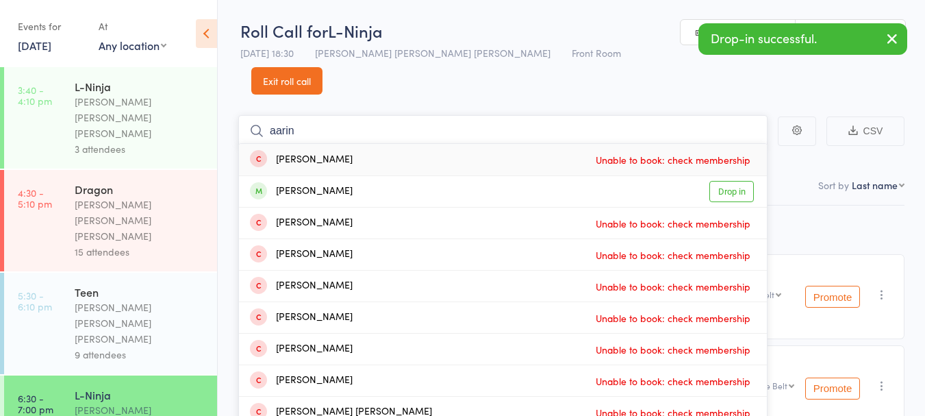
type input "aarin"
click at [401, 176] on div "Aarin Kumar Drop in" at bounding box center [503, 191] width 528 height 31
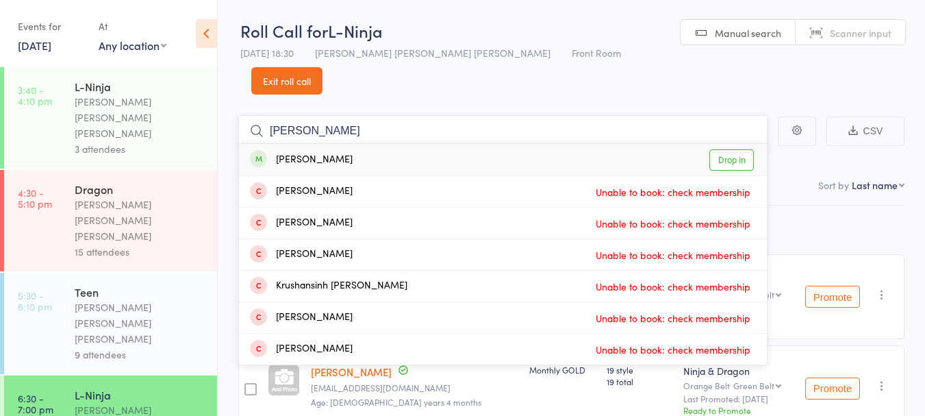
type input "rushank"
click at [384, 144] on div "Rushank Verma Drop in" at bounding box center [503, 160] width 528 height 32
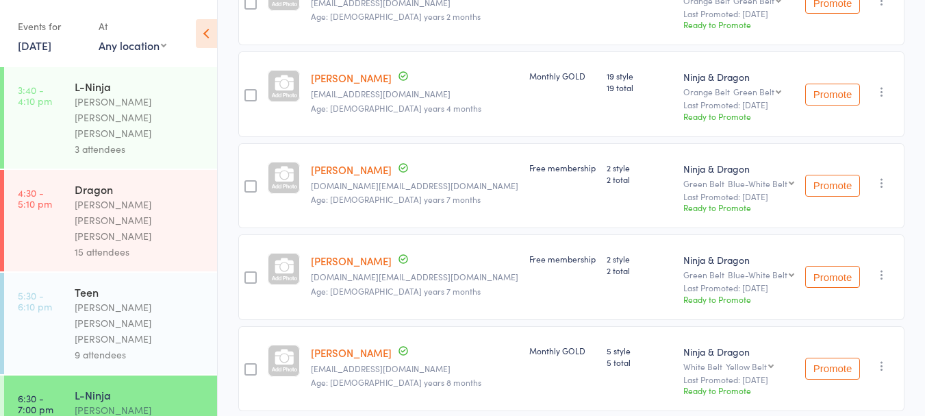
scroll to position [310, 0]
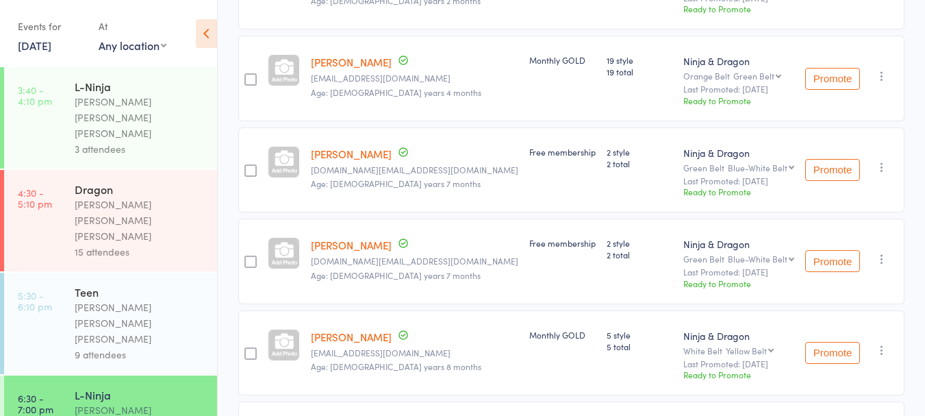
click at [369, 147] on link "Suhyab Qasimi" at bounding box center [351, 154] width 81 height 14
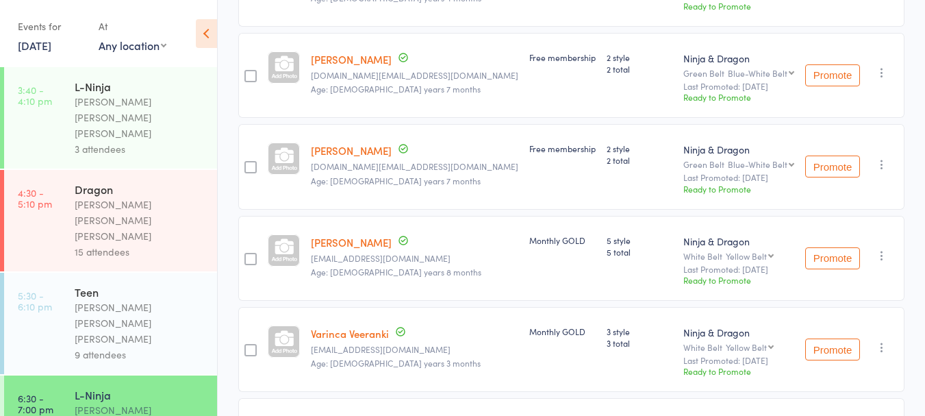
click at [344, 143] on link "[PERSON_NAME]" at bounding box center [351, 150] width 81 height 14
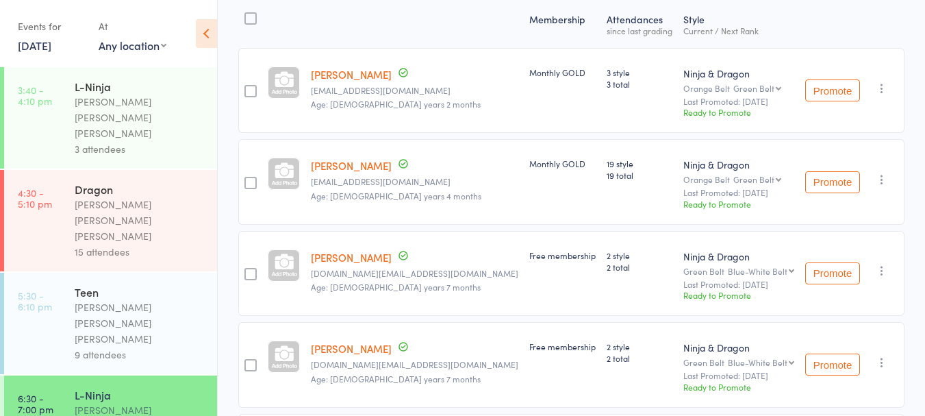
scroll to position [0, 0]
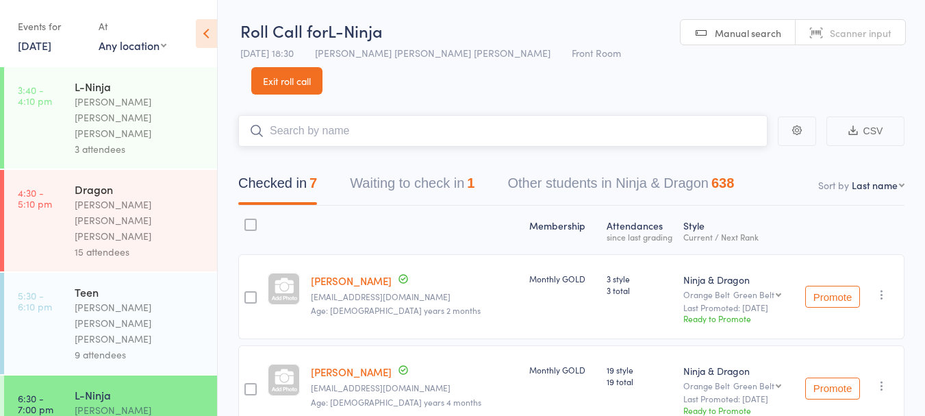
click at [368, 115] on input "search" at bounding box center [502, 131] width 529 height 32
click at [451, 169] on button "Waiting to check in 1" at bounding box center [412, 187] width 125 height 36
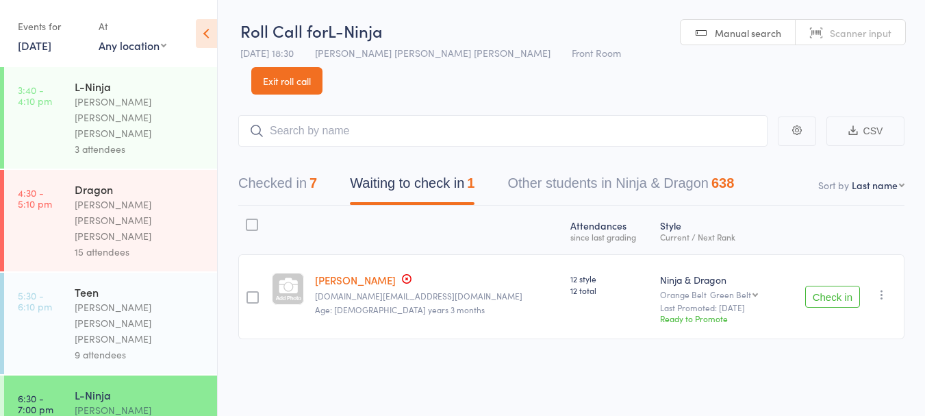
click at [881, 288] on icon "button" at bounding box center [882, 295] width 14 height 14
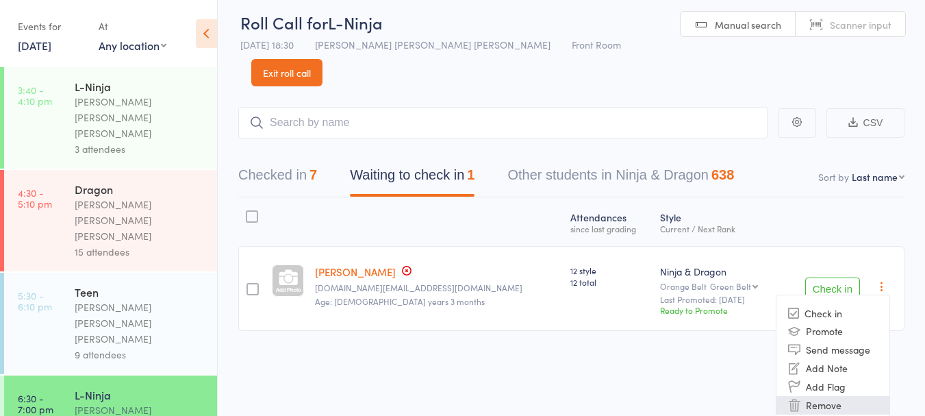
click at [838, 396] on li "Remove" at bounding box center [833, 405] width 113 height 18
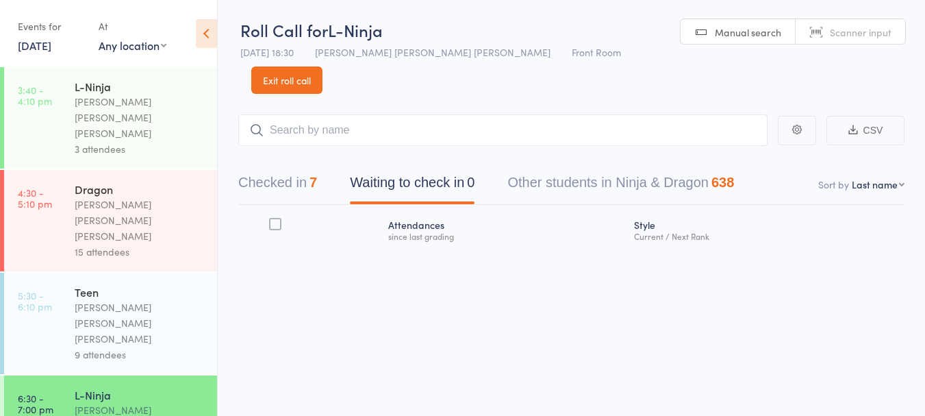
click at [299, 168] on button "Checked in 7" at bounding box center [277, 186] width 79 height 36
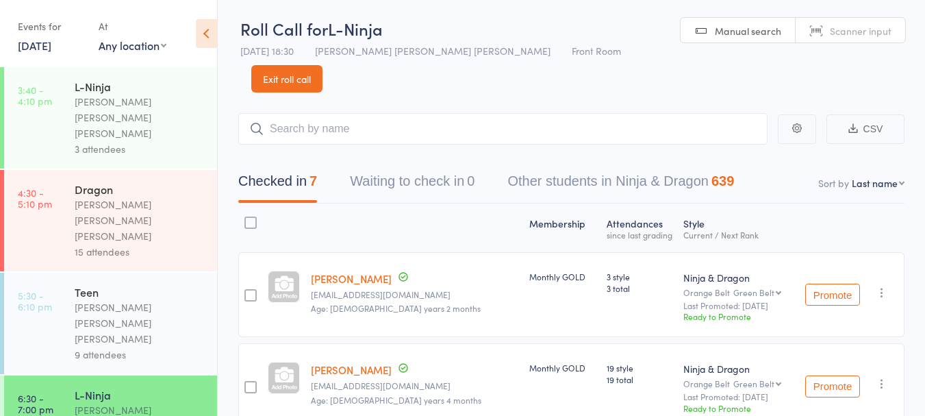
scroll to position [0, 0]
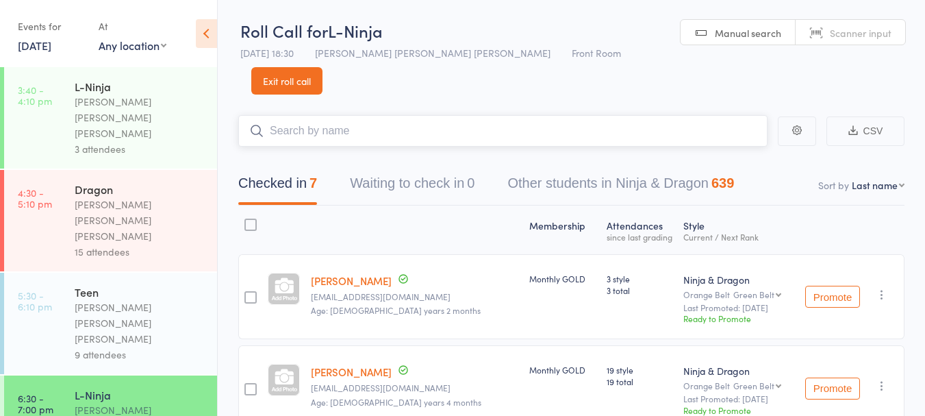
click at [685, 115] on input "search" at bounding box center [502, 131] width 529 height 32
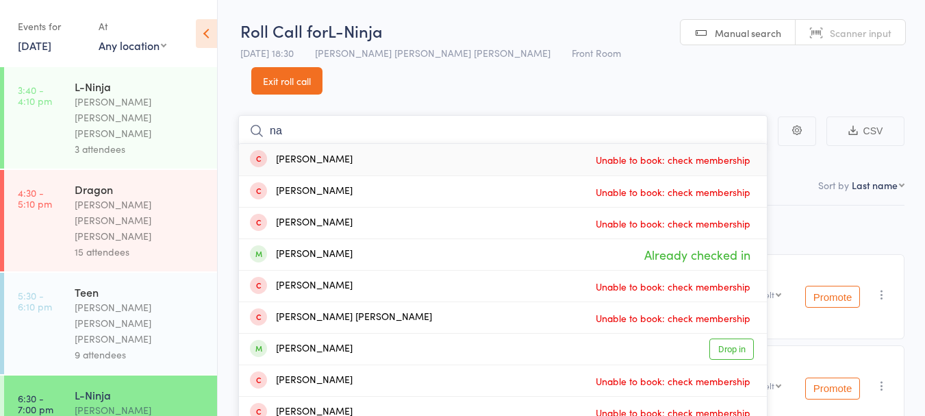
type input "n"
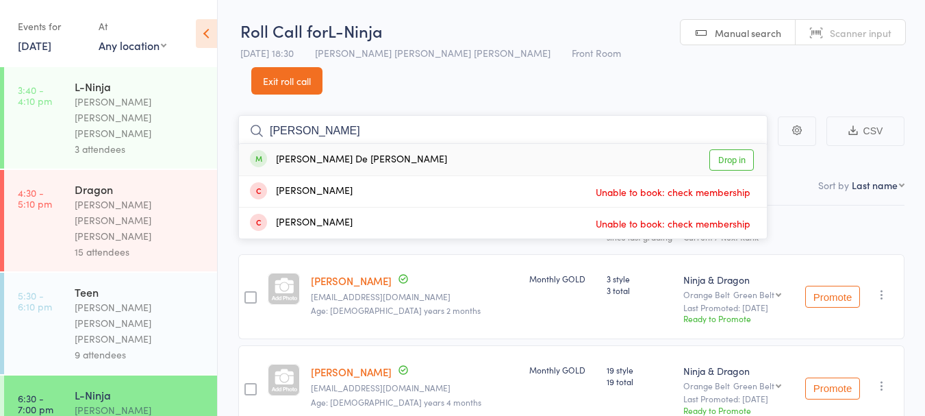
type input "theodor"
click at [728, 149] on link "Drop in" at bounding box center [732, 159] width 45 height 21
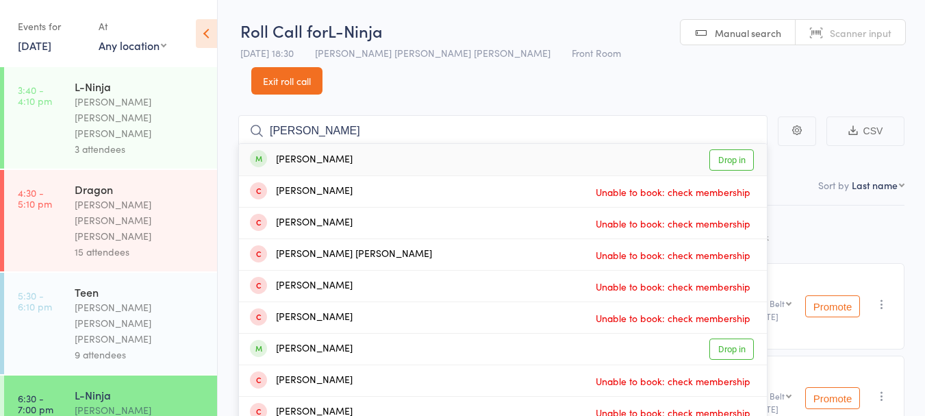
type input "surya"
click at [742, 149] on link "Drop in" at bounding box center [732, 159] width 45 height 21
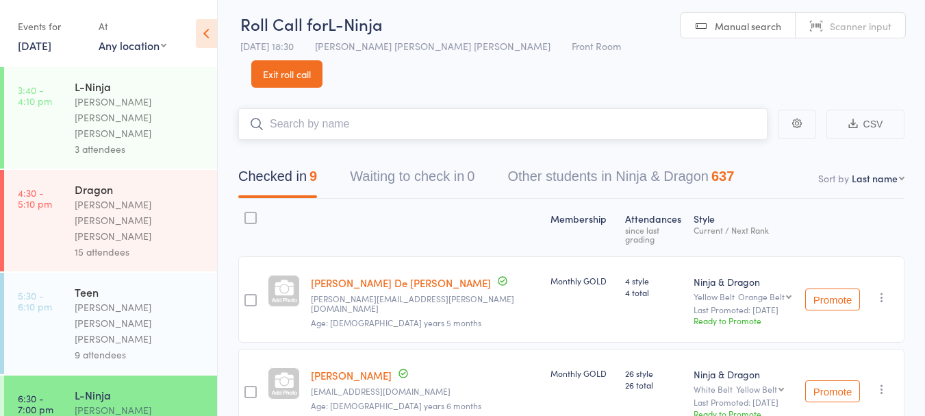
scroll to position [6, 0]
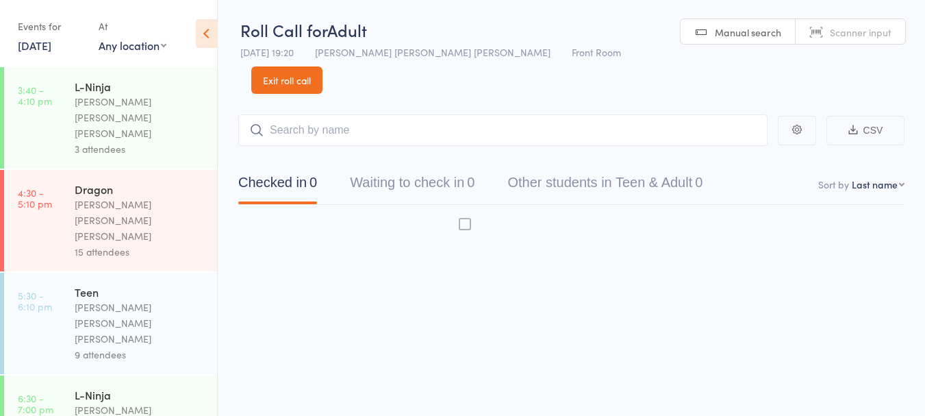
scroll to position [1, 0]
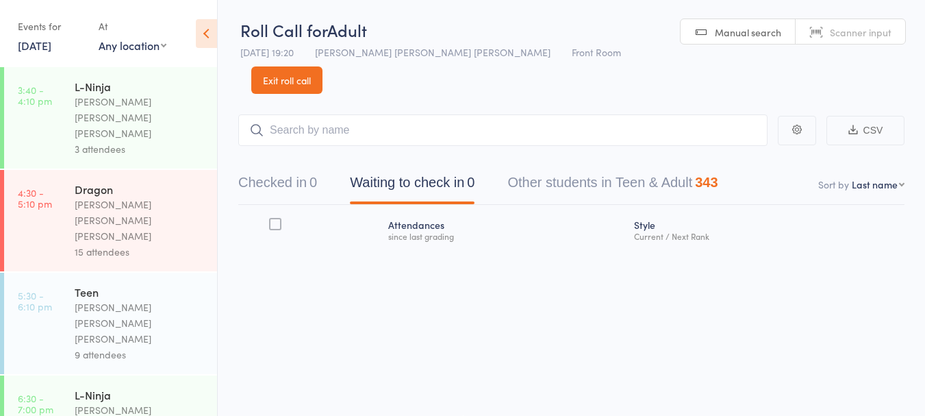
click at [314, 175] on div "0" at bounding box center [314, 182] width 8 height 15
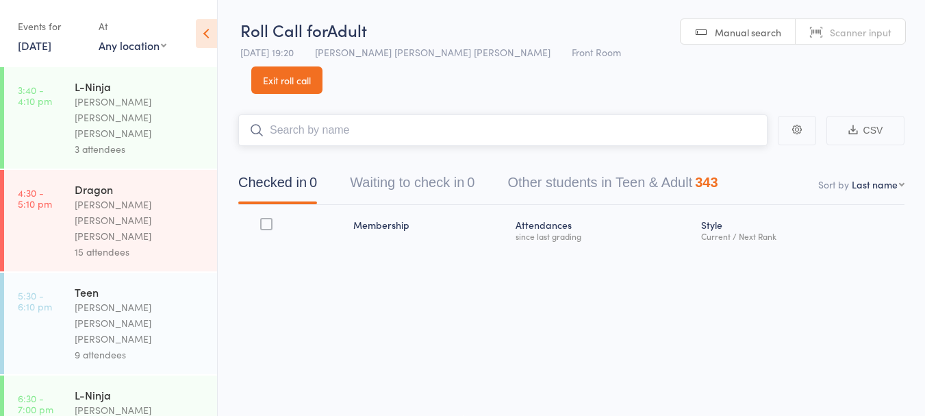
click at [383, 114] on input "search" at bounding box center [502, 130] width 529 height 32
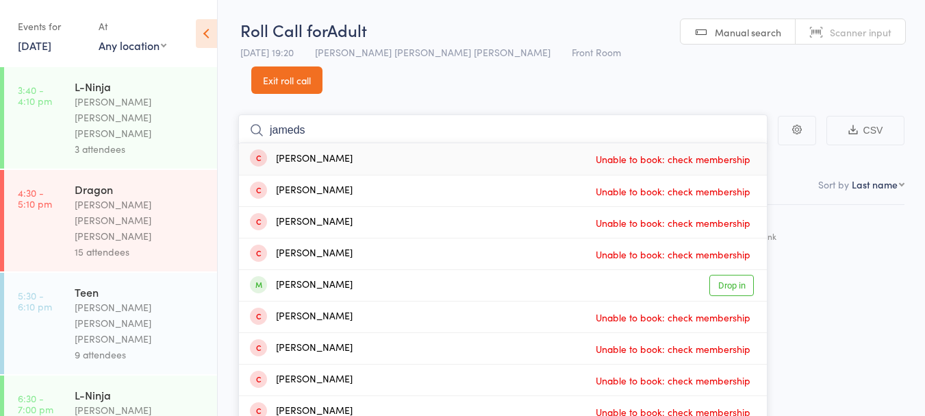
type input "jameds"
click at [732, 275] on link "Drop in" at bounding box center [732, 285] width 45 height 21
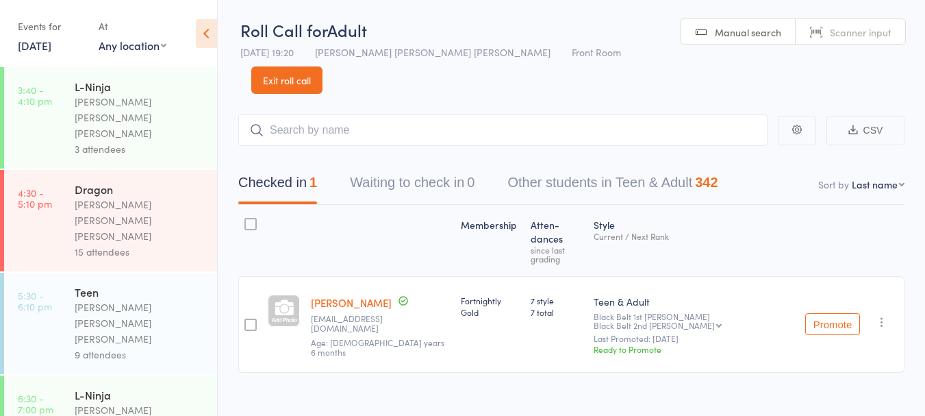
click at [345, 336] on span "Age: 15 years 6 months" at bounding box center [378, 346] width 134 height 21
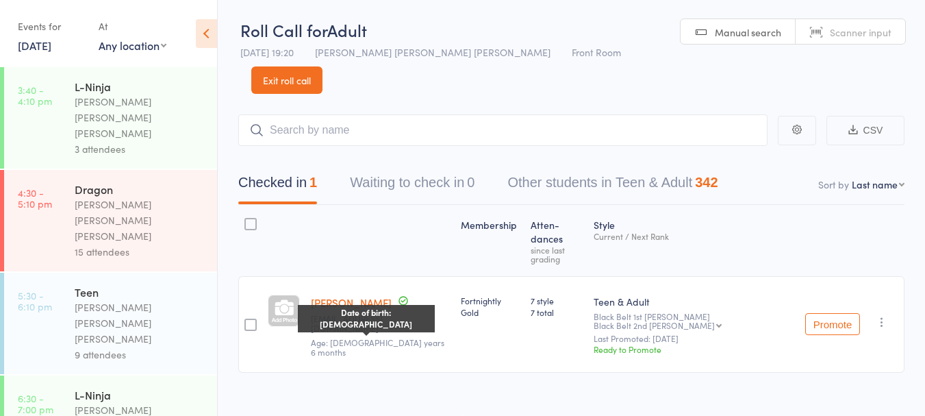
click at [294, 342] on div "Membership Atten­dances since last grading Style Current / Next Rank James Mare…" at bounding box center [571, 319] width 666 height 229
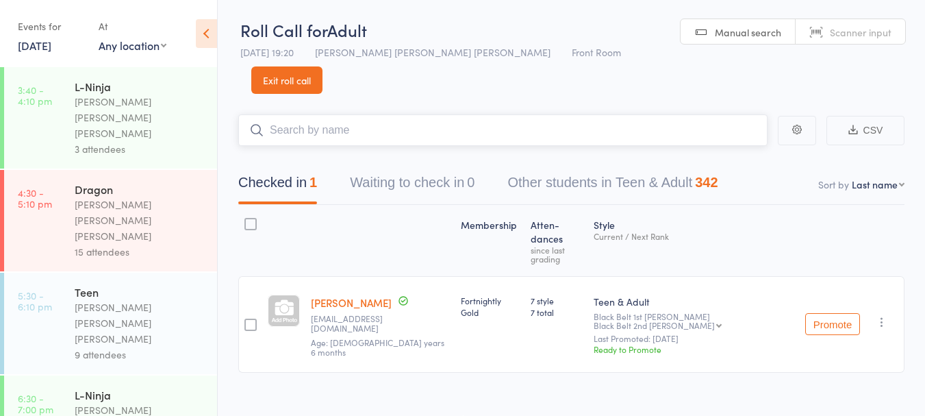
click at [329, 114] on input "search" at bounding box center [502, 130] width 529 height 32
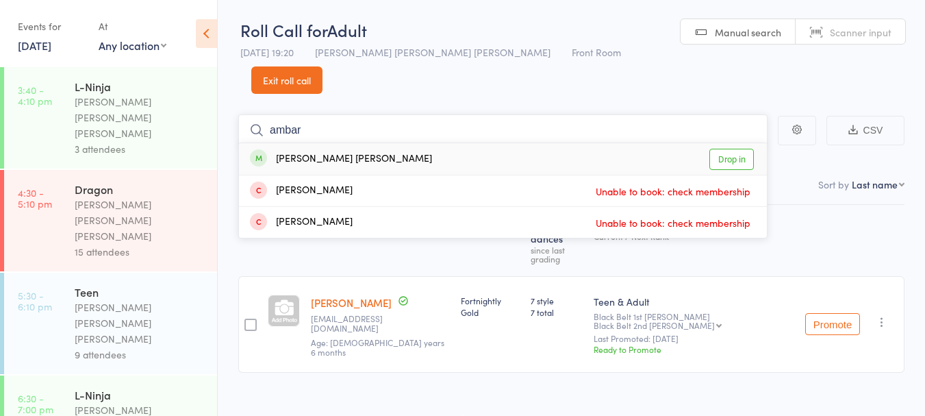
type input "ambar"
click at [738, 149] on link "Drop in" at bounding box center [732, 159] width 45 height 21
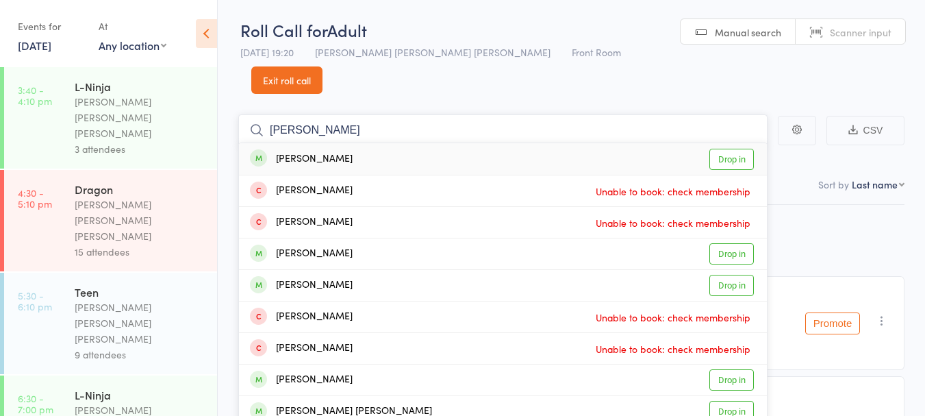
type input "cole"
click at [730, 149] on link "Drop in" at bounding box center [732, 159] width 45 height 21
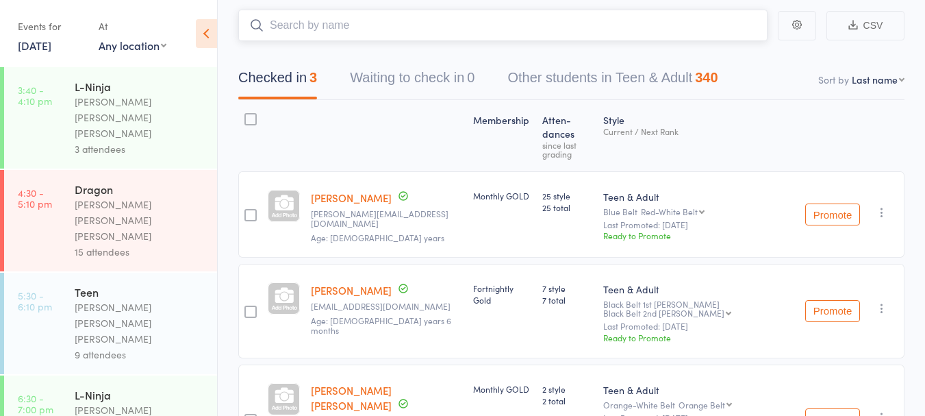
scroll to position [0, 0]
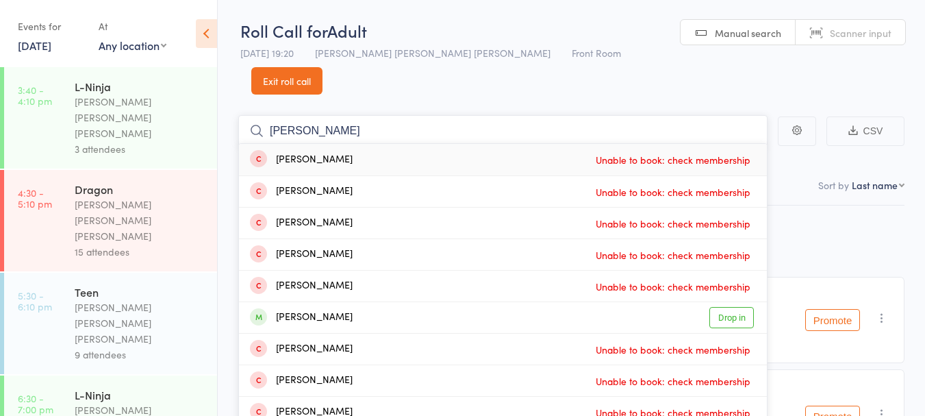
type input "willi"
click at [731, 307] on link "Drop in" at bounding box center [732, 317] width 45 height 21
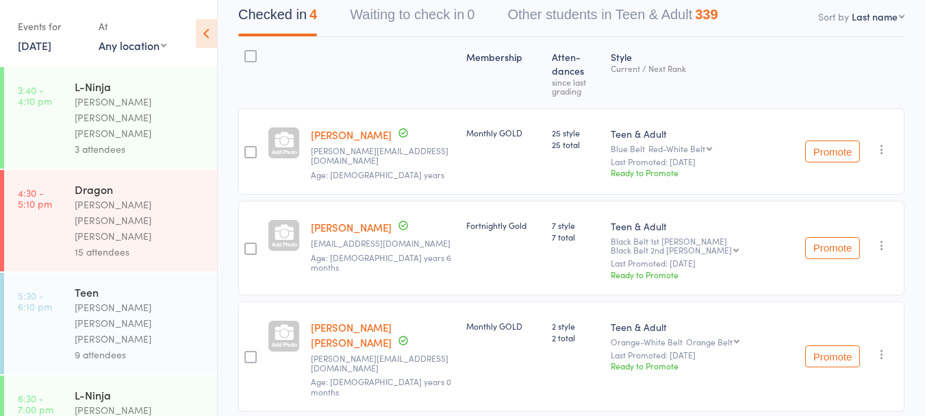
scroll to position [171, 0]
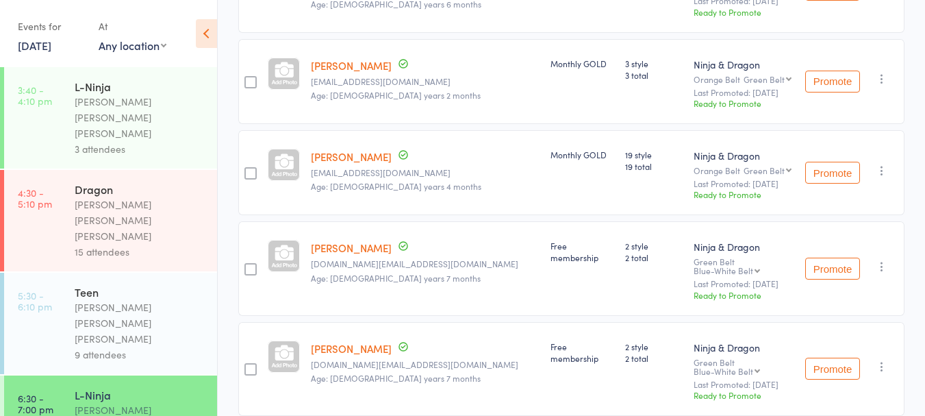
scroll to position [428, 0]
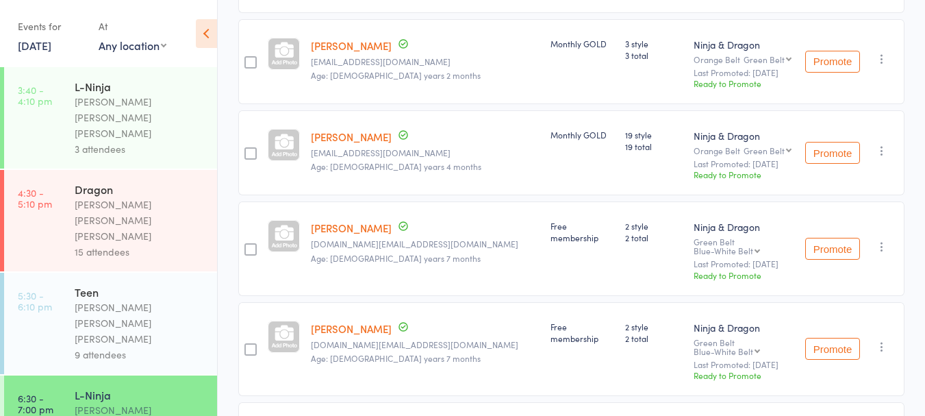
click at [356, 221] on link "Suhyab Qasimi" at bounding box center [351, 228] width 81 height 14
click at [360, 321] on link "[PERSON_NAME]" at bounding box center [351, 328] width 81 height 14
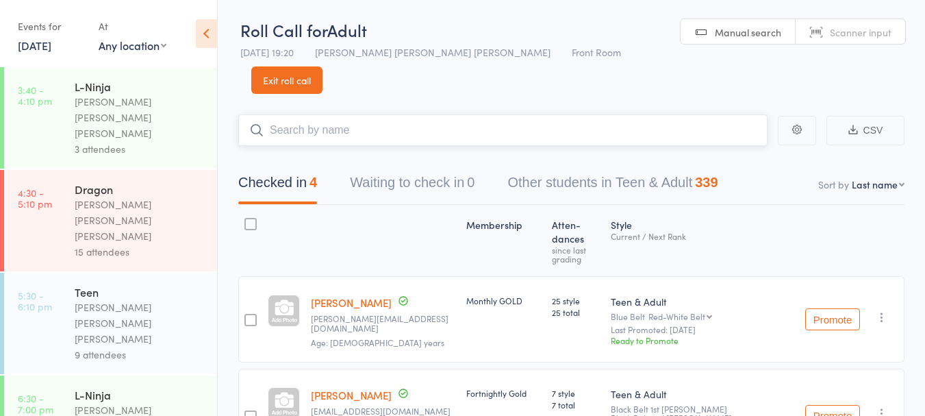
scroll to position [79, 0]
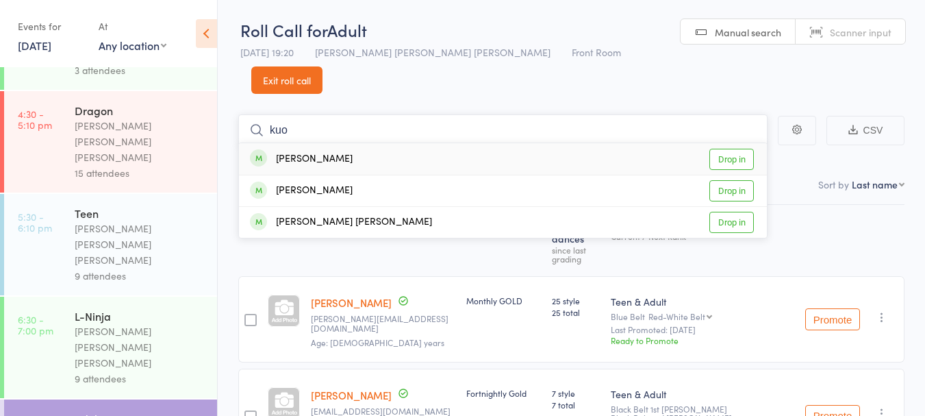
type input "kuo"
click at [347, 175] on div "Julian Kuo Drop in" at bounding box center [503, 190] width 528 height 31
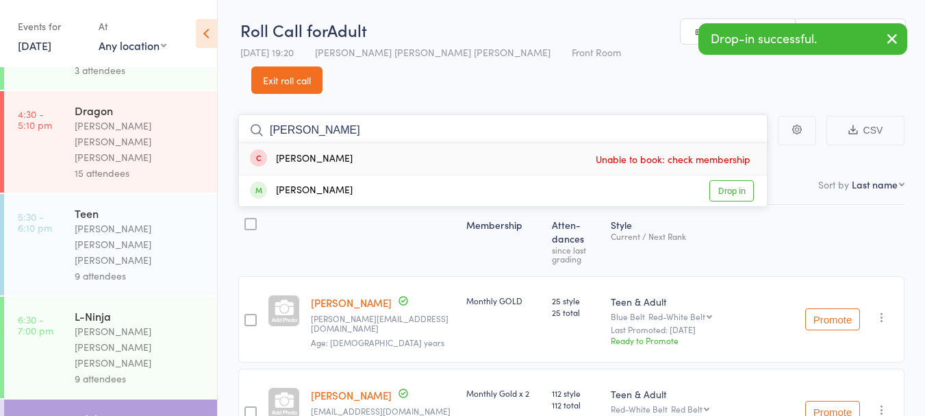
type input "belinda"
click at [399, 175] on div "Belinda Gray Drop in" at bounding box center [503, 190] width 528 height 31
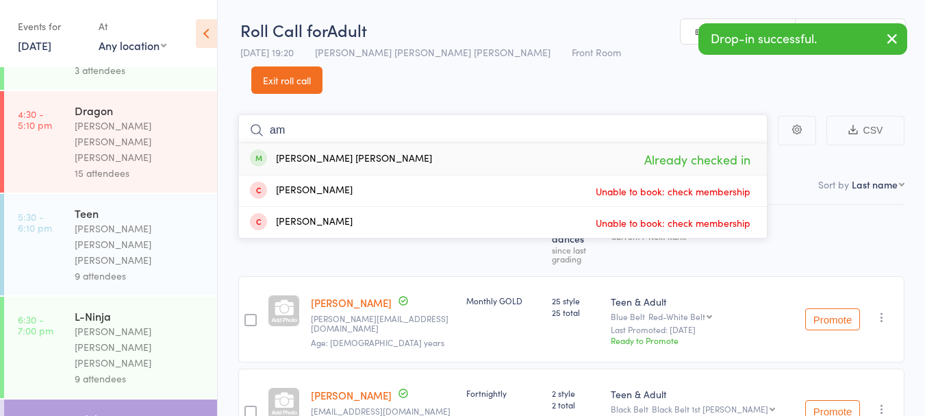
type input "a"
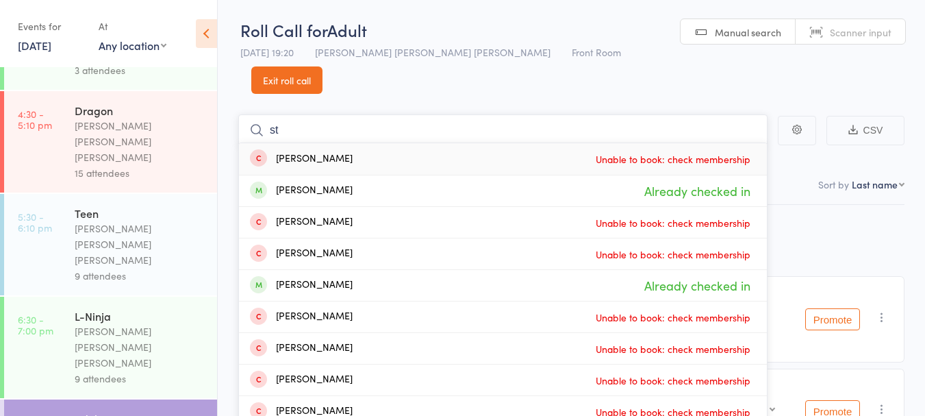
type input "s"
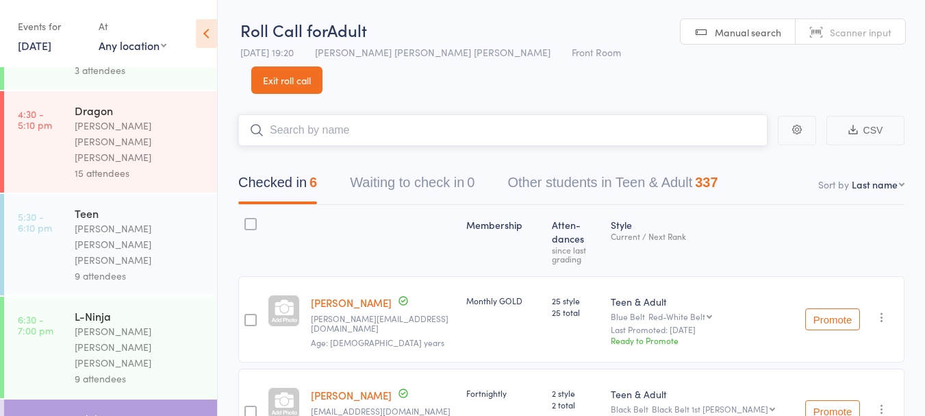
click at [656, 114] on input "search" at bounding box center [502, 130] width 529 height 32
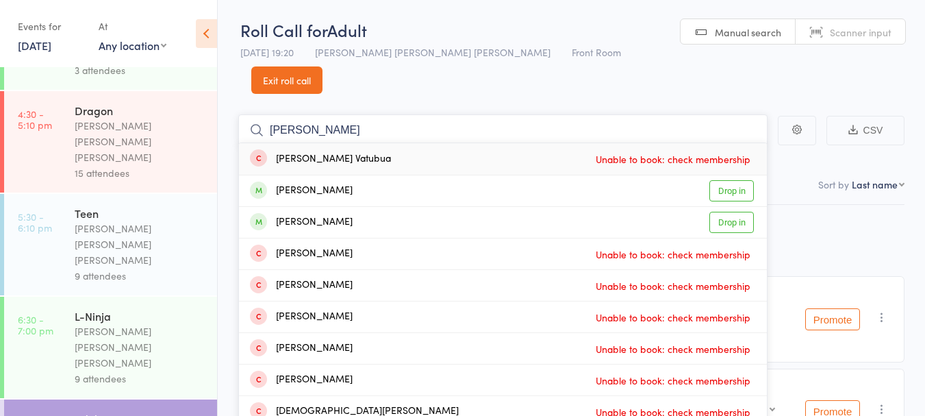
type input "kiana"
click at [743, 180] on link "Drop in" at bounding box center [732, 190] width 45 height 21
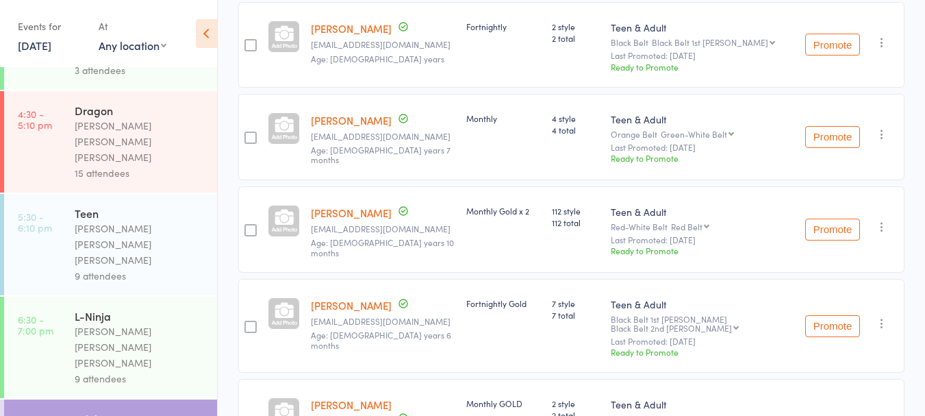
scroll to position [0, 0]
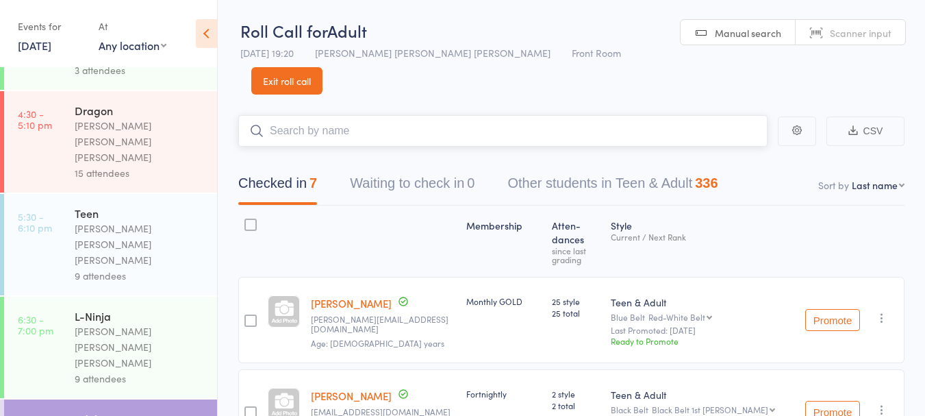
click at [353, 115] on input "search" at bounding box center [502, 131] width 529 height 32
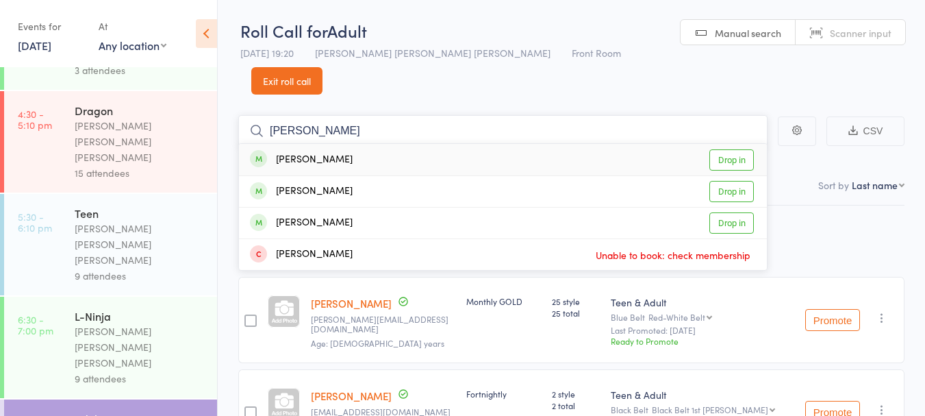
type input "dsouza"
click at [728, 149] on link "Drop in" at bounding box center [732, 159] width 45 height 21
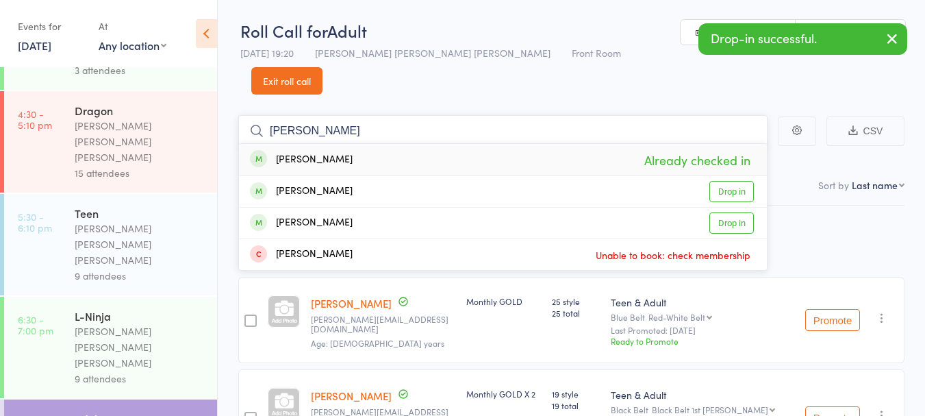
type input "dsouza"
click at [726, 181] on link "Drop in" at bounding box center [732, 191] width 45 height 21
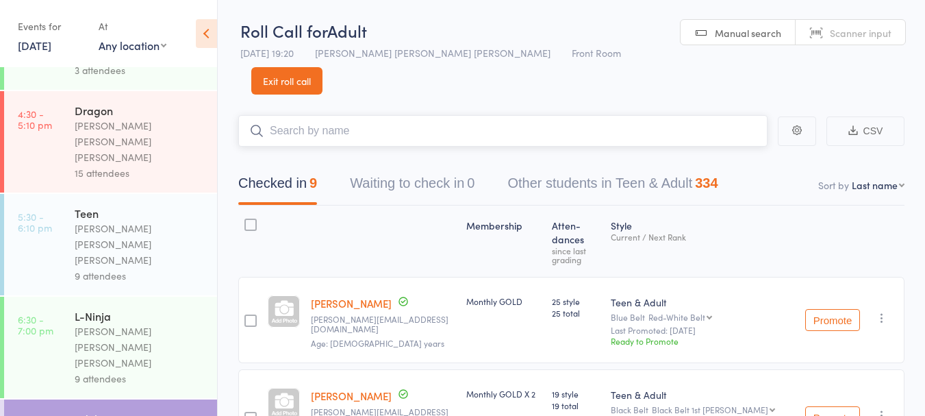
click at [347, 115] on input "search" at bounding box center [502, 131] width 529 height 32
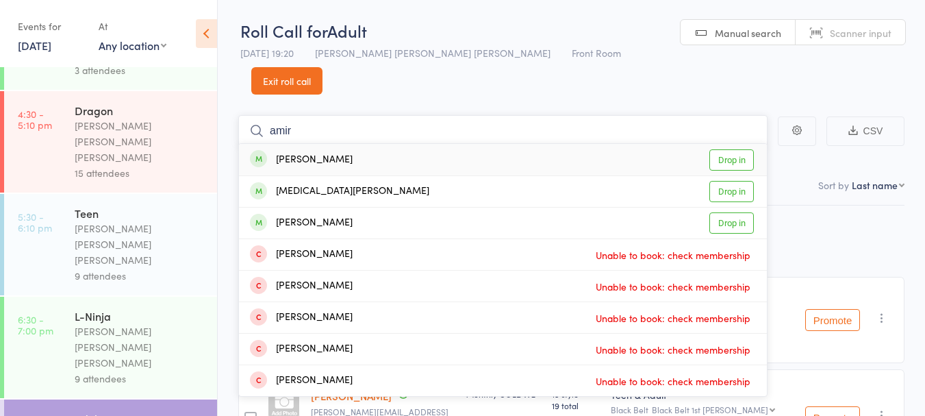
type input "amir"
click at [733, 149] on link "Drop in" at bounding box center [732, 159] width 45 height 21
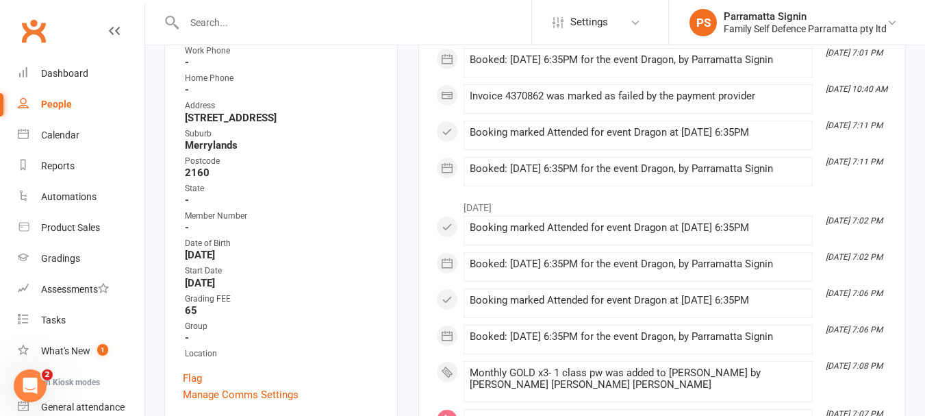
scroll to position [371, 0]
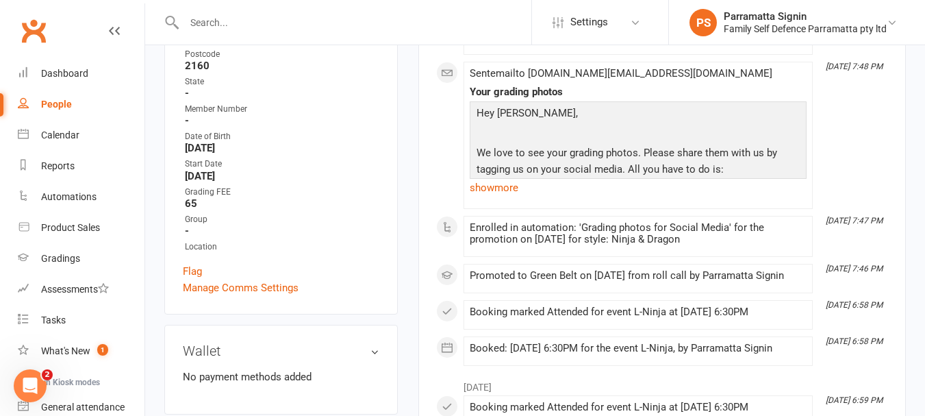
scroll to position [466, 0]
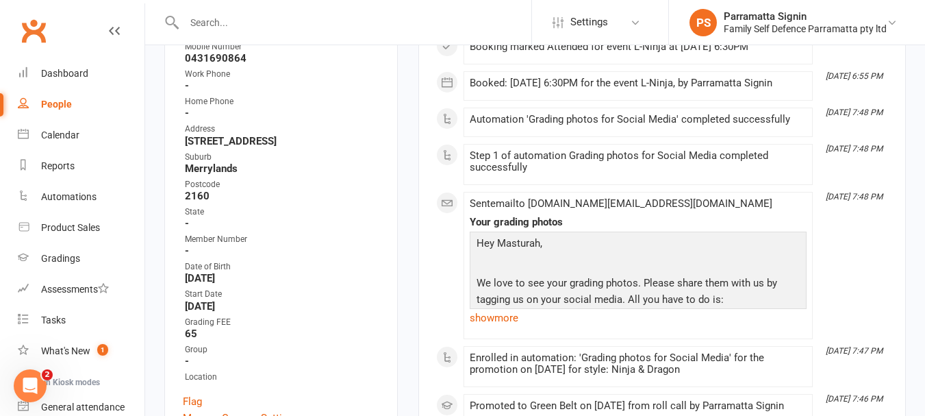
scroll to position [334, 0]
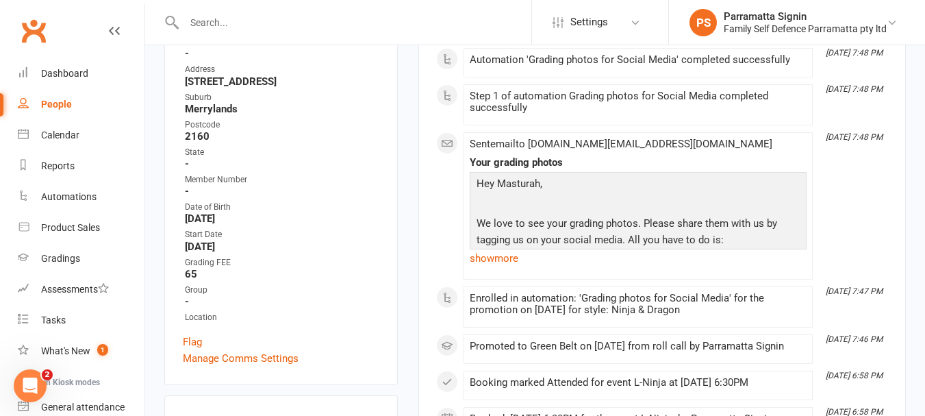
scroll to position [396, 0]
